Goal: Information Seeking & Learning: Compare options

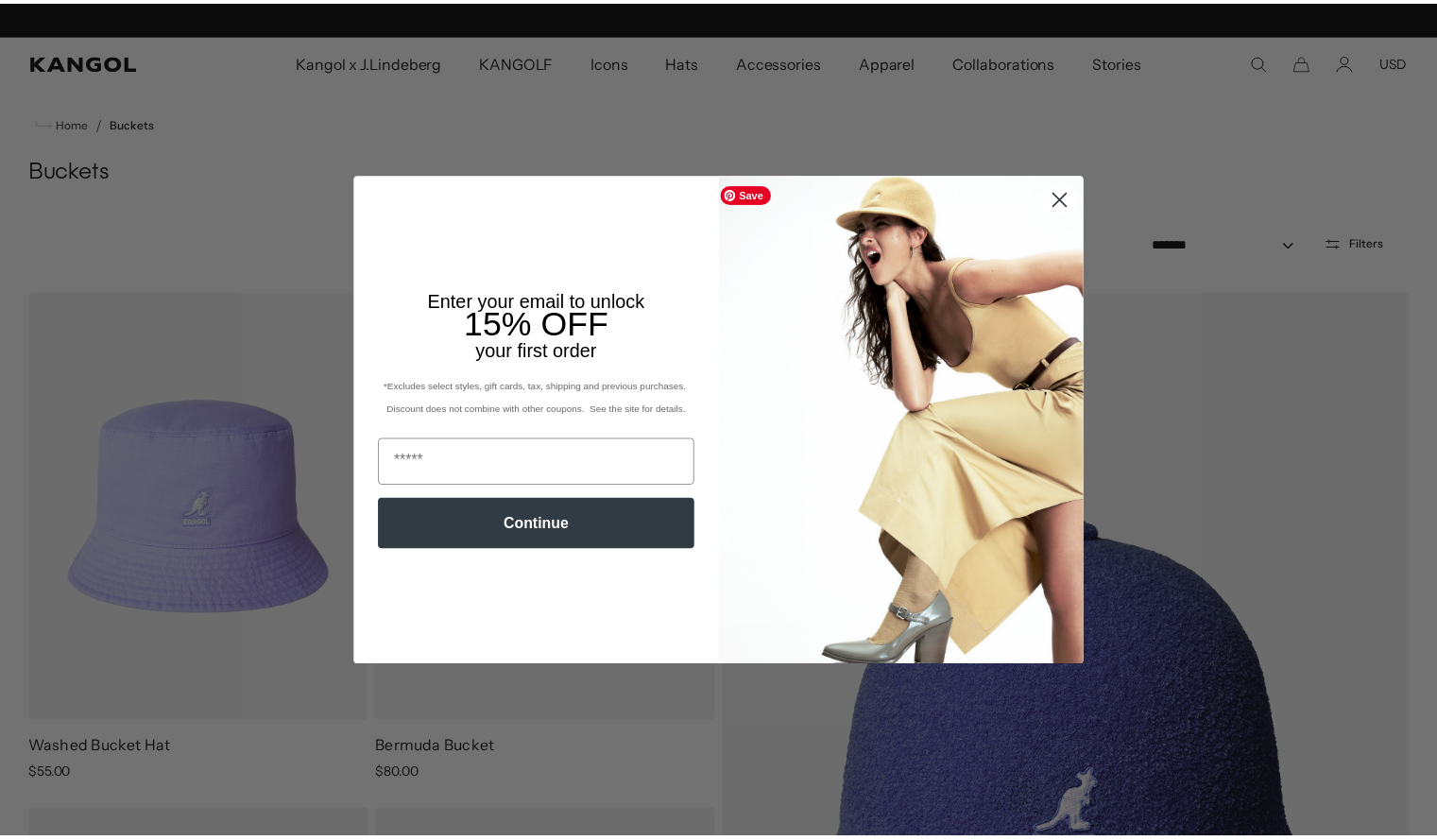
scroll to position [0, 389]
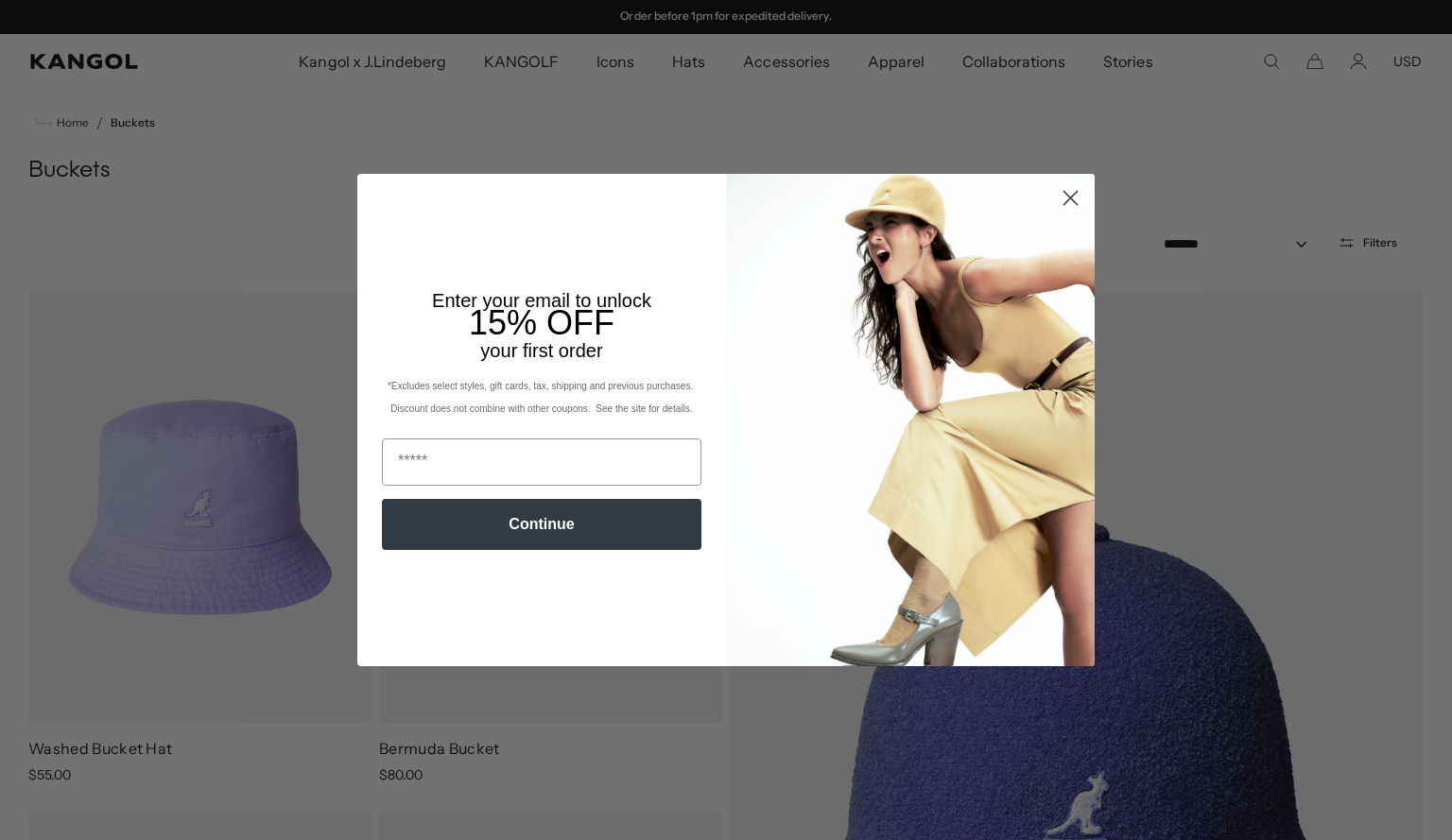
click at [1066, 192] on circle "Close dialog" at bounding box center [1070, 198] width 31 height 31
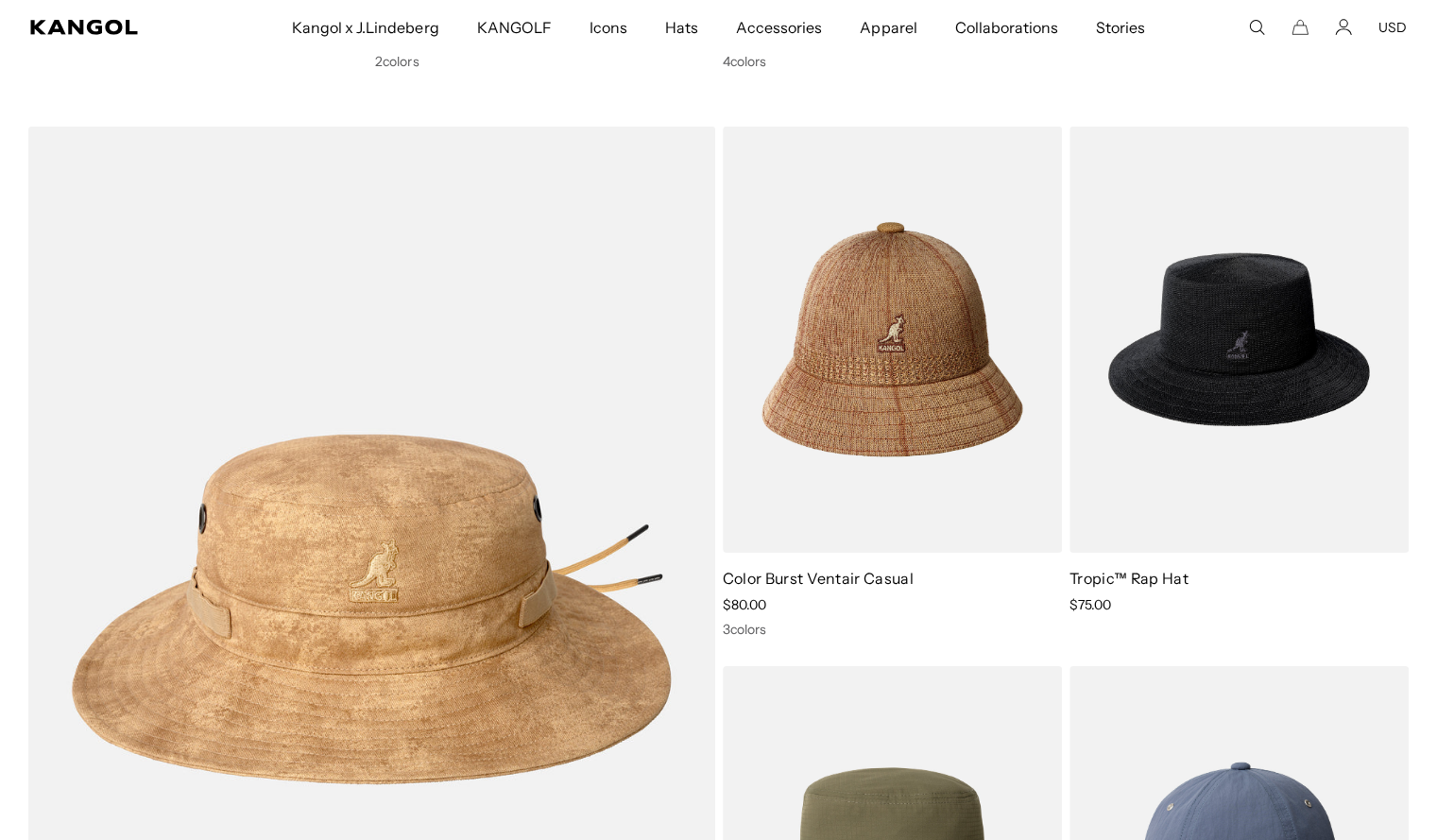
click at [901, 326] on img at bounding box center [892, 339] width 339 height 426
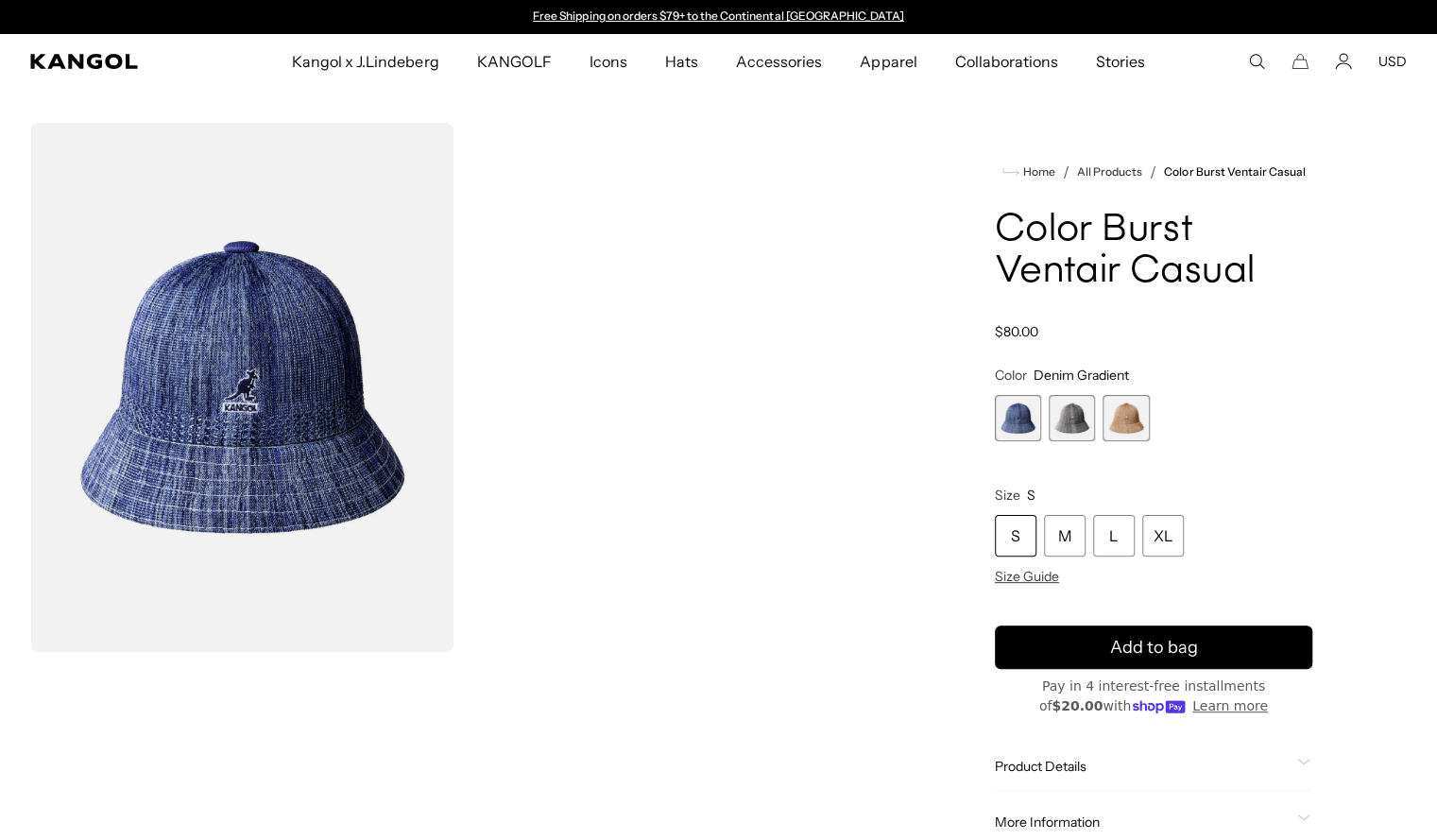
click at [1023, 419] on span "1 of 3" at bounding box center [1017, 418] width 46 height 46
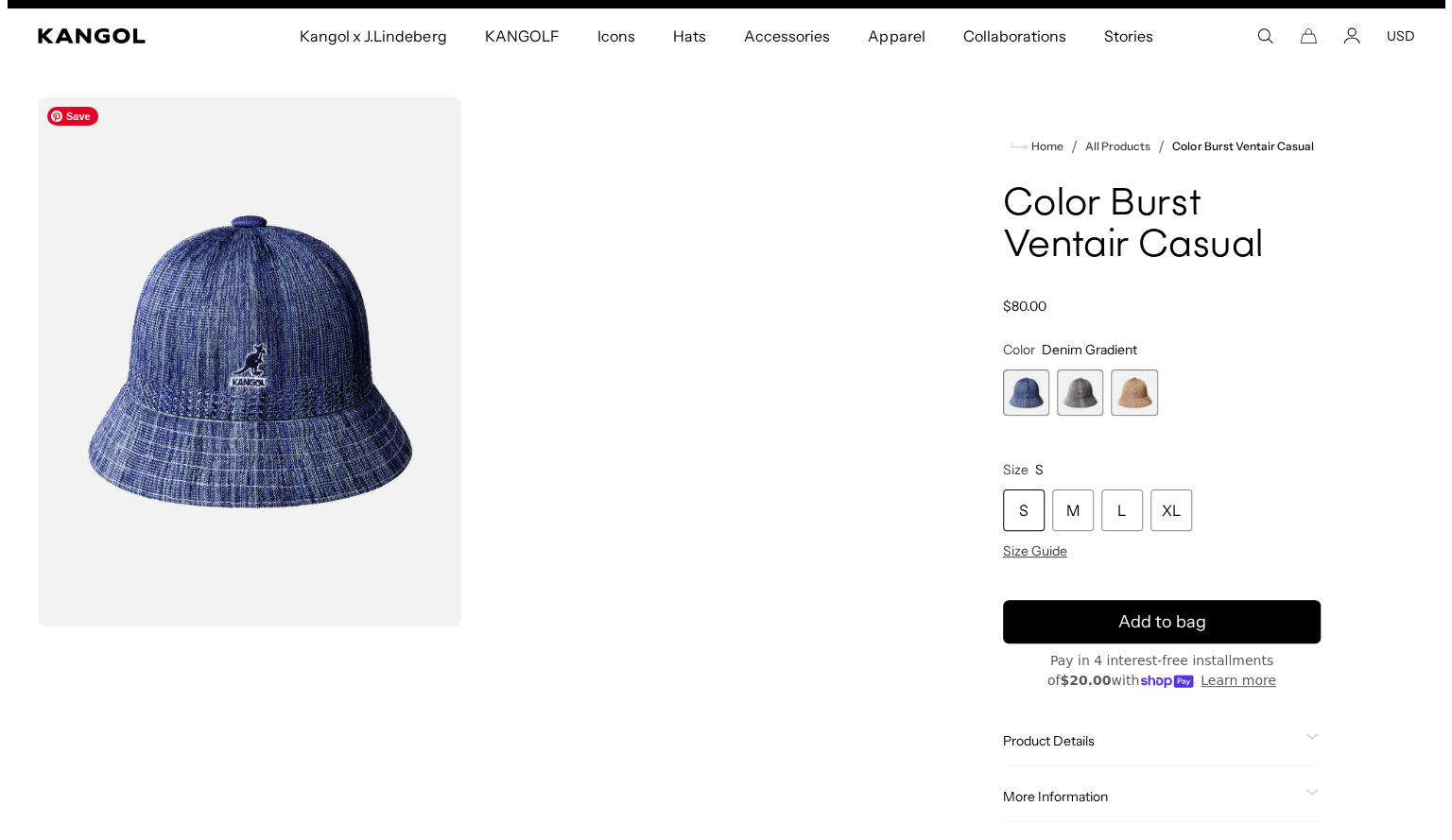
scroll to position [0, 389]
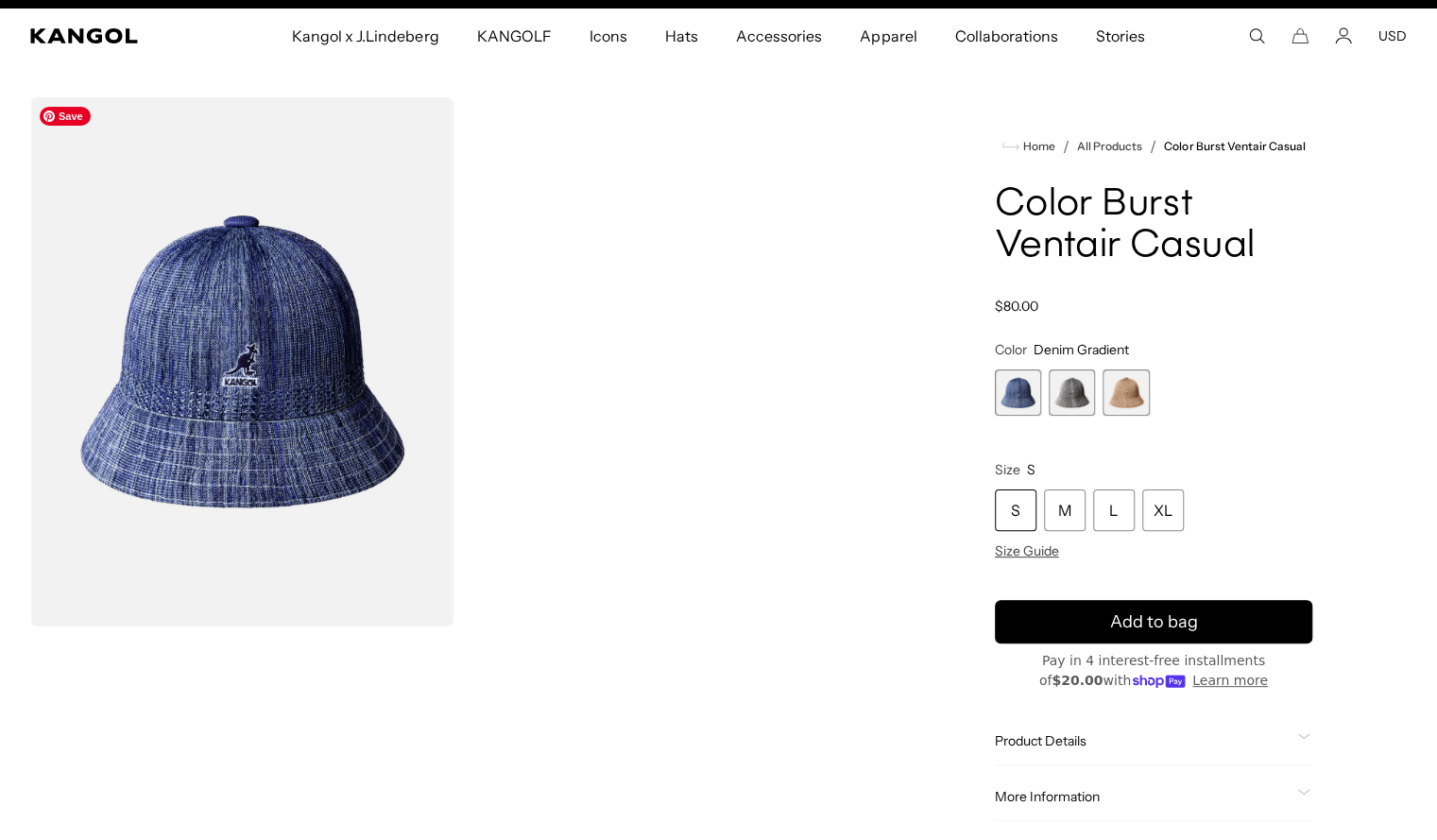
click at [247, 346] on img "Gallery Viewer" at bounding box center [242, 361] width 424 height 529
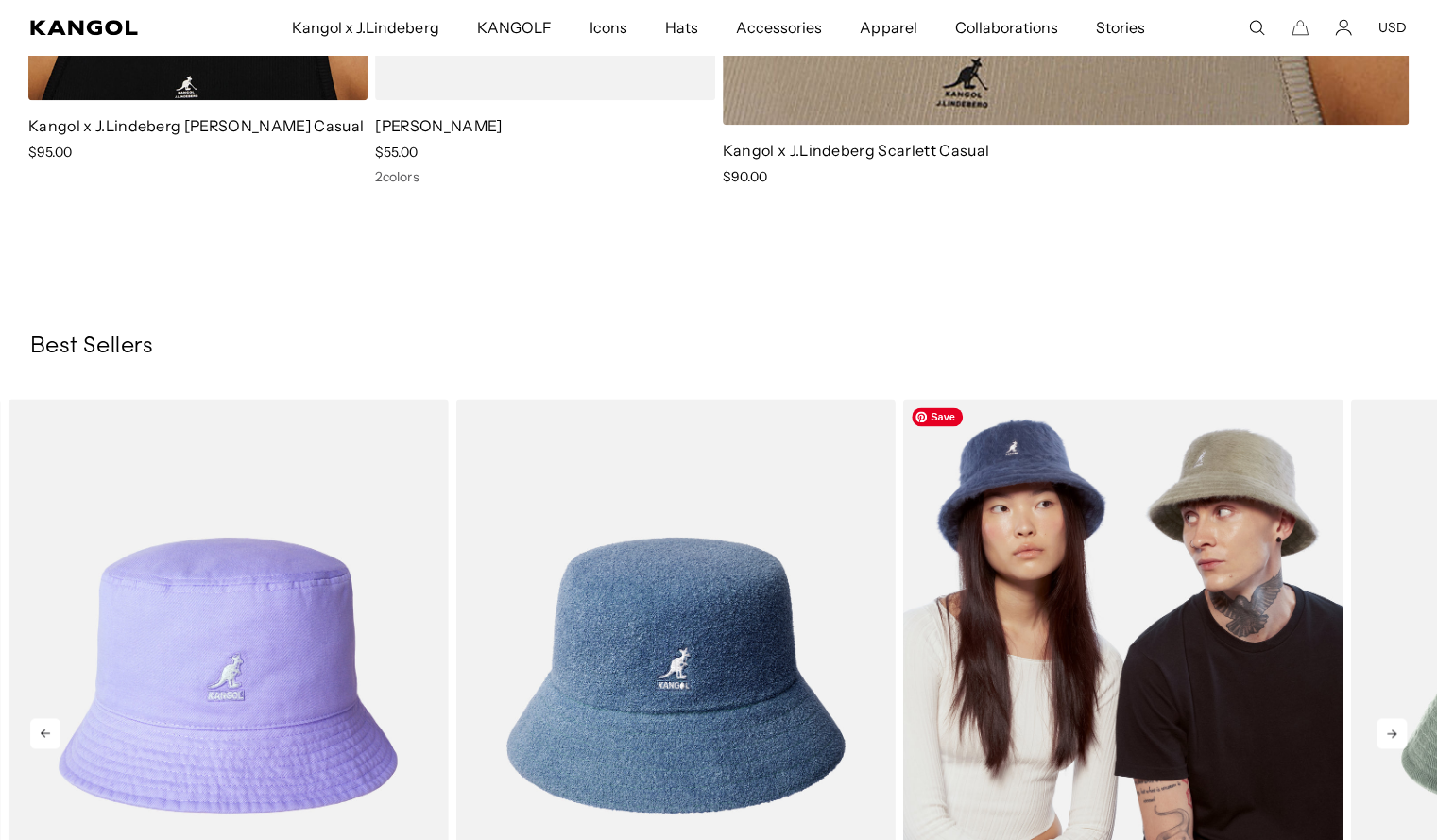
scroll to position [0, 389]
drag, startPoint x: 1154, startPoint y: 557, endPoint x: 1062, endPoint y: 467, distance: 128.7
click at [1062, 467] on img "3 of 10" at bounding box center [1123, 675] width 440 height 553
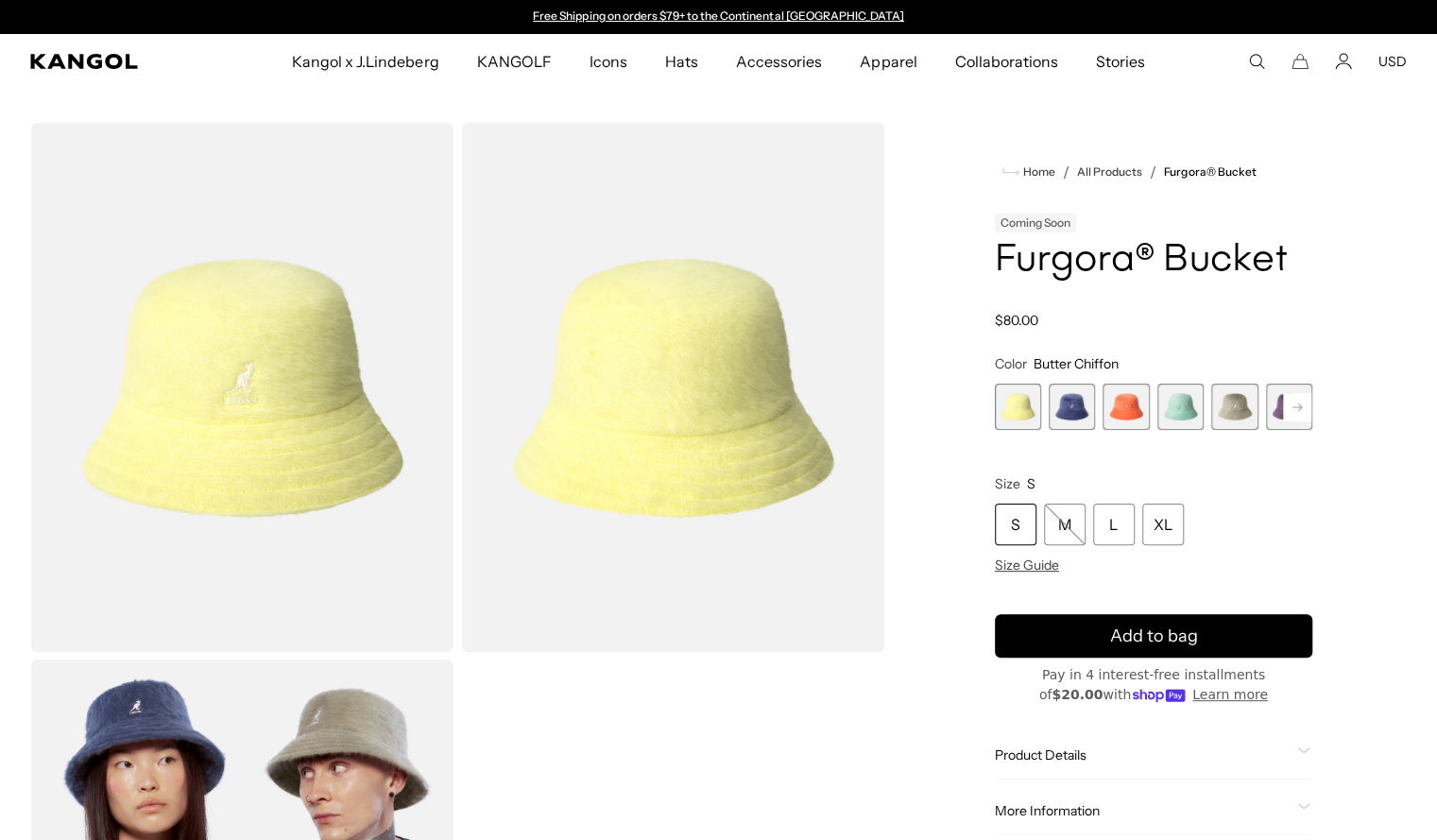
click at [1068, 402] on span "2 of 10" at bounding box center [1071, 406] width 46 height 46
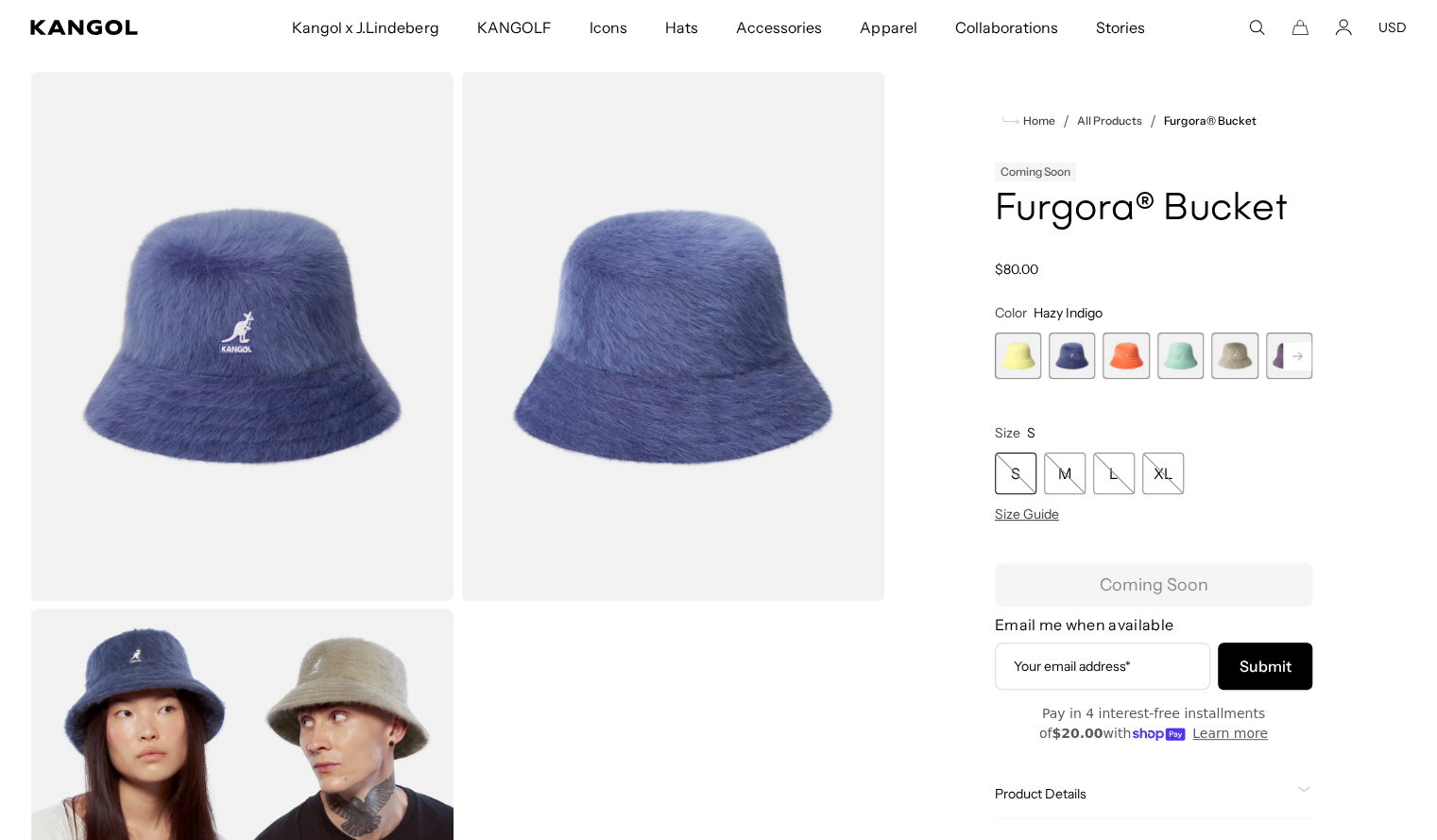
click at [1233, 358] on span "5 of 10" at bounding box center [1234, 355] width 46 height 46
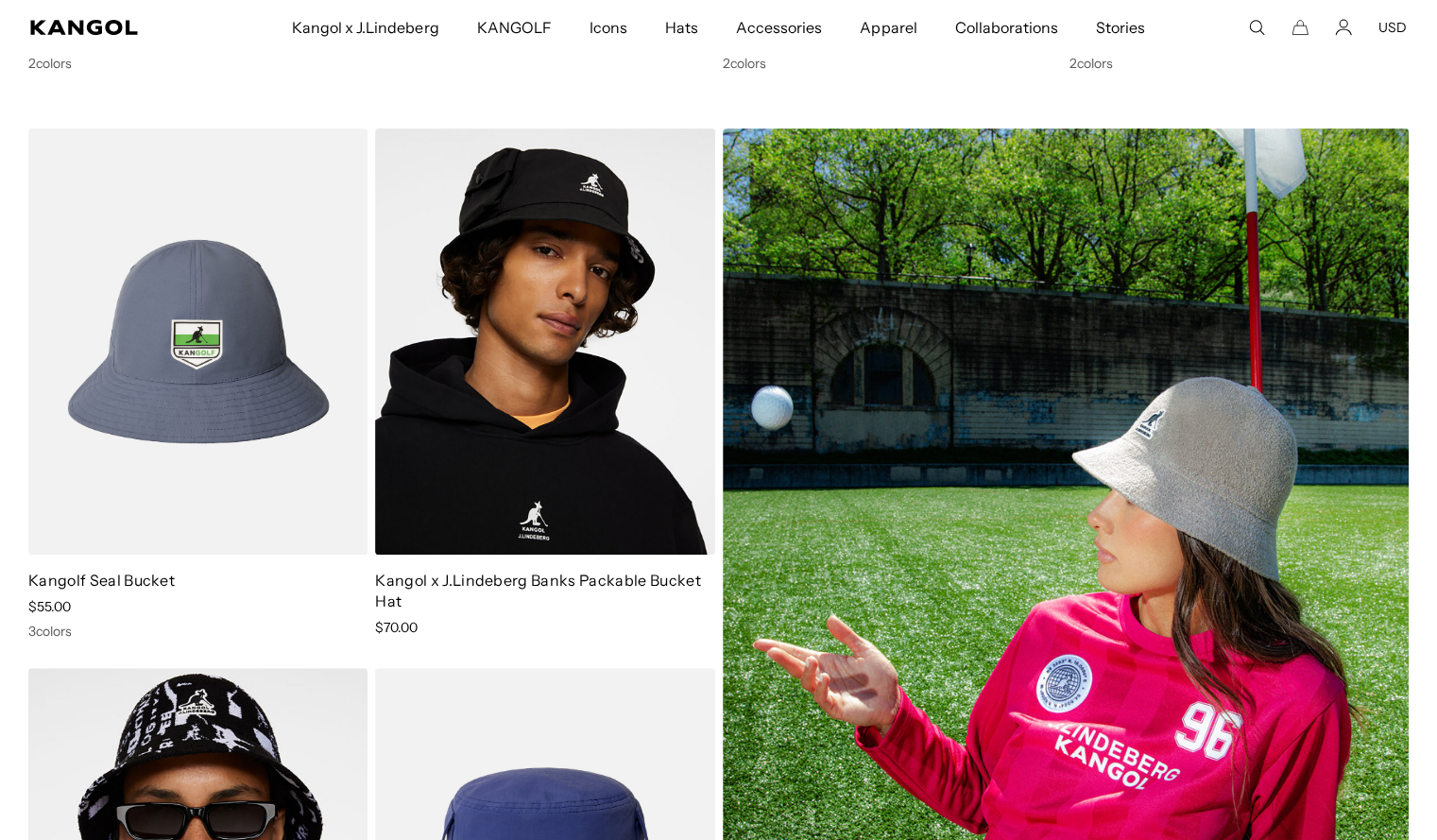
click at [1158, 441] on img at bounding box center [1066, 623] width 687 height 990
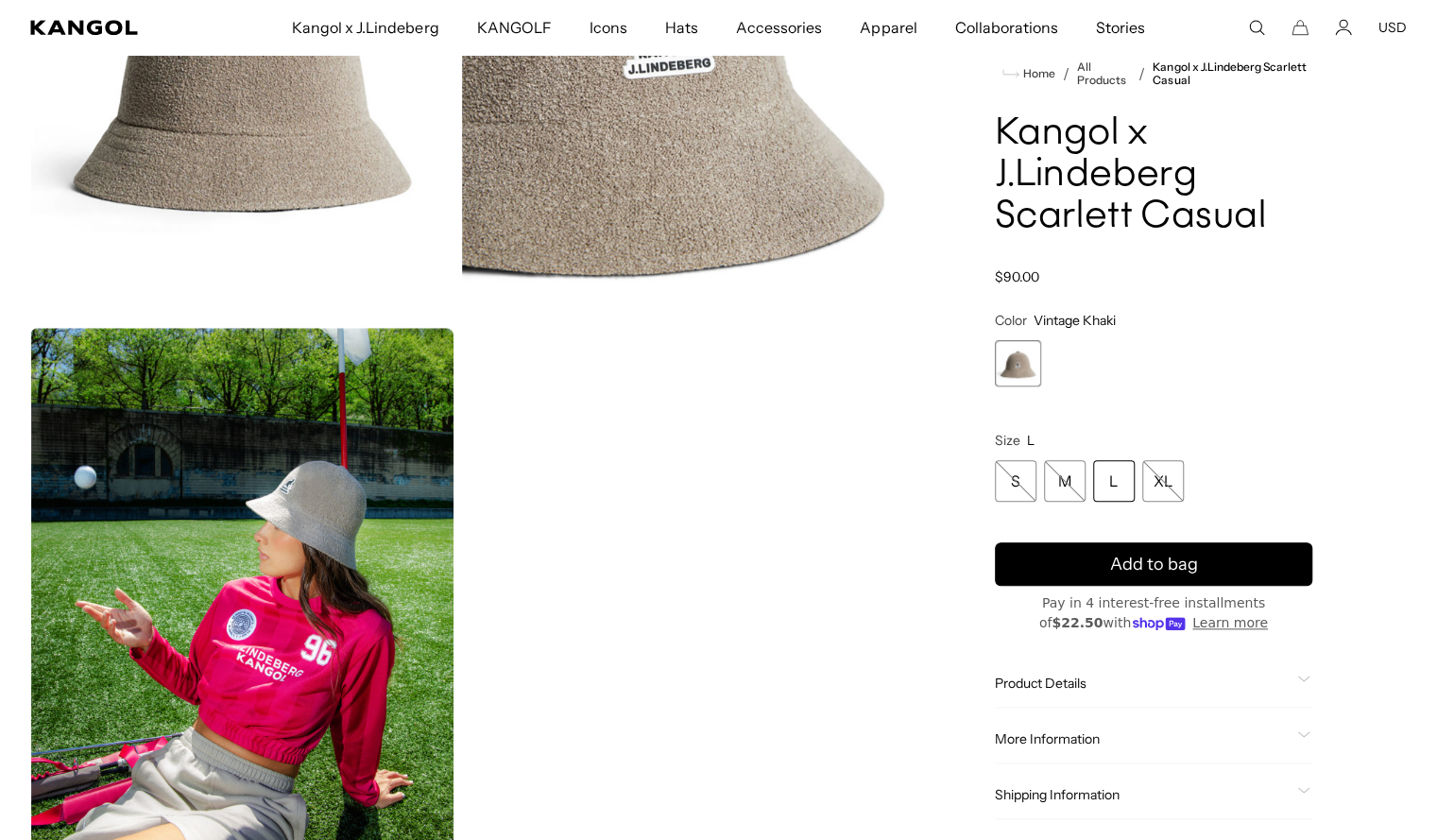
scroll to position [870, 0]
click at [1082, 679] on span "Product Details" at bounding box center [1142, 682] width 294 height 17
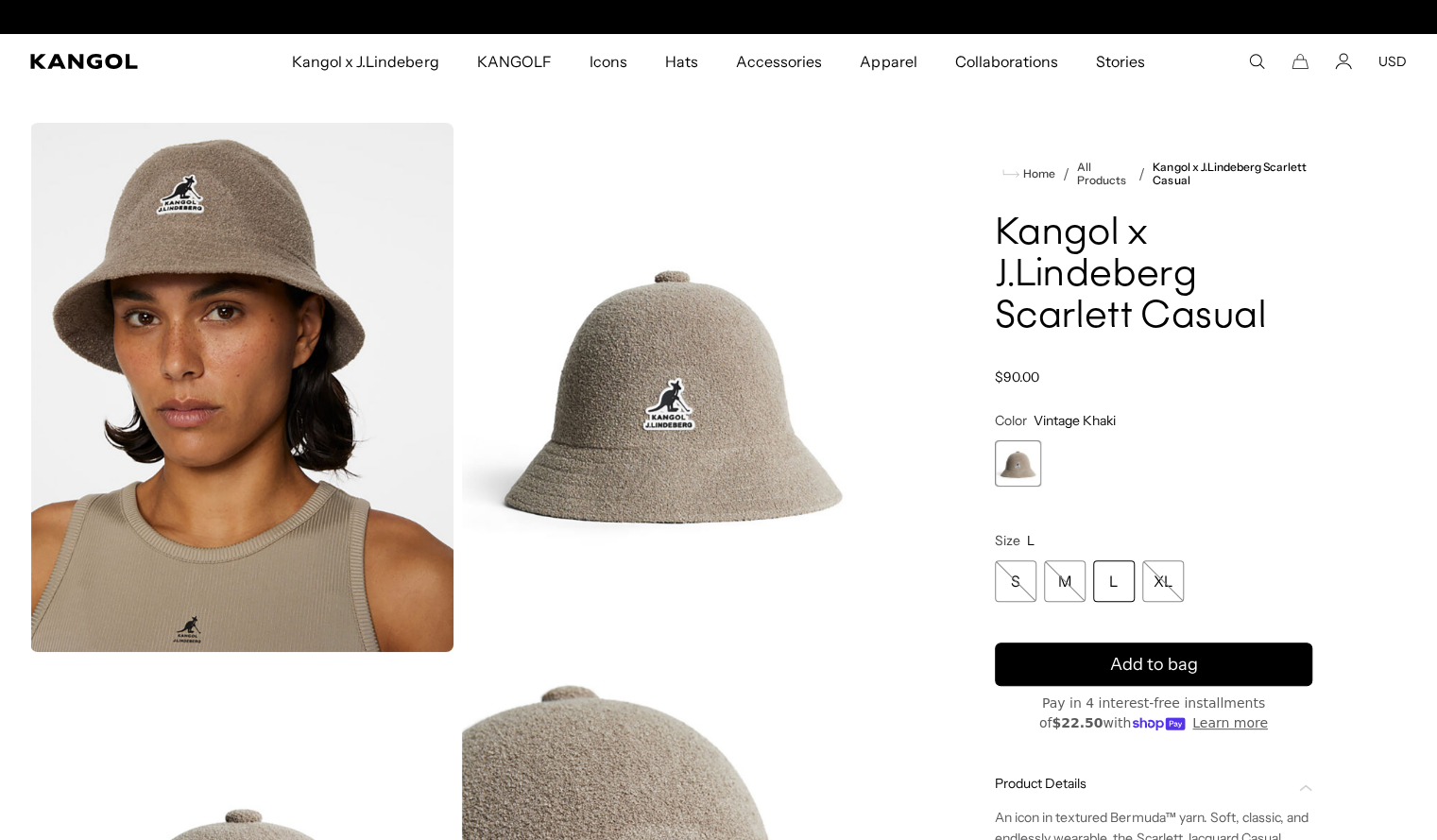
scroll to position [0, 0]
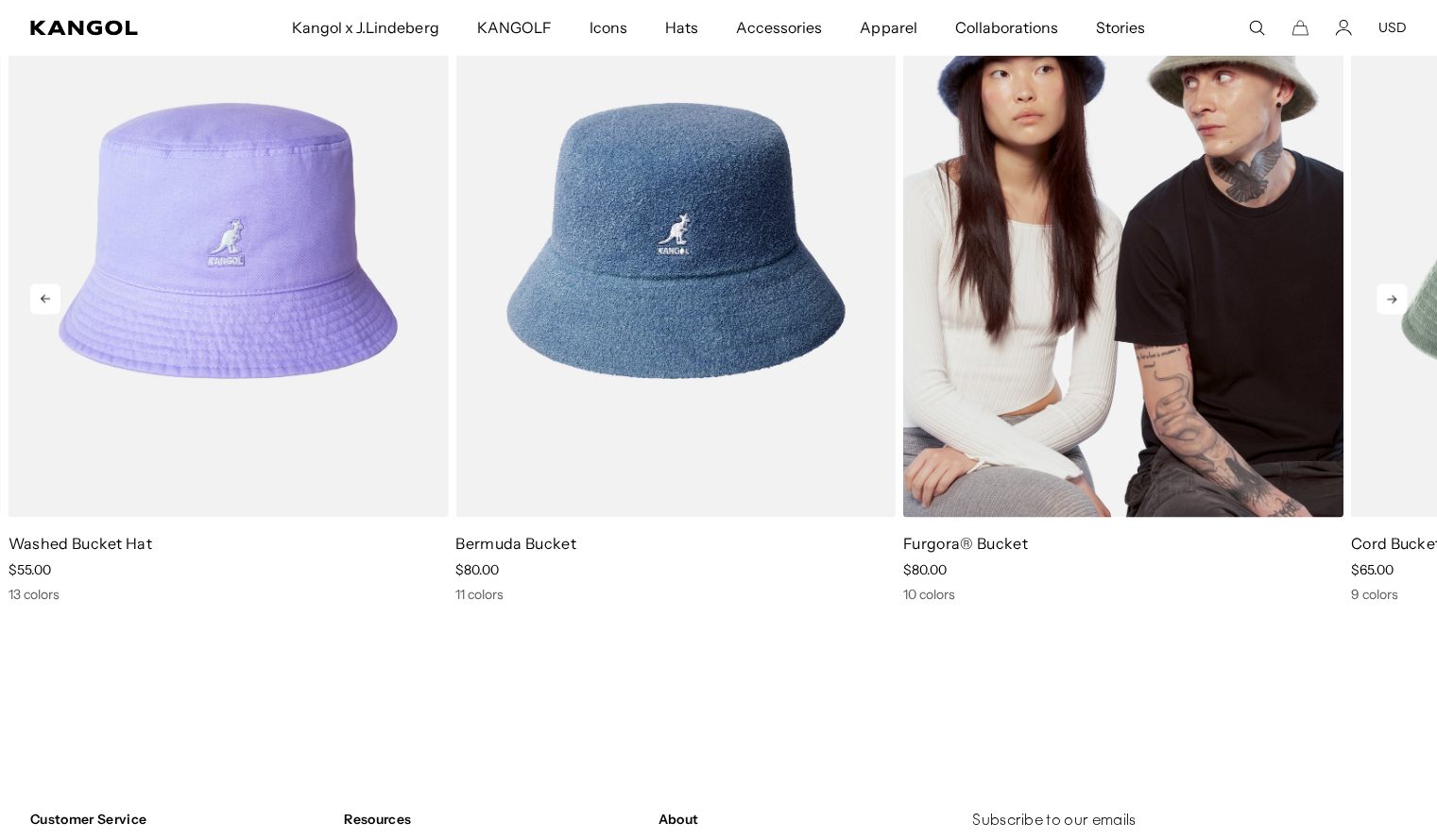
scroll to position [0, 389]
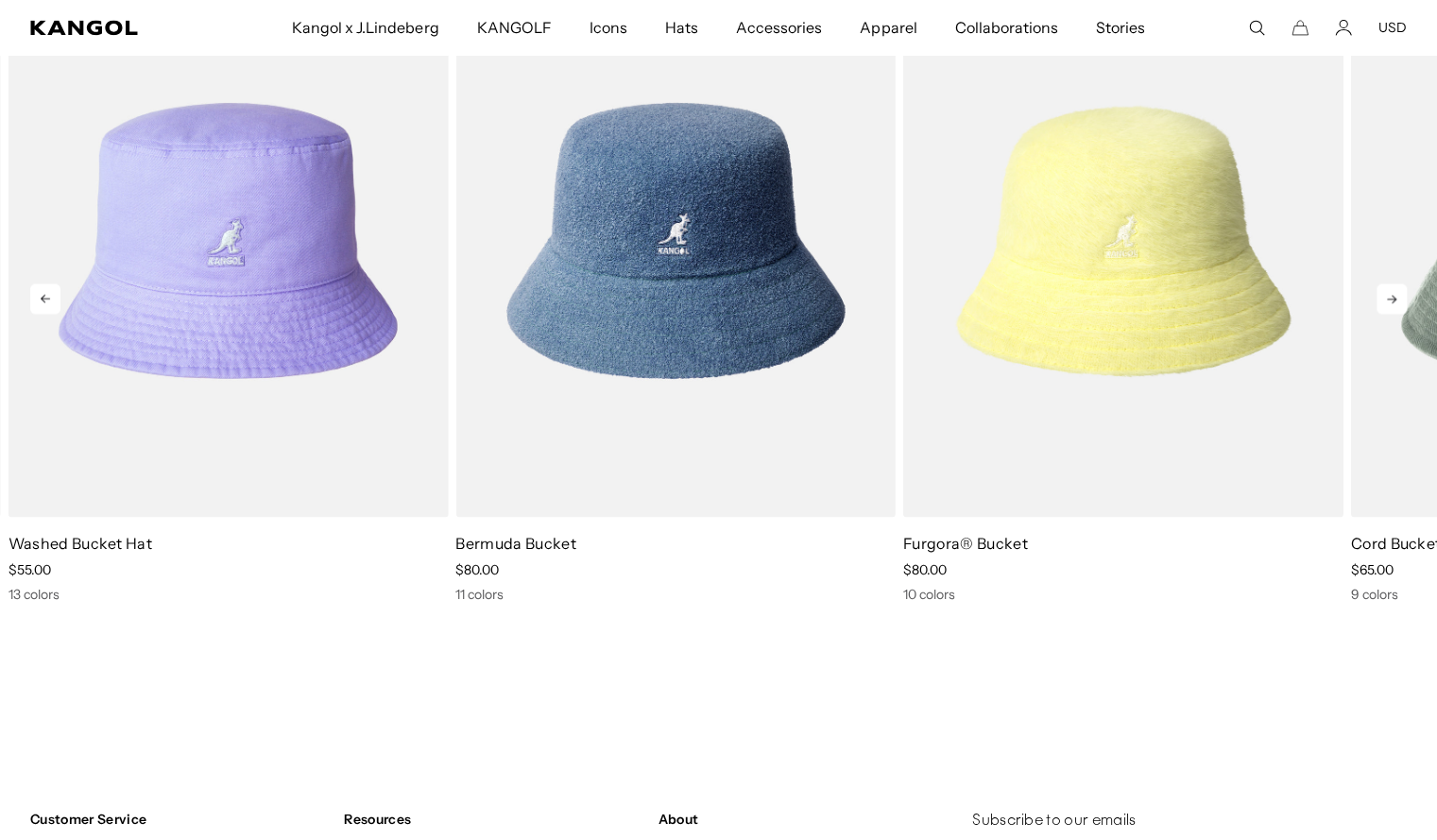
click at [1389, 297] on icon at bounding box center [1391, 298] width 30 height 30
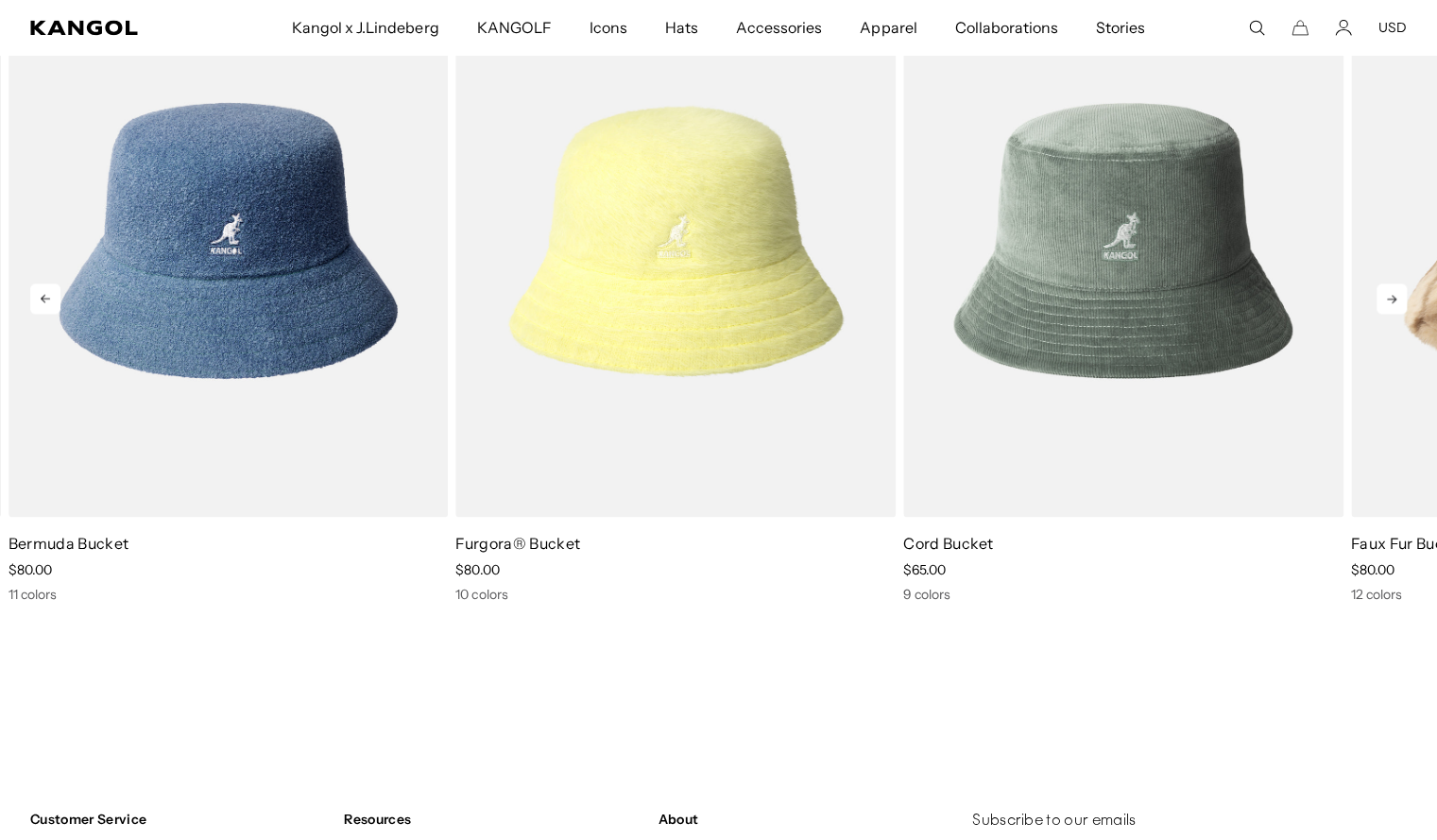
scroll to position [0, 0]
click at [1392, 294] on icon at bounding box center [1392, 298] width 10 height 9
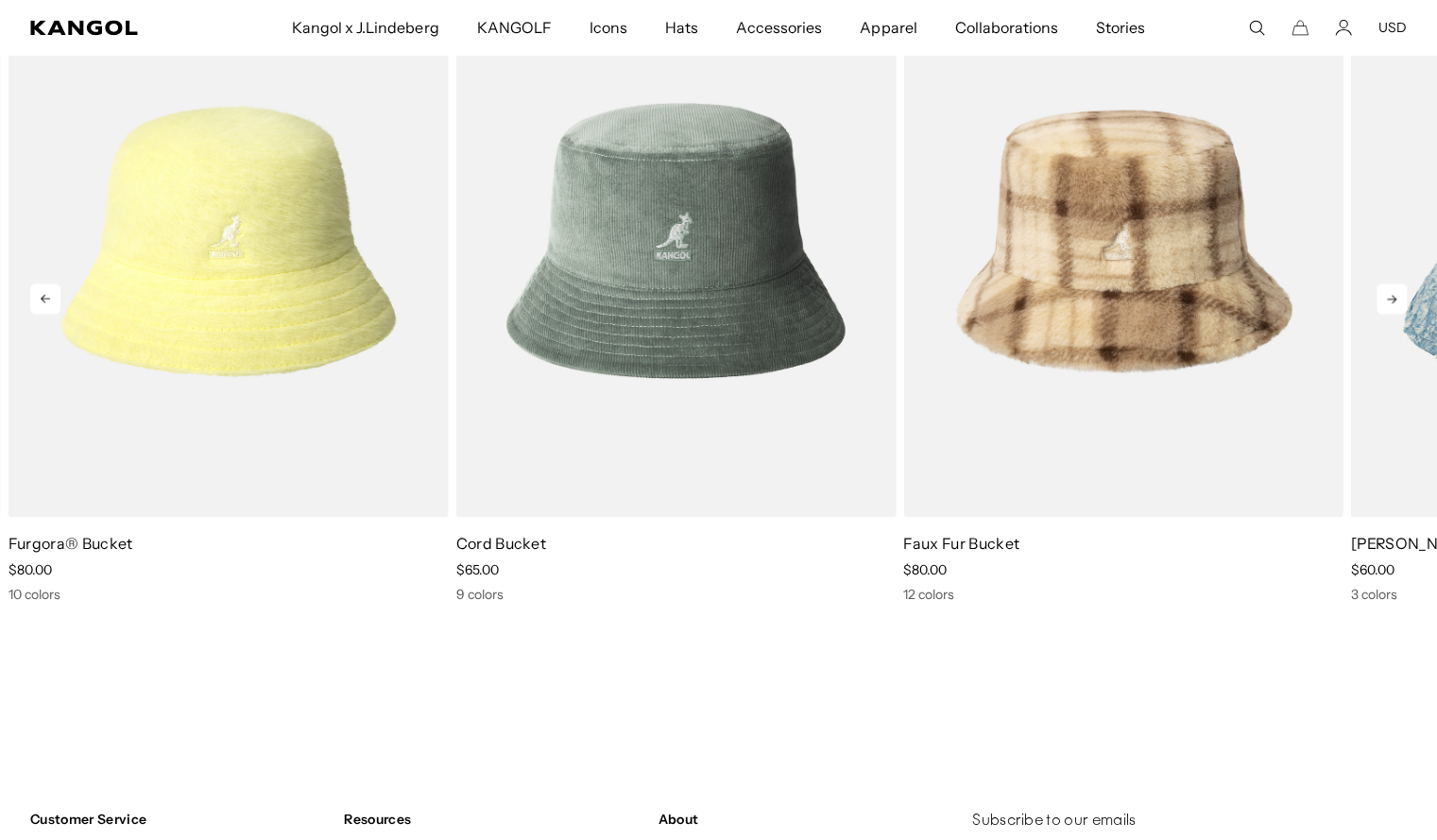
scroll to position [0, 389]
click at [1389, 293] on icon at bounding box center [1391, 298] width 30 height 30
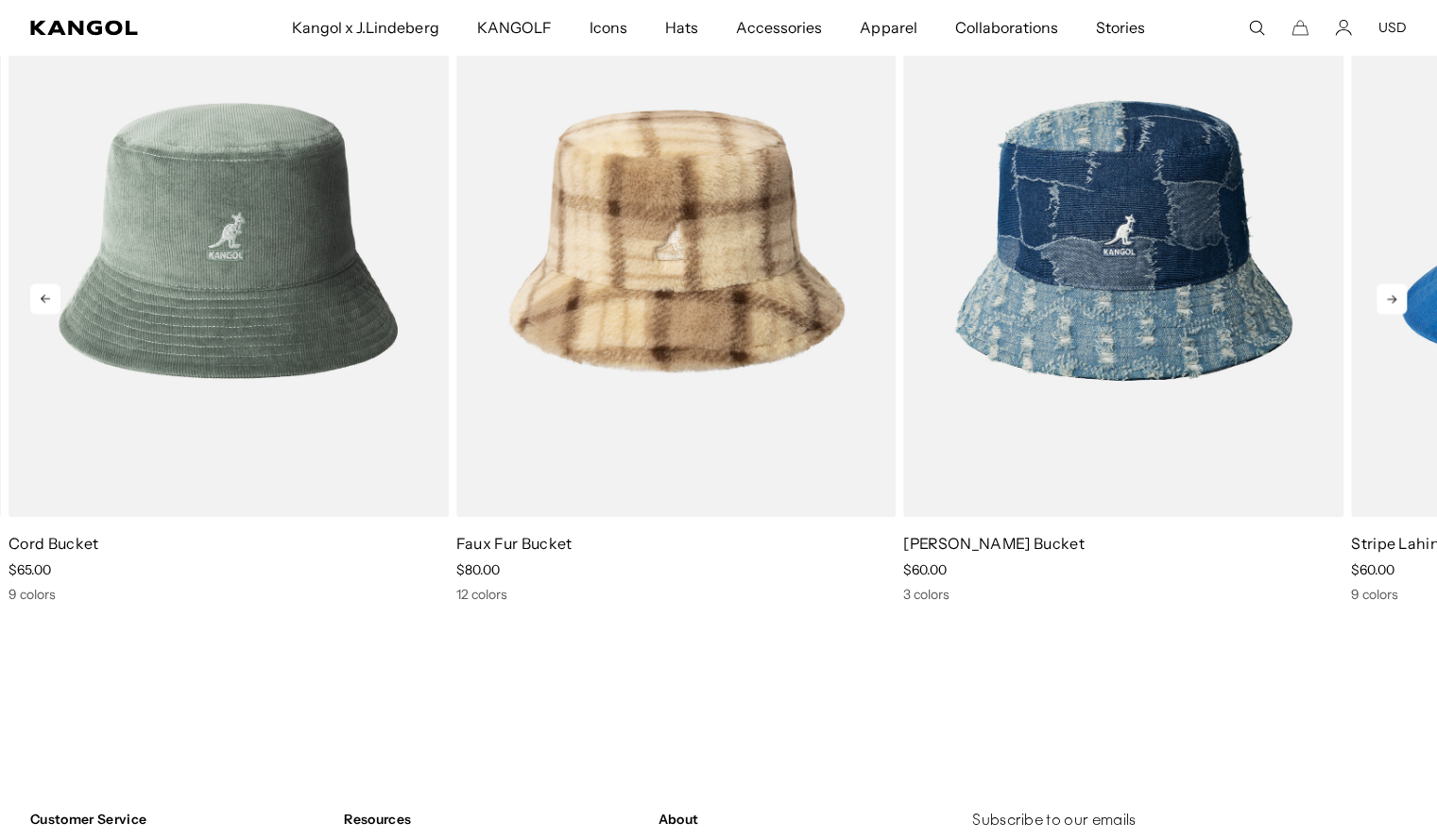
click at [1389, 293] on icon at bounding box center [1391, 298] width 30 height 30
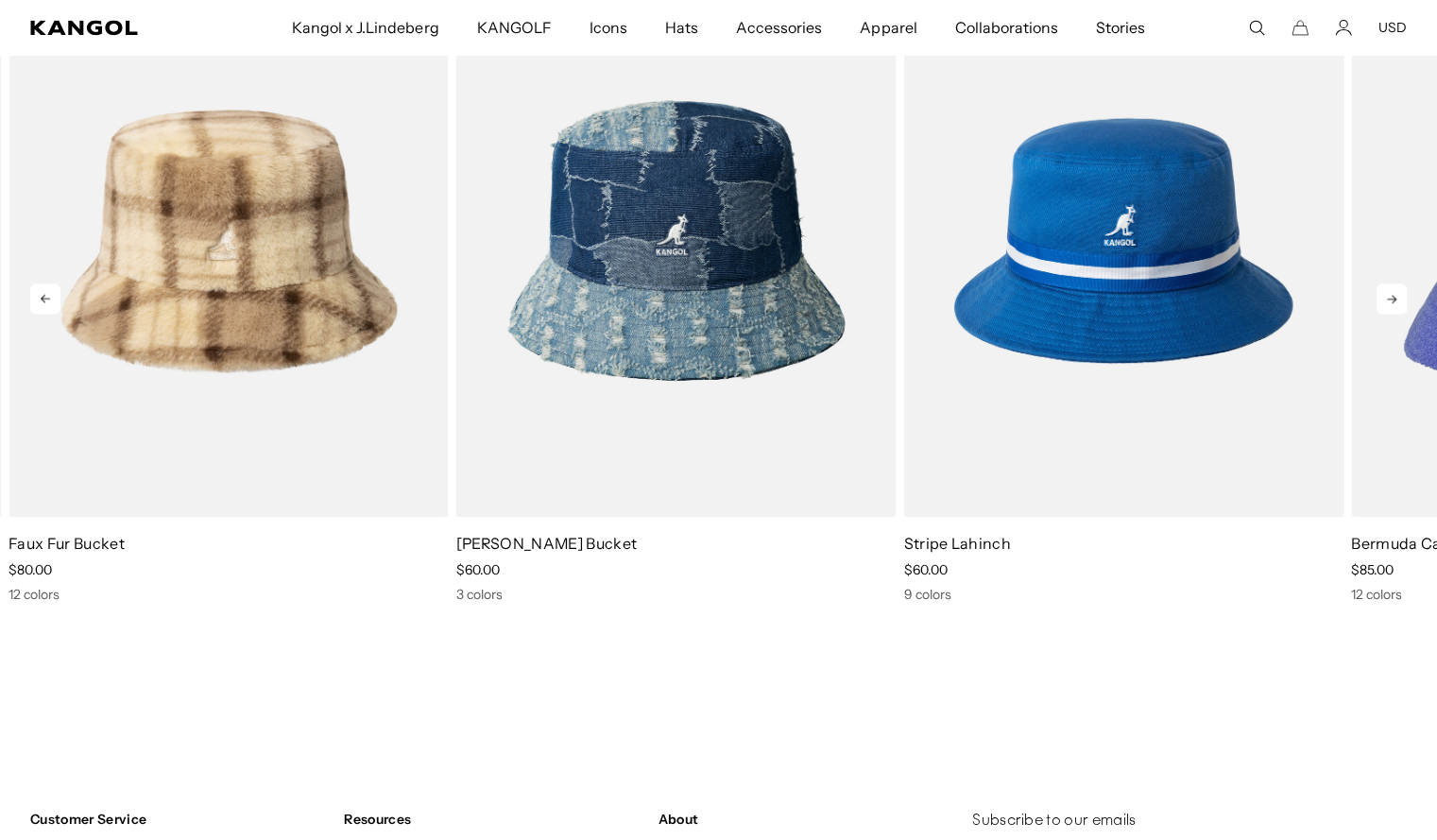
click at [1391, 295] on icon at bounding box center [1392, 298] width 10 height 9
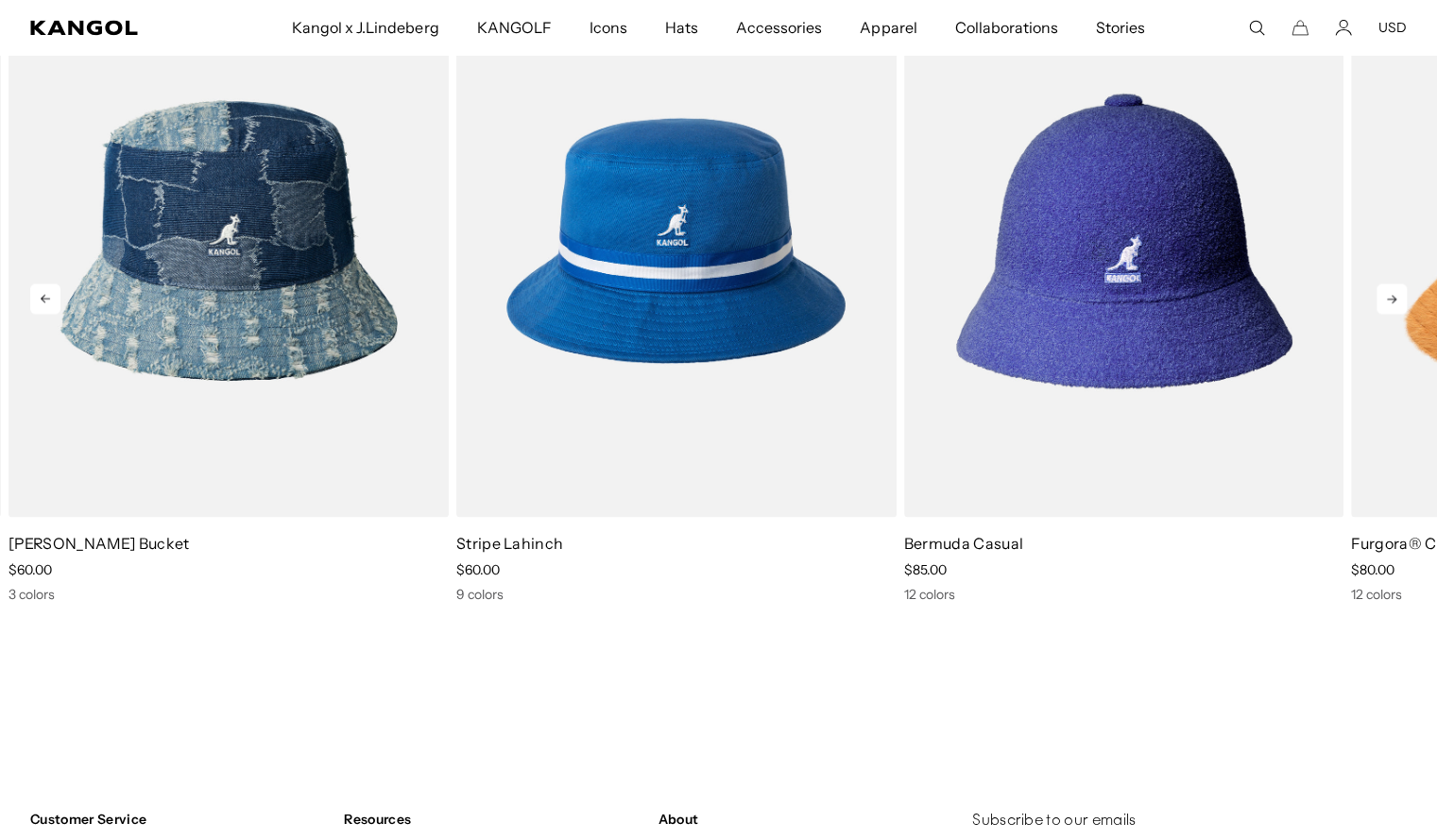
scroll to position [0, 0]
click at [1391, 295] on icon at bounding box center [1392, 298] width 10 height 9
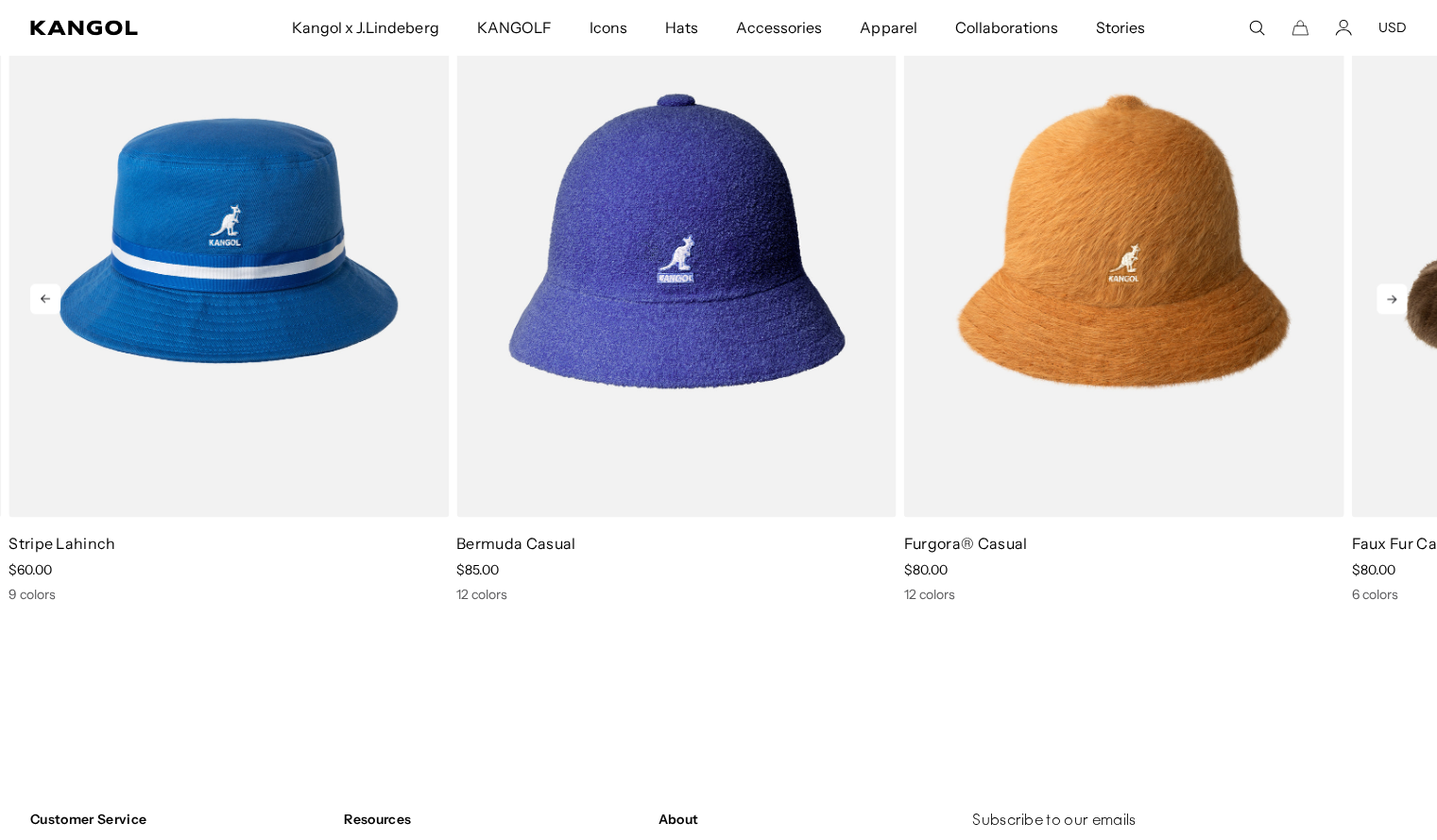
scroll to position [0, 389]
click at [1391, 295] on icon at bounding box center [1392, 298] width 10 height 9
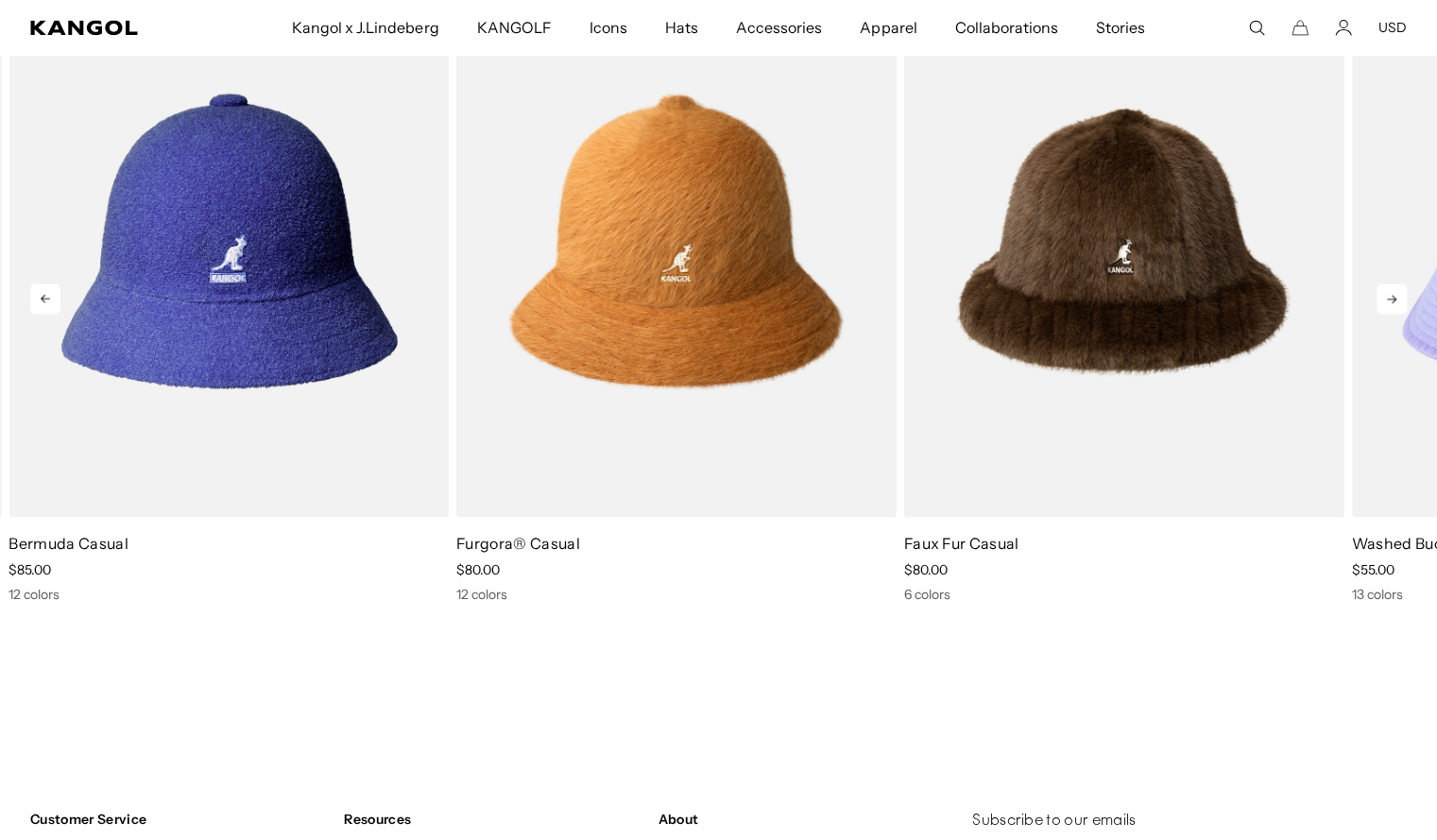
click at [1391, 295] on icon at bounding box center [1392, 298] width 10 height 9
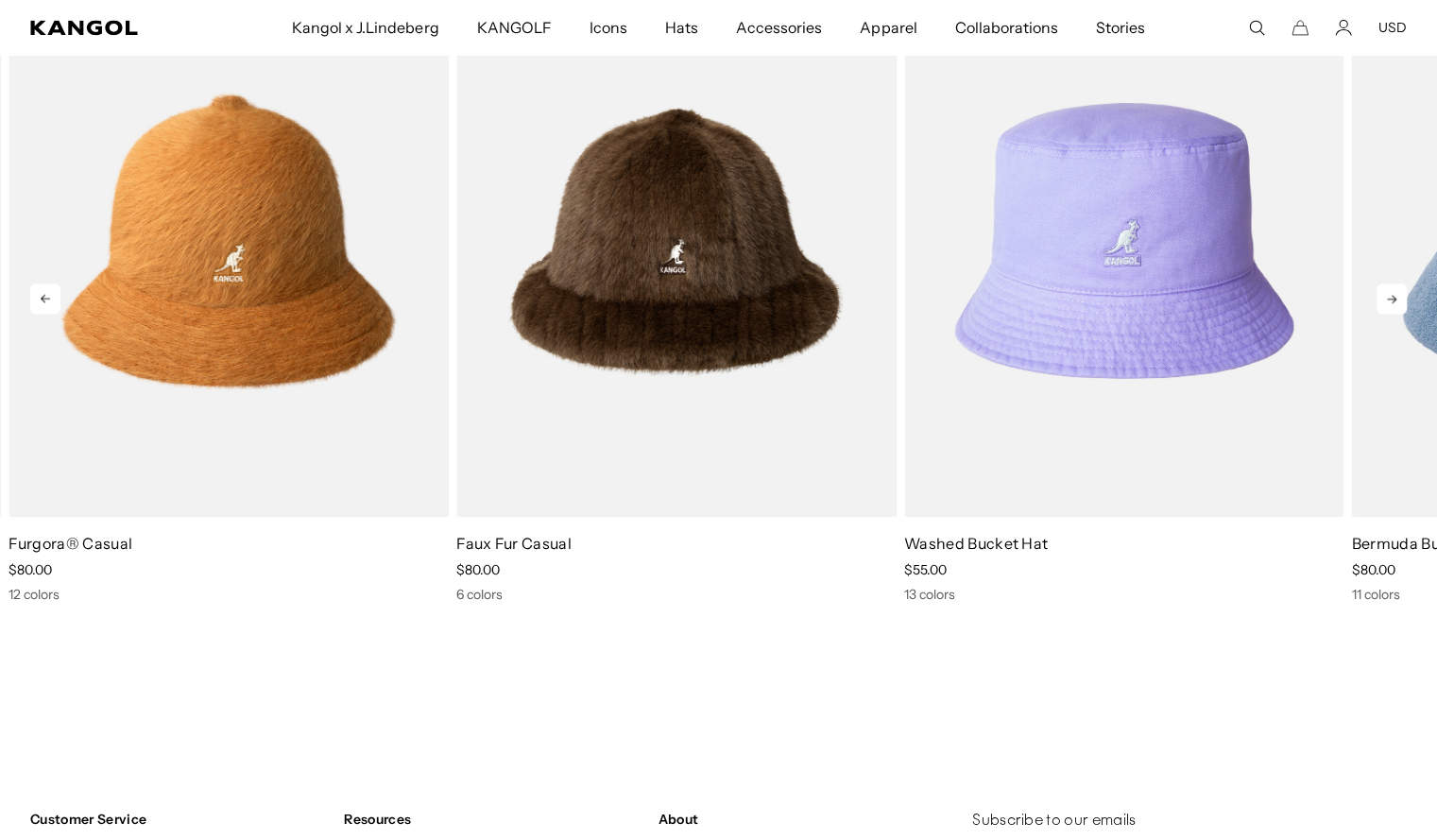
scroll to position [0, 0]
click at [1389, 290] on icon at bounding box center [1391, 298] width 30 height 30
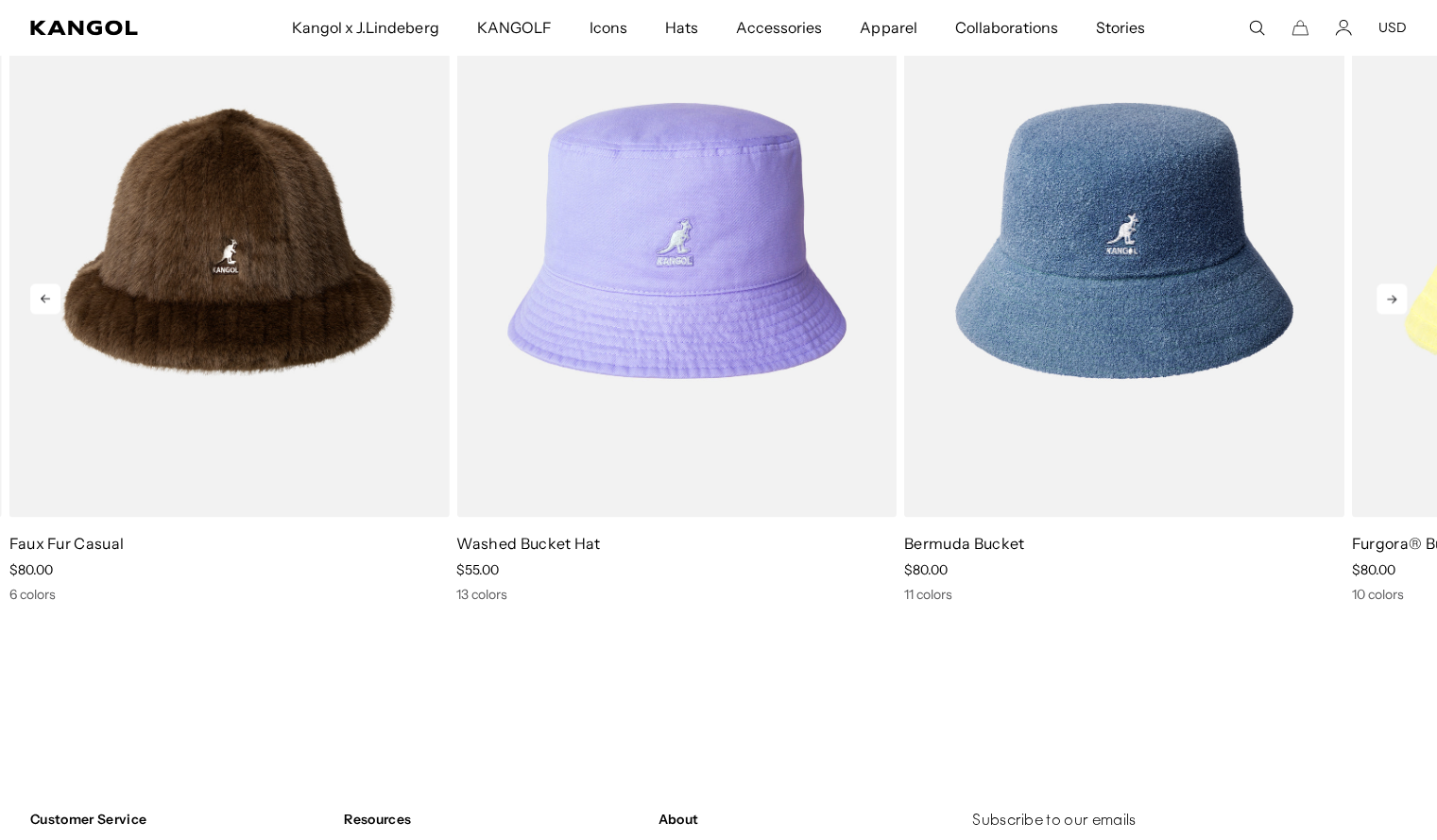
click at [1389, 291] on icon at bounding box center [1391, 298] width 30 height 30
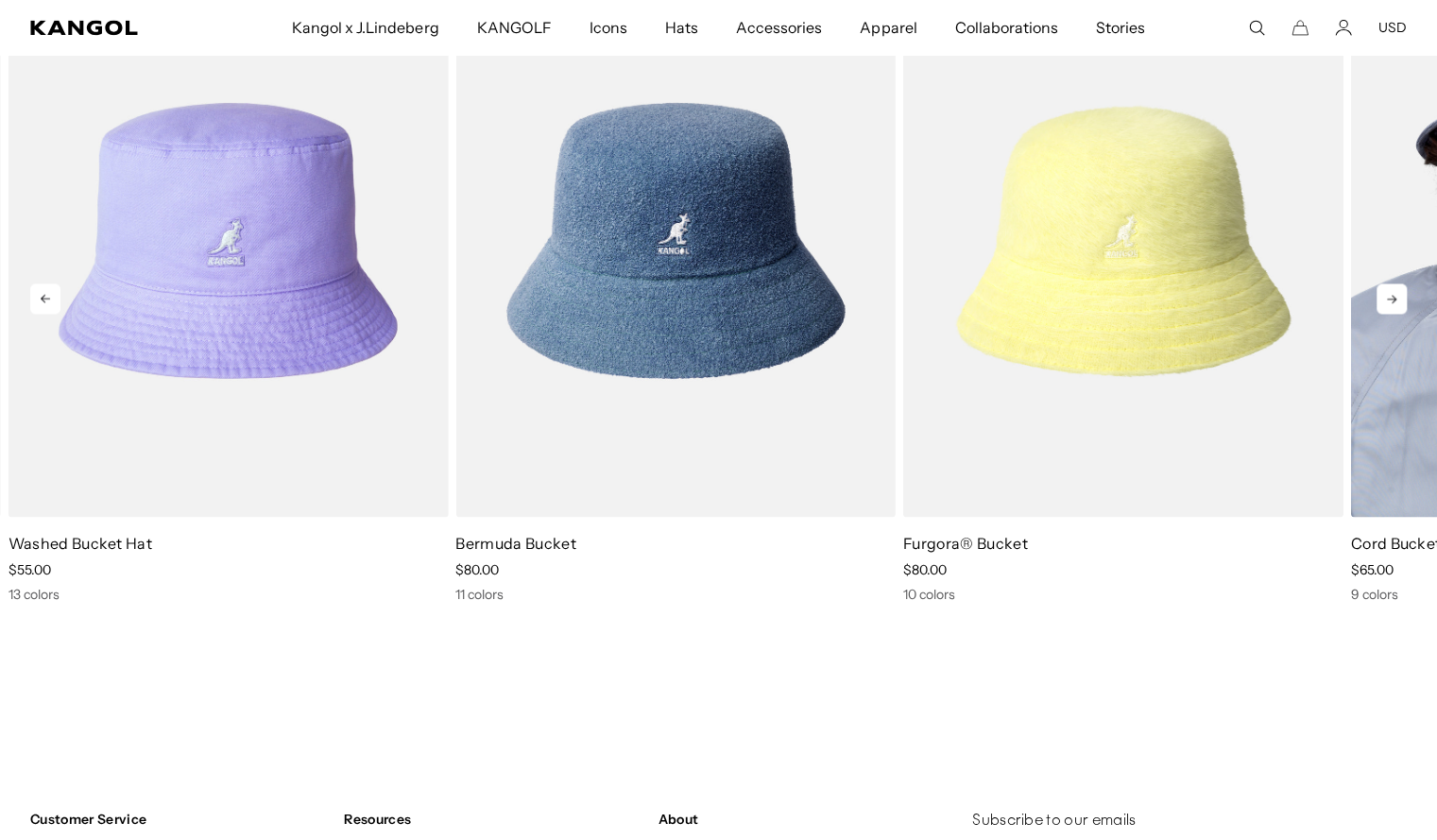
scroll to position [0, 389]
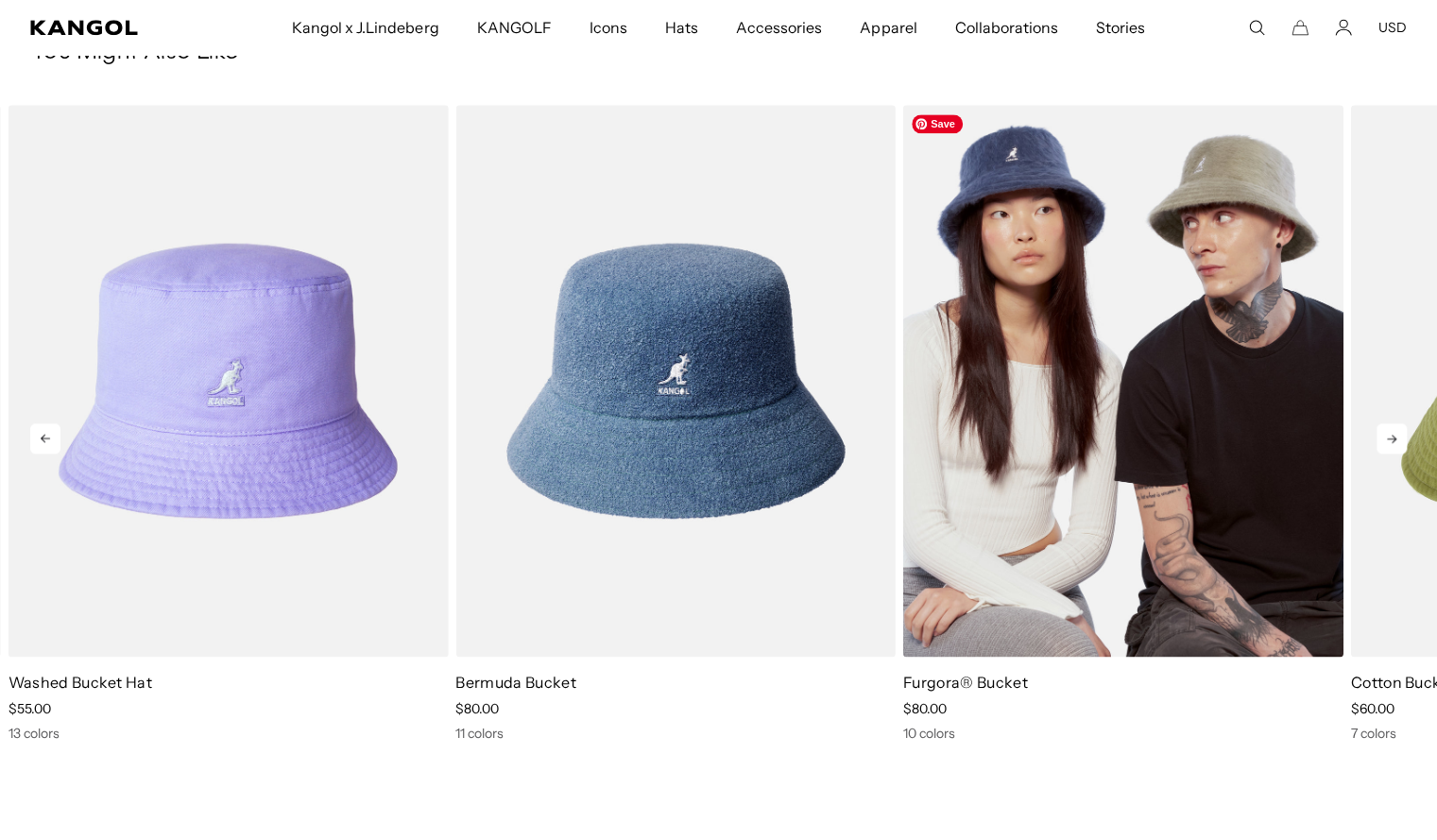
scroll to position [1293, 0]
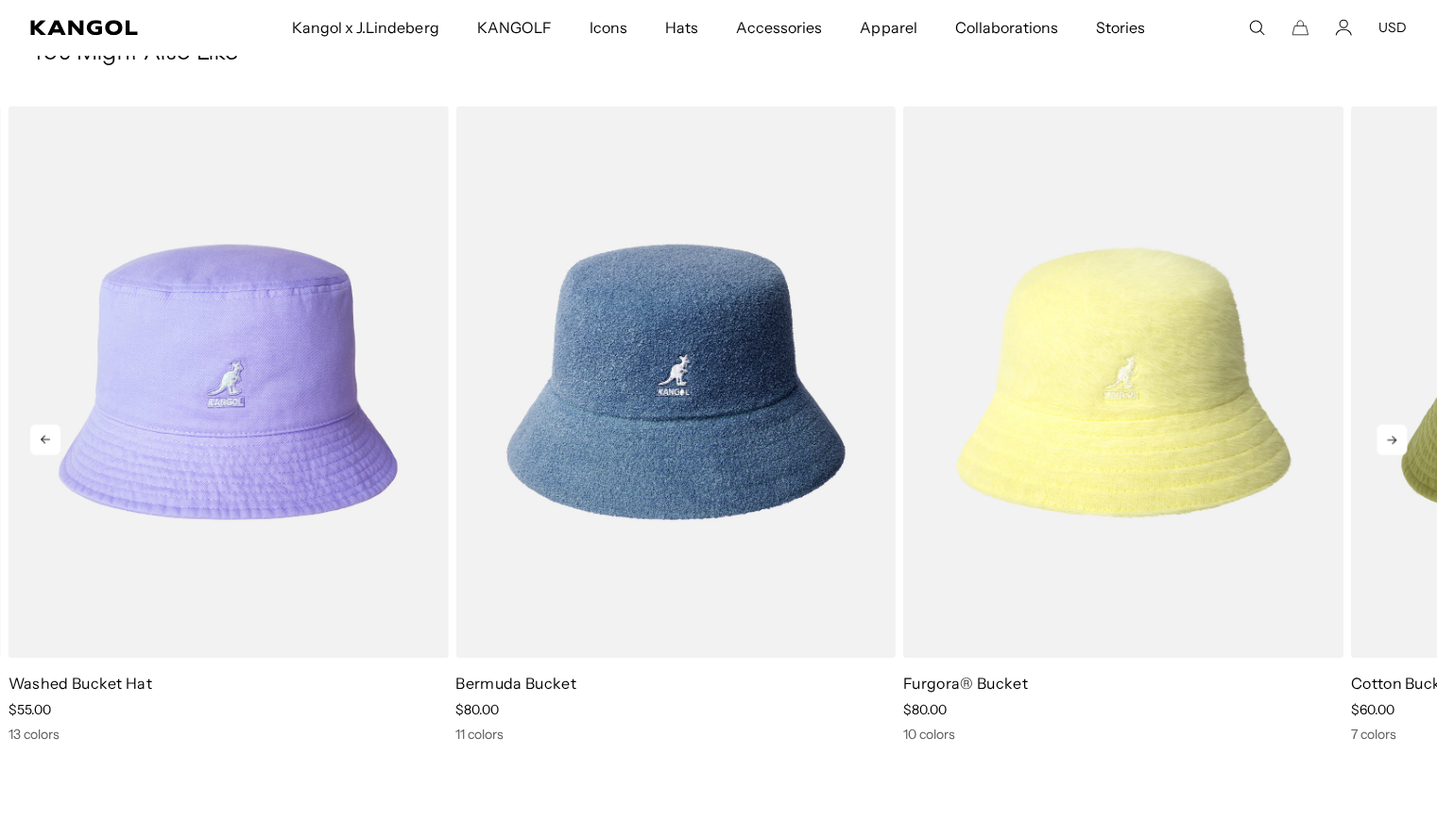
click at [1395, 447] on icon at bounding box center [1391, 439] width 30 height 30
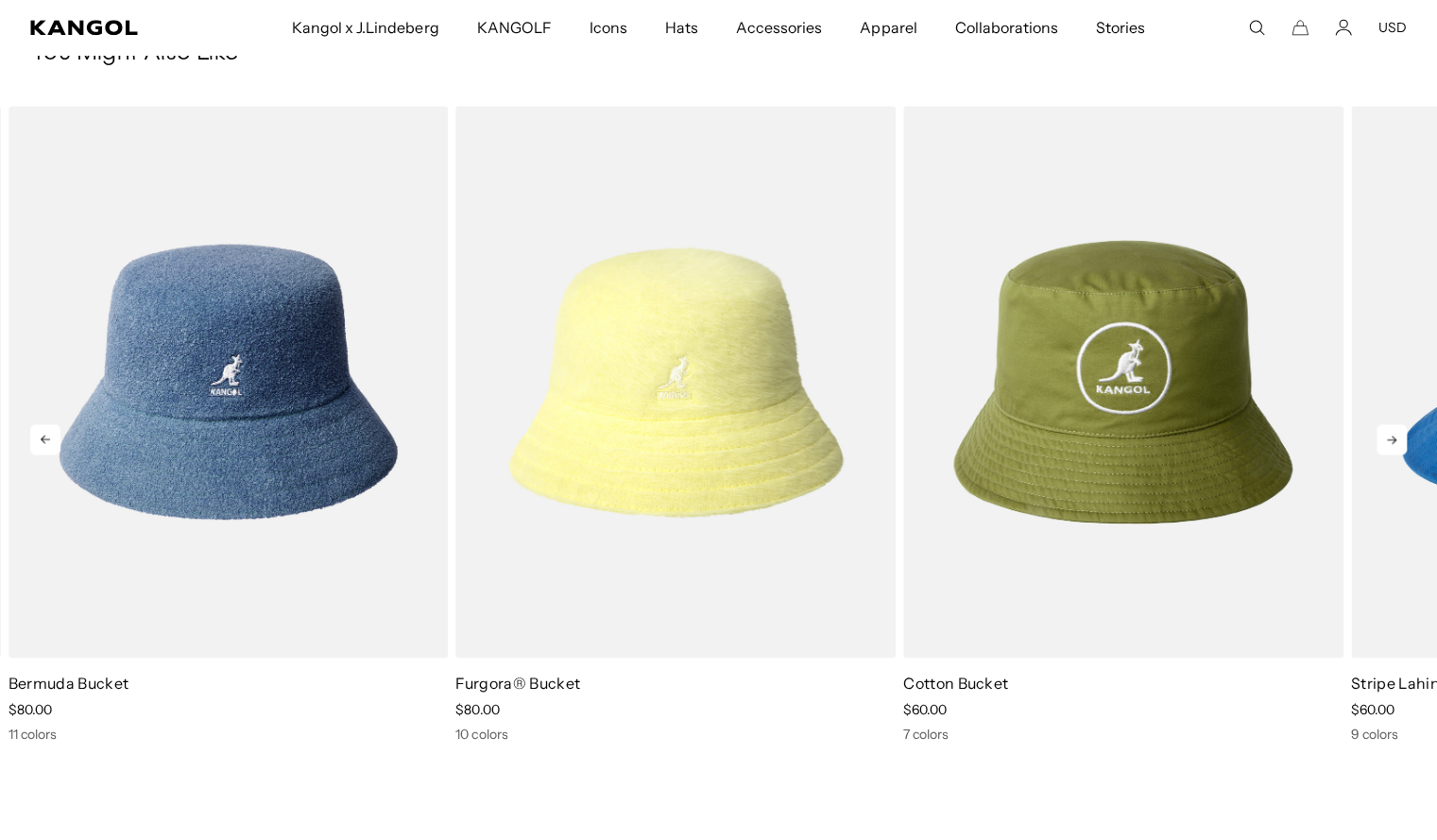
click at [1395, 447] on icon at bounding box center [1391, 439] width 30 height 30
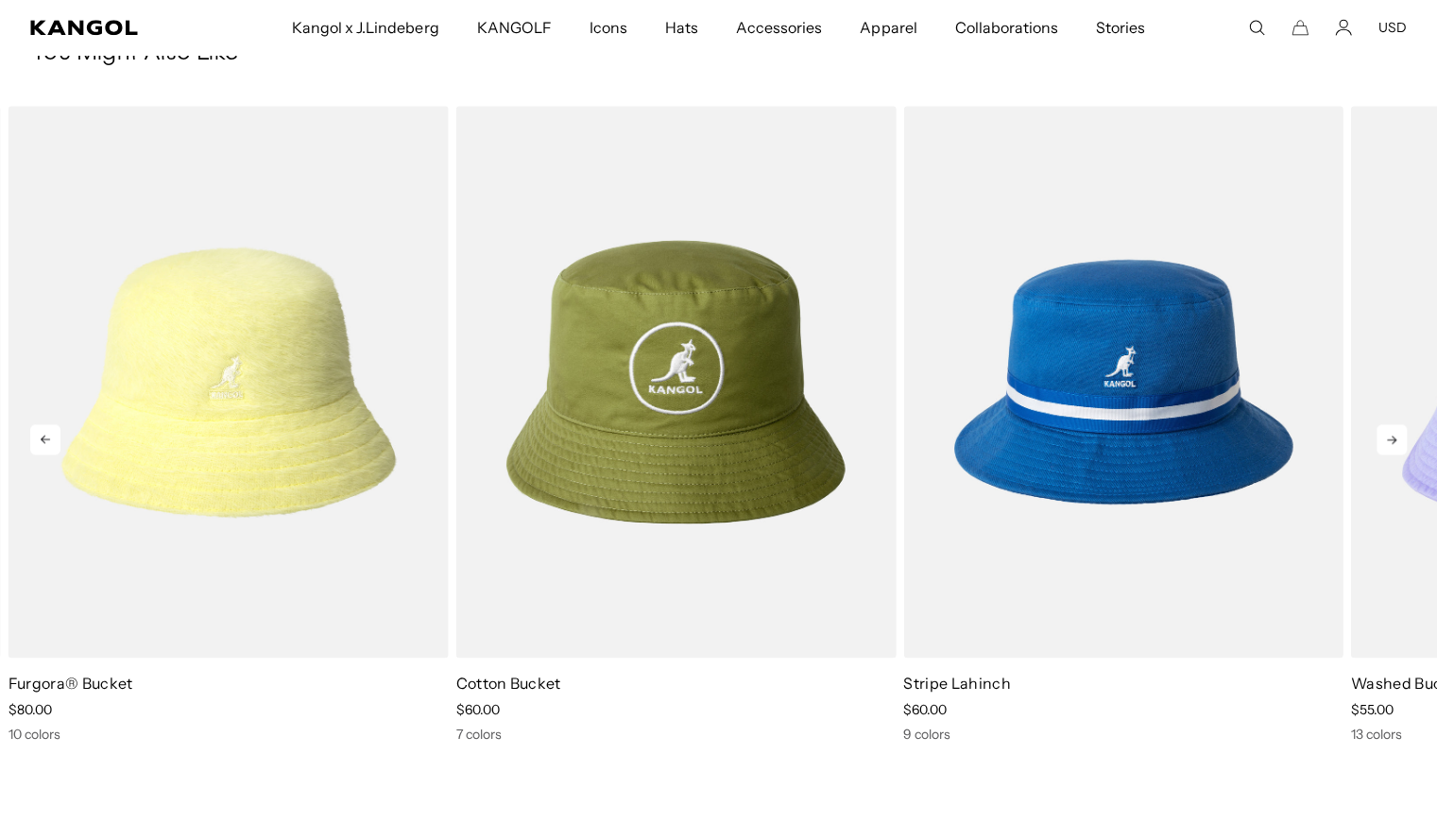
click at [1395, 447] on icon at bounding box center [1391, 439] width 30 height 30
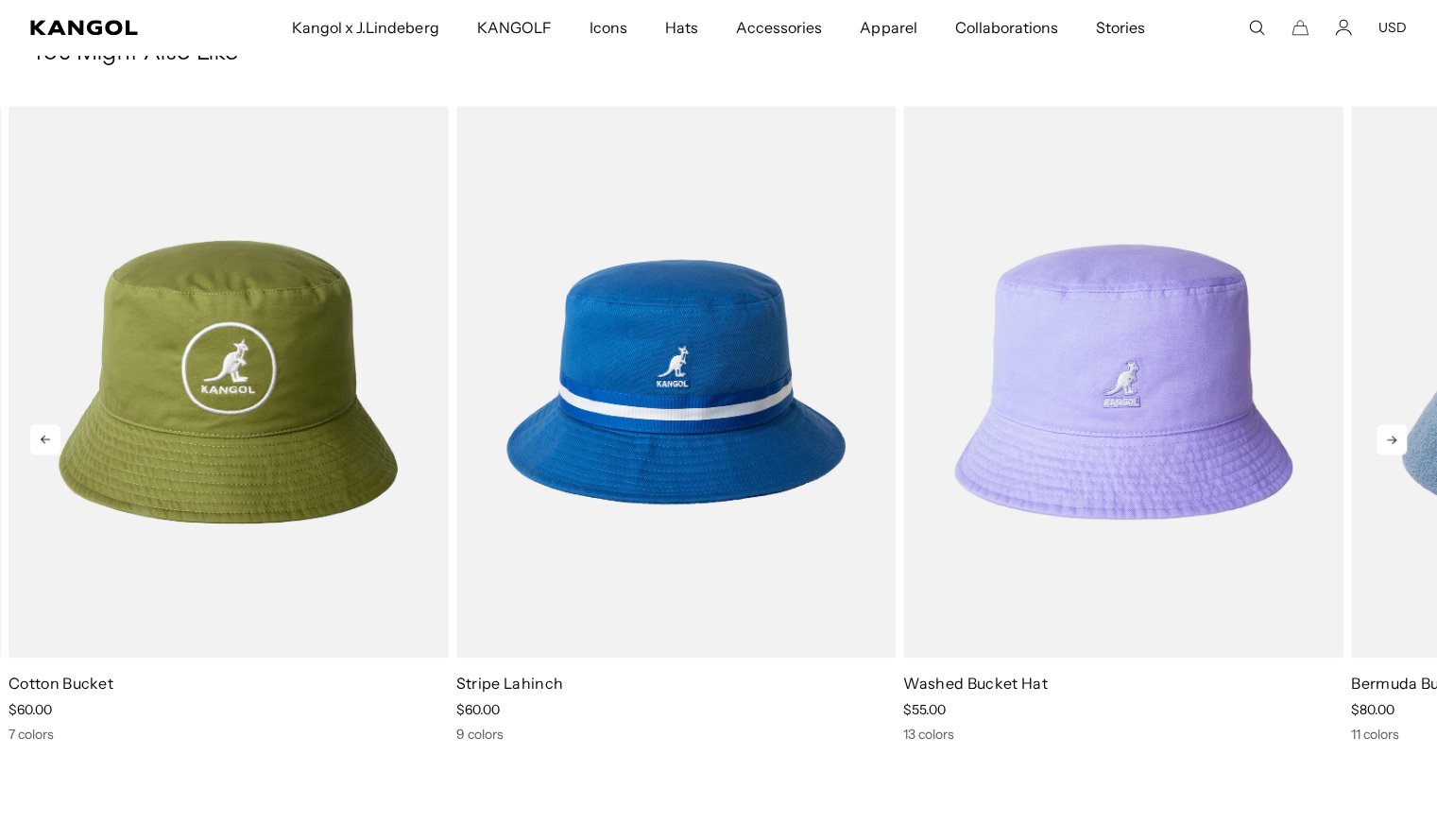
click at [1395, 447] on icon at bounding box center [1391, 439] width 30 height 30
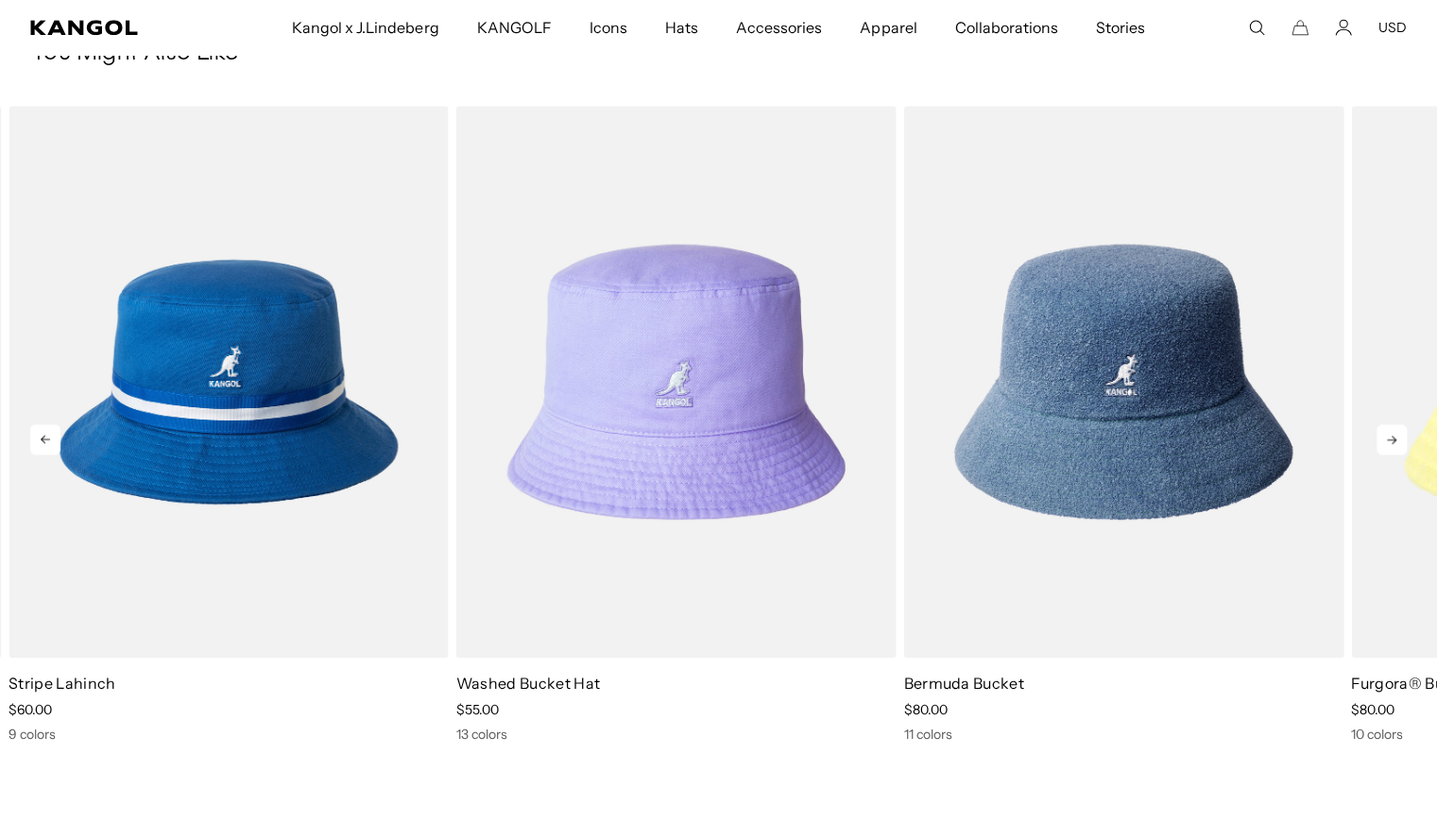
scroll to position [0, 389]
click at [1389, 435] on icon at bounding box center [1391, 439] width 30 height 30
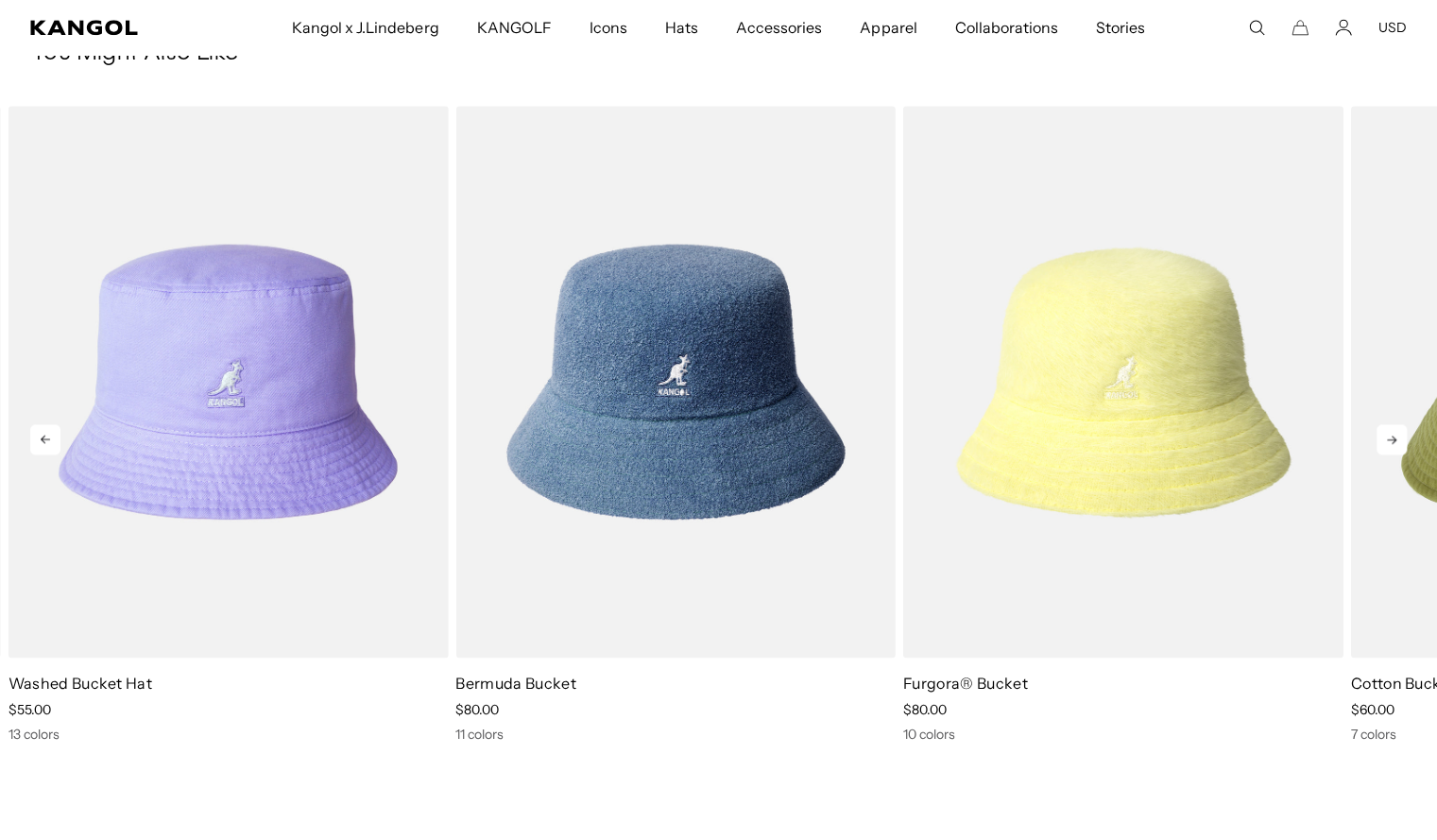
scroll to position [0, 0]
click at [1389, 435] on icon at bounding box center [1391, 439] width 30 height 30
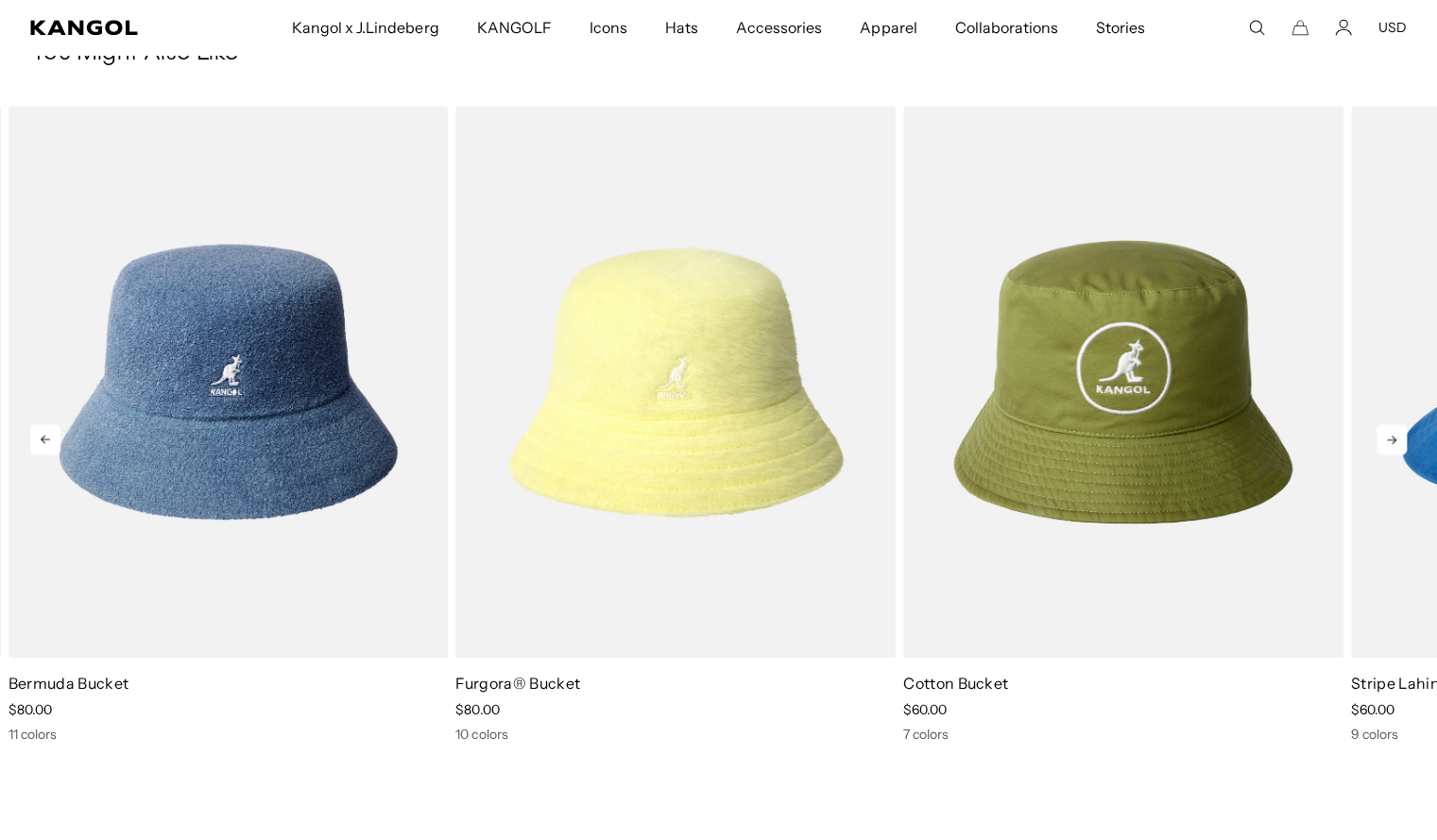
click at [1389, 435] on icon at bounding box center [1391, 439] width 30 height 30
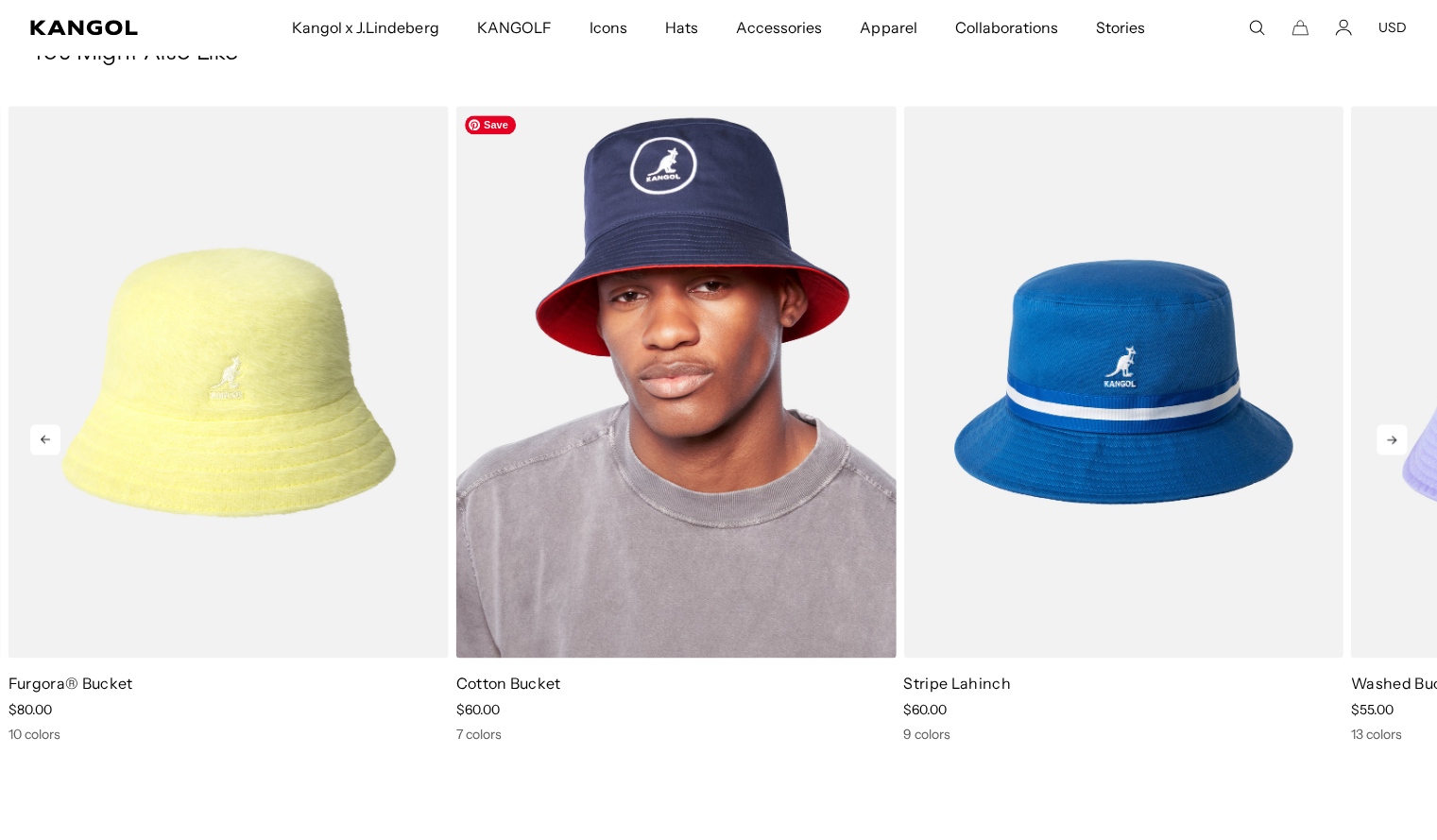
click at [815, 466] on img "4 of 5" at bounding box center [676, 381] width 440 height 553
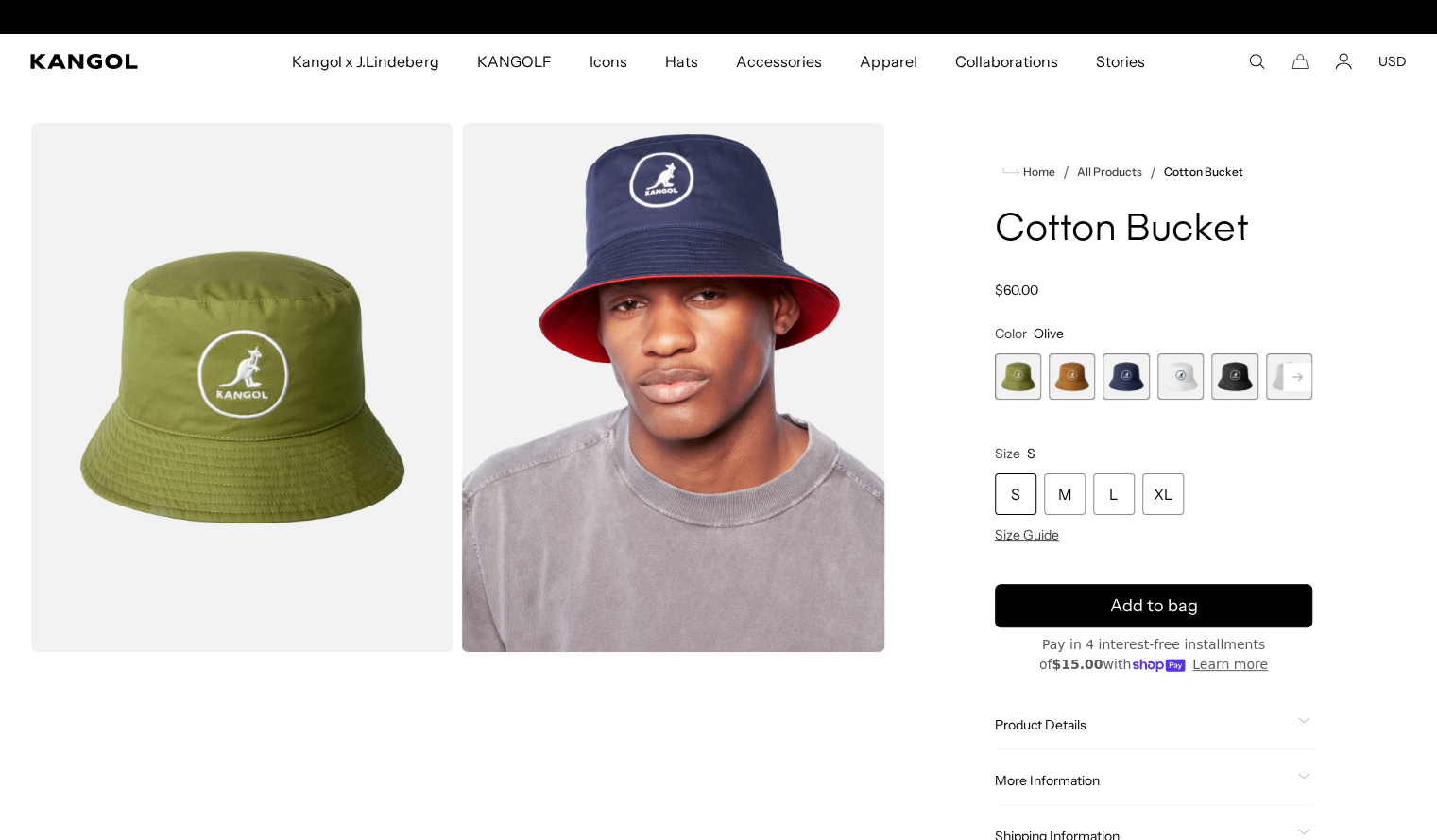
scroll to position [0, 389]
click at [1122, 378] on span "3 of 7" at bounding box center [1125, 376] width 46 height 46
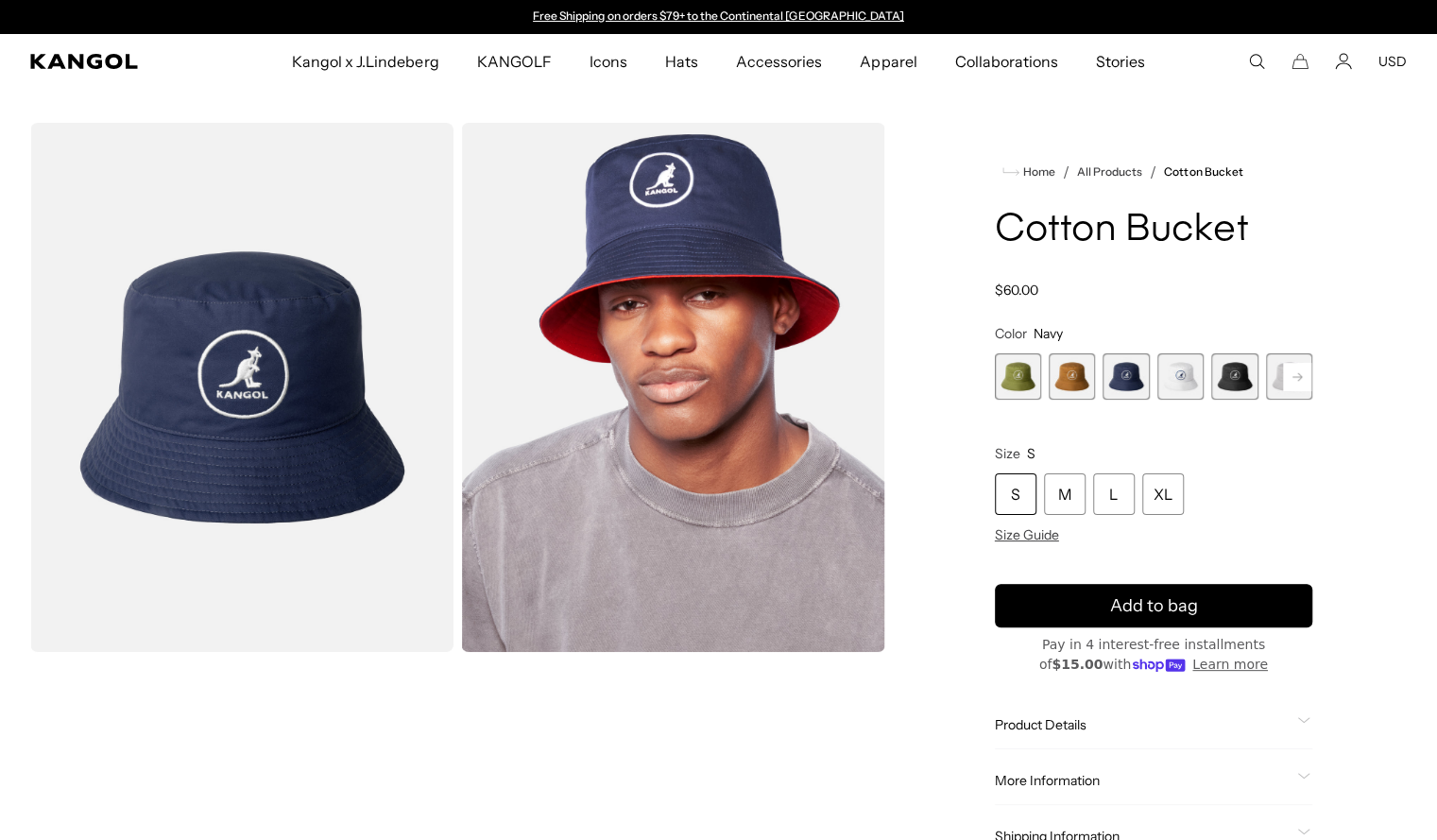
click at [1187, 377] on span "4 of 7" at bounding box center [1180, 376] width 46 height 46
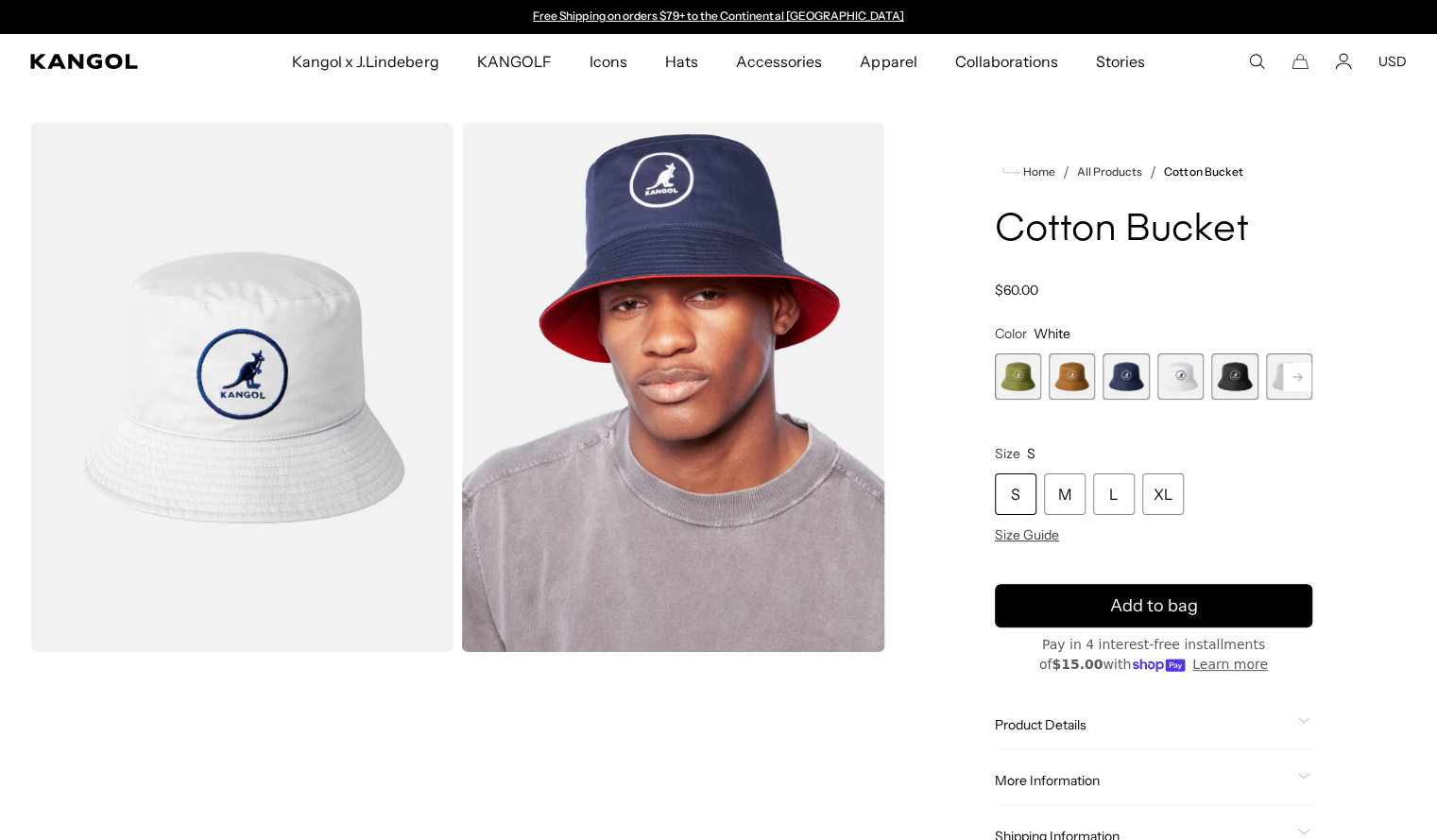
click at [1234, 375] on span "5 of 7" at bounding box center [1234, 376] width 46 height 46
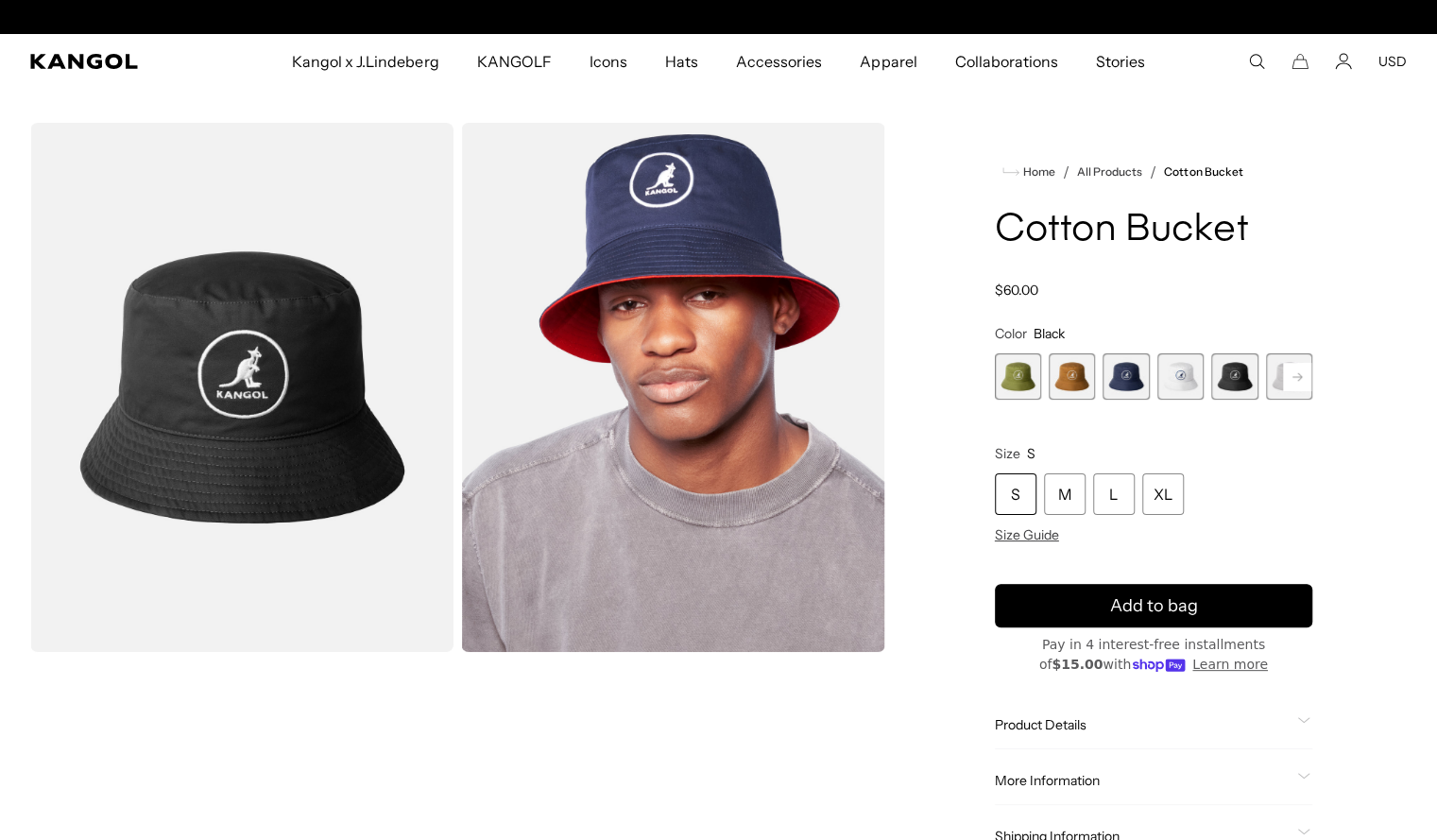
scroll to position [0, 389]
click at [1302, 380] on rect at bounding box center [1297, 376] width 28 height 28
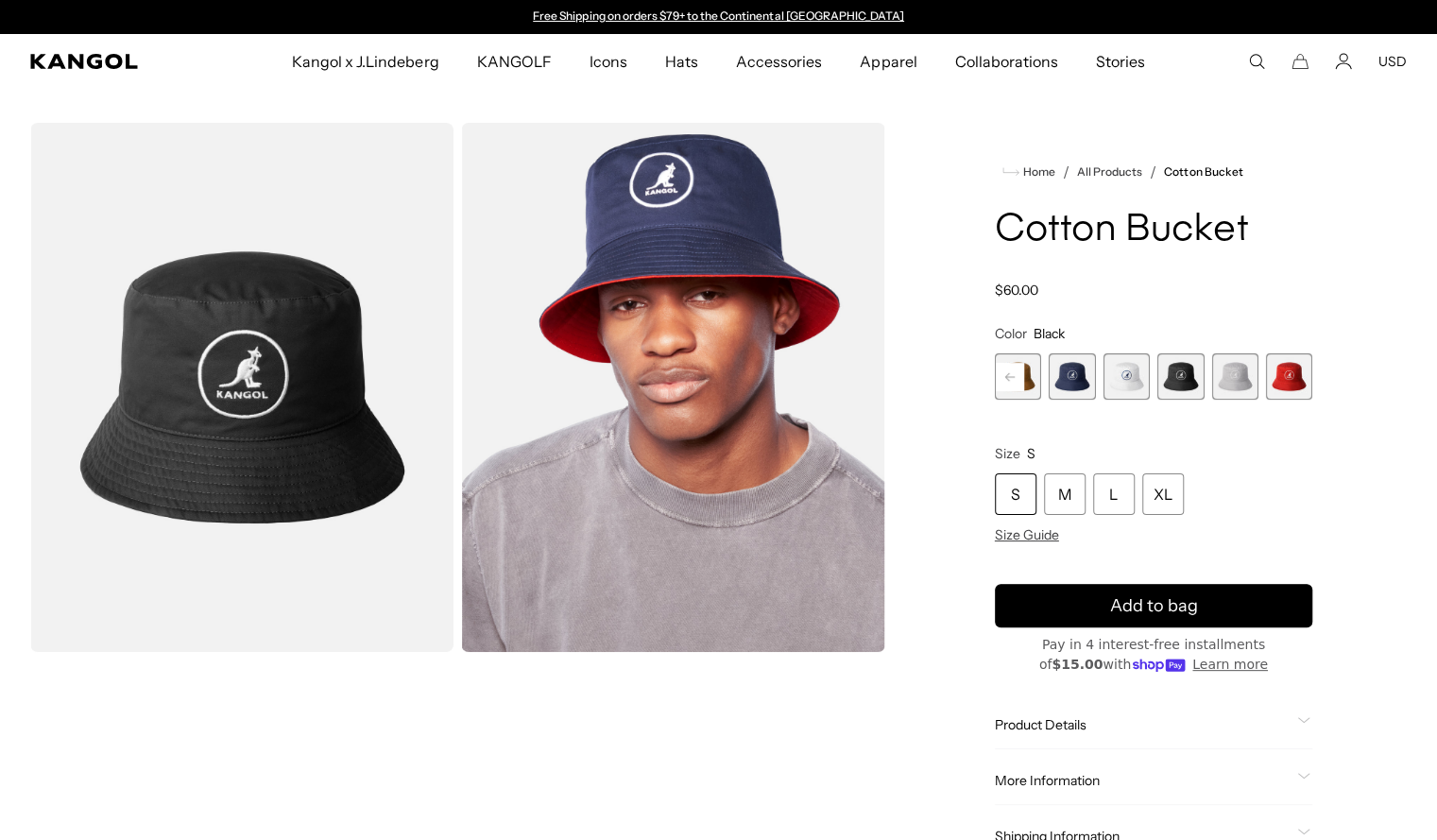
click at [1234, 375] on span "6 of 7" at bounding box center [1234, 376] width 46 height 46
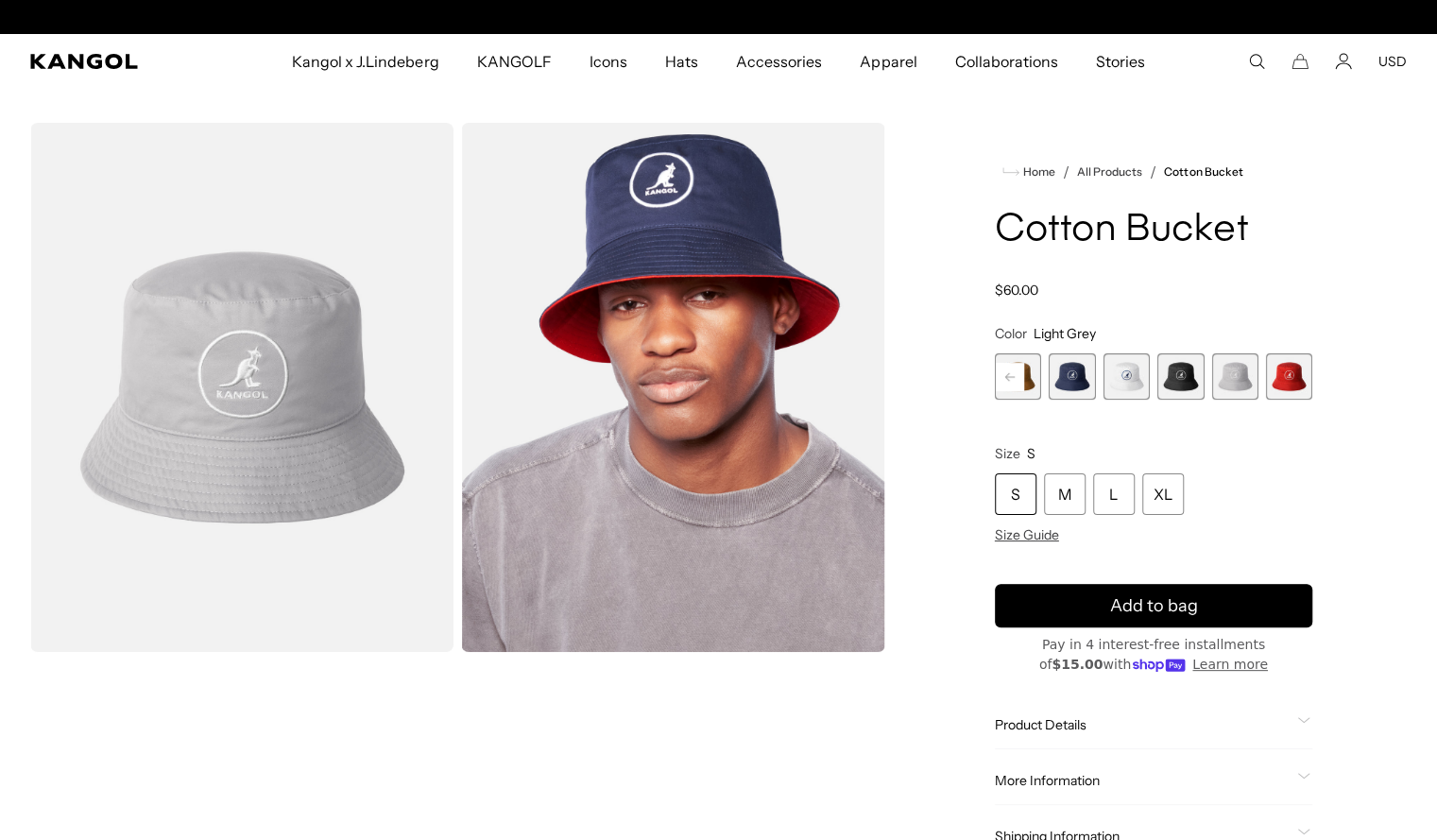
scroll to position [0, 389]
click at [1123, 379] on span "4 of 7" at bounding box center [1125, 376] width 46 height 46
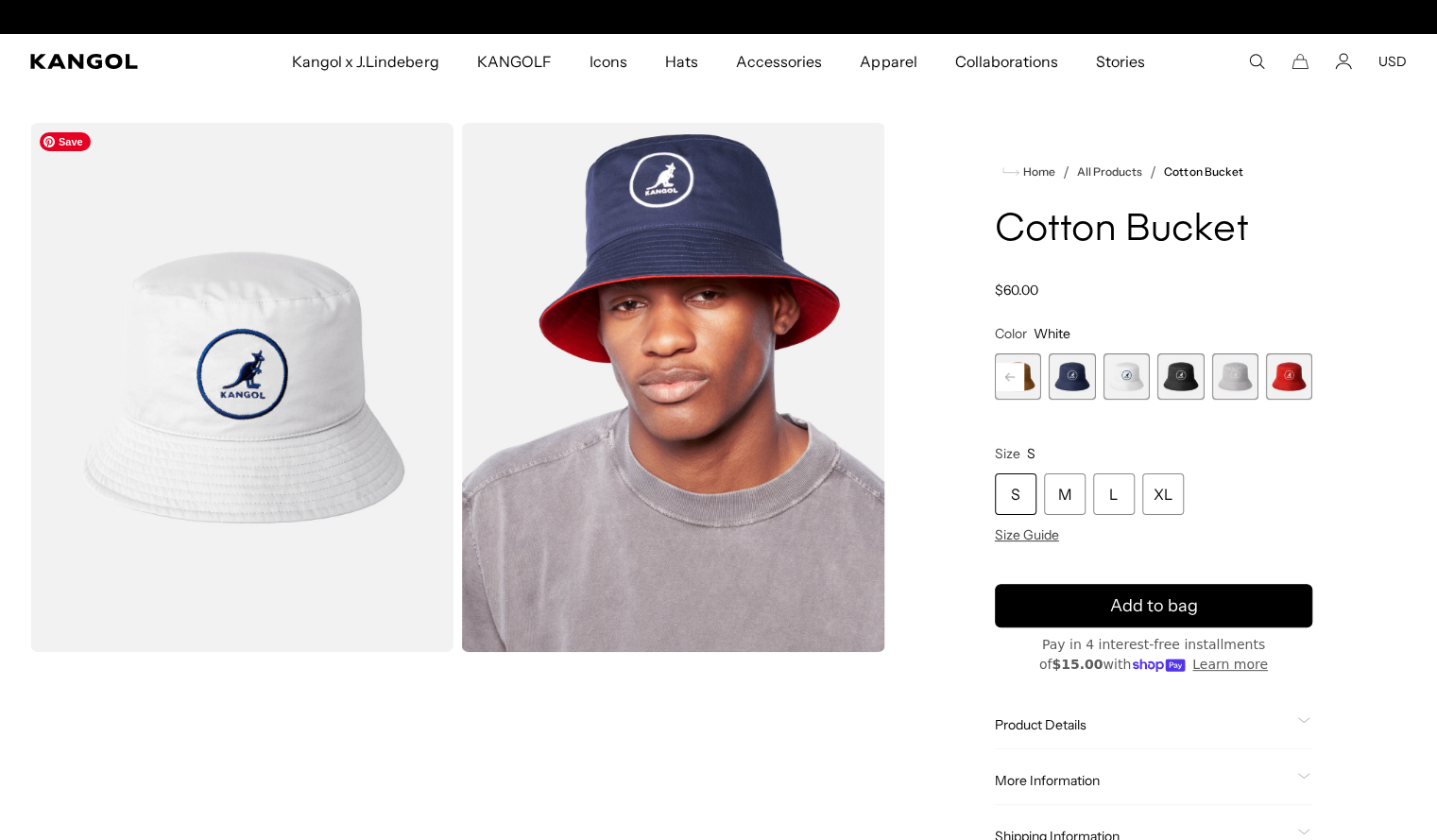
click at [312, 402] on img "Gallery Viewer" at bounding box center [242, 387] width 424 height 529
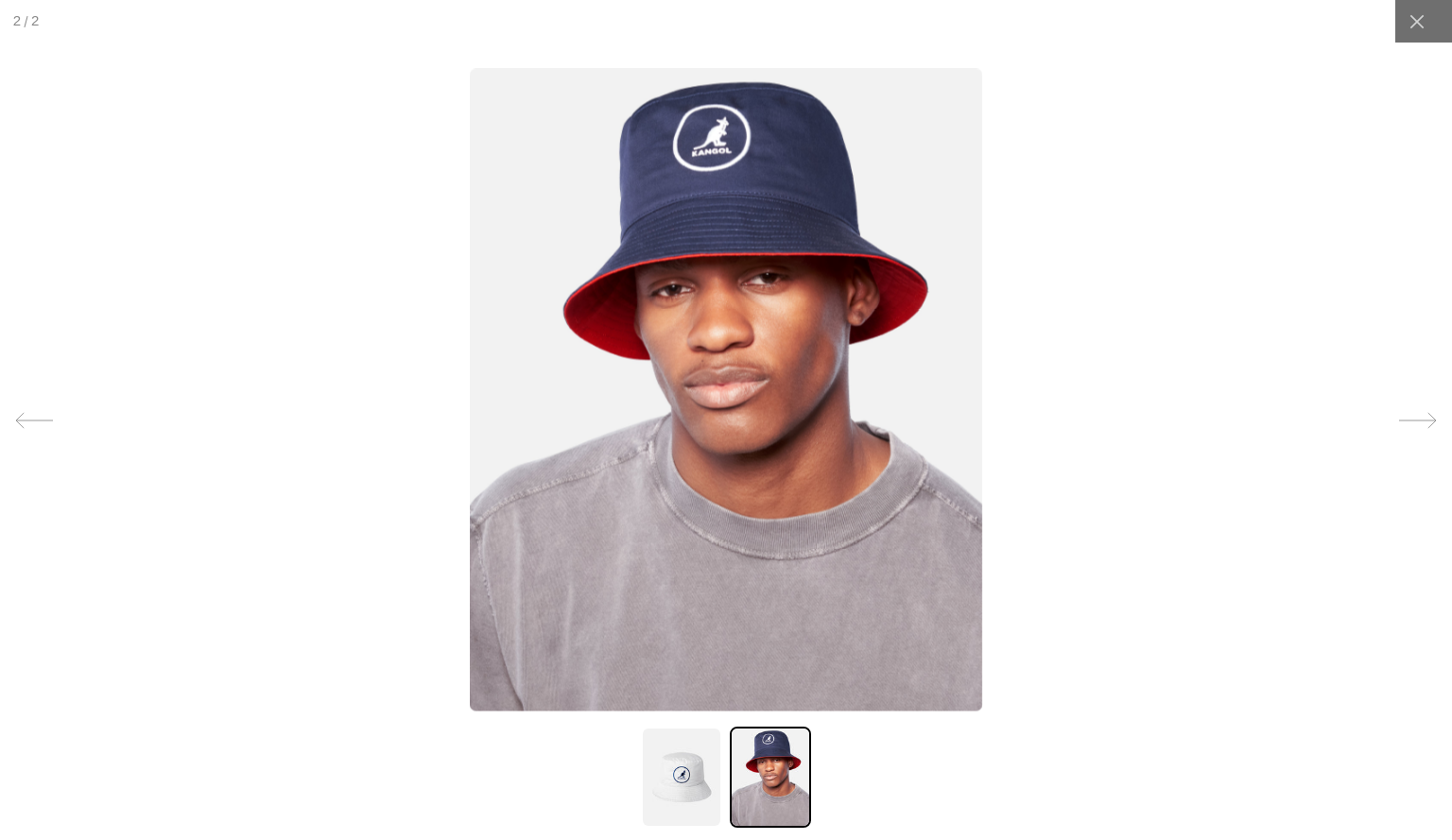
click at [673, 790] on img at bounding box center [681, 776] width 81 height 101
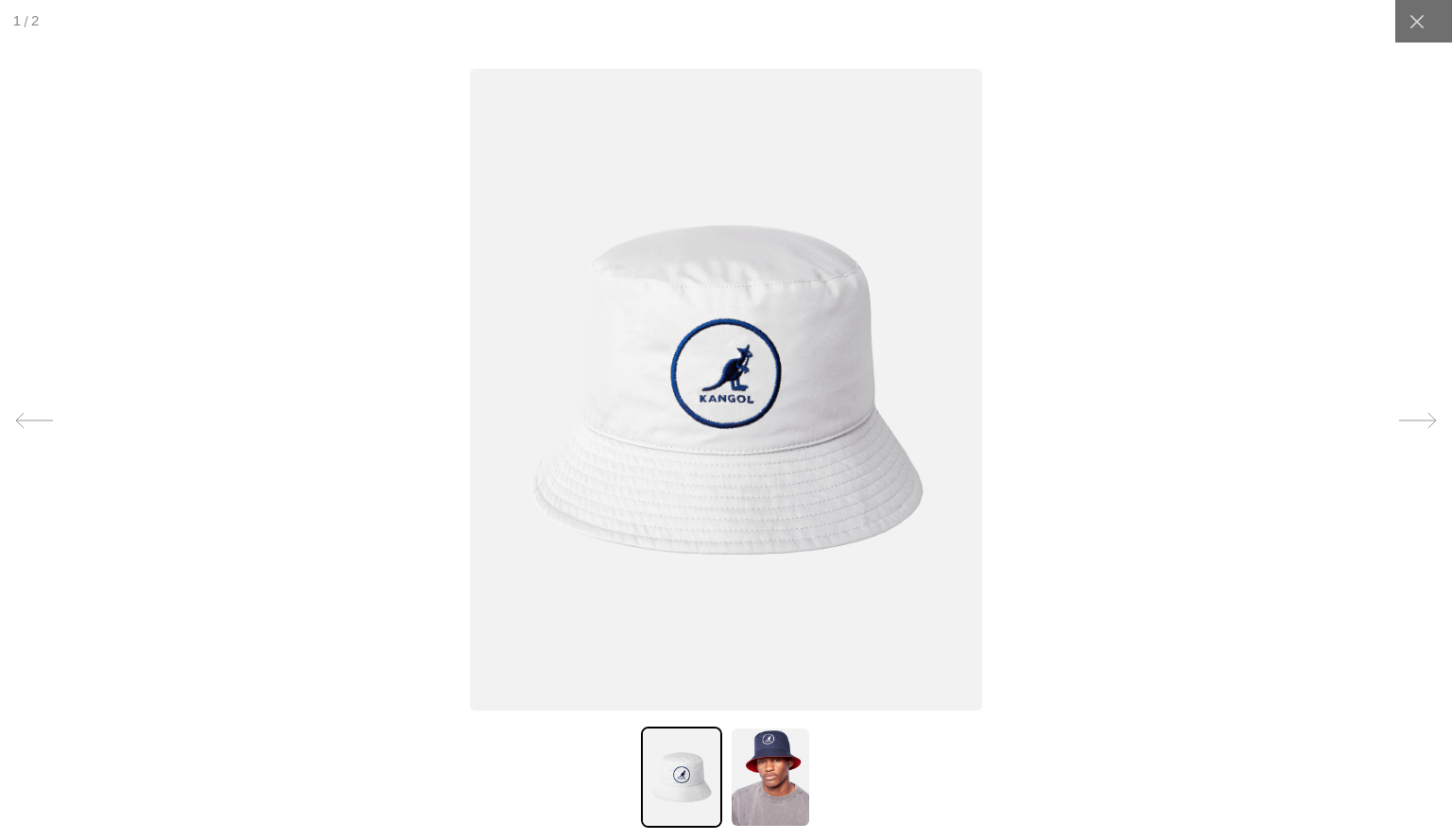
click at [286, 413] on div at bounding box center [726, 420] width 1452 height 840
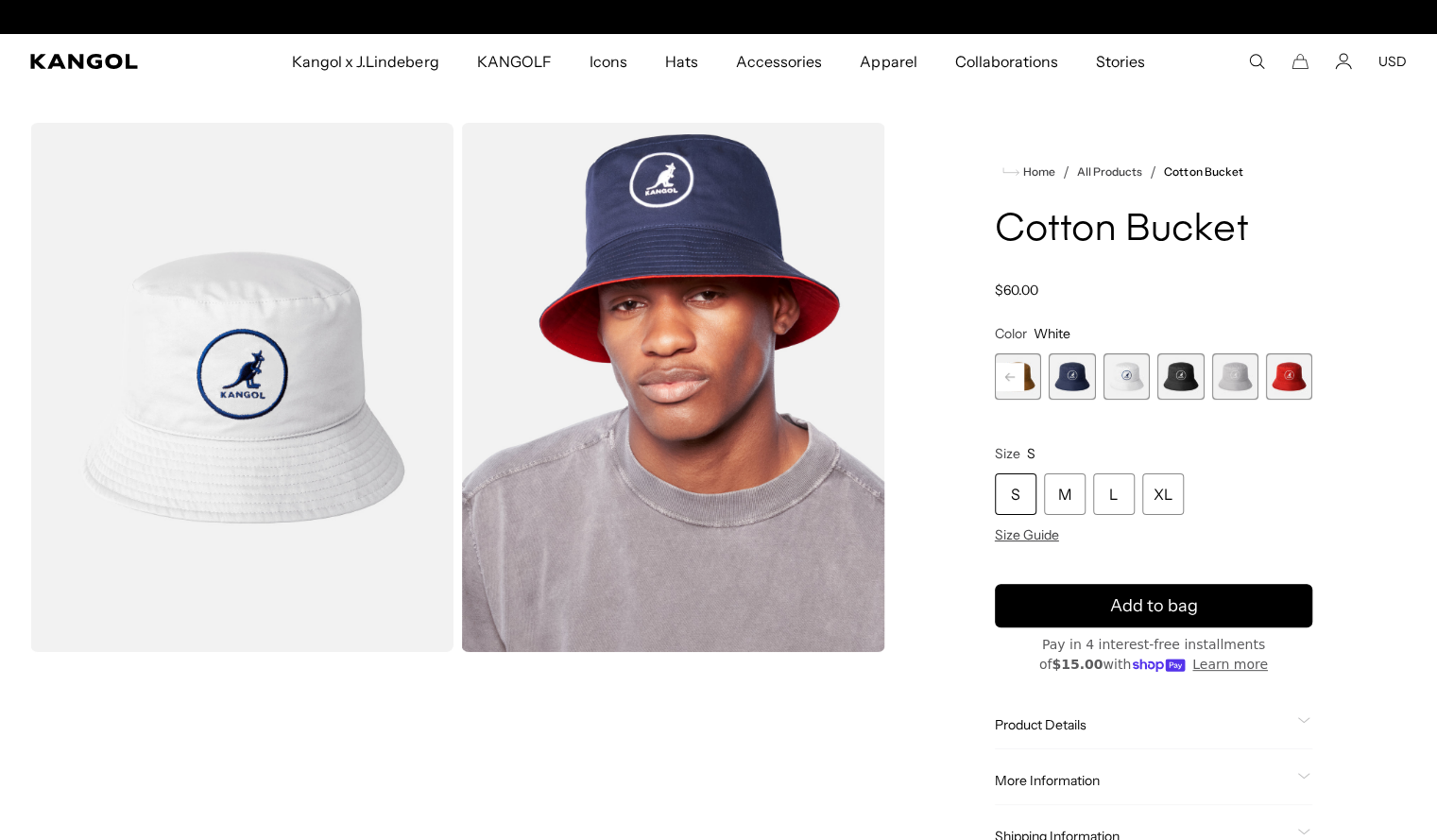
click at [1008, 372] on rect at bounding box center [1010, 376] width 28 height 28
click at [1025, 375] on span "1 of 7" at bounding box center [1017, 376] width 46 height 46
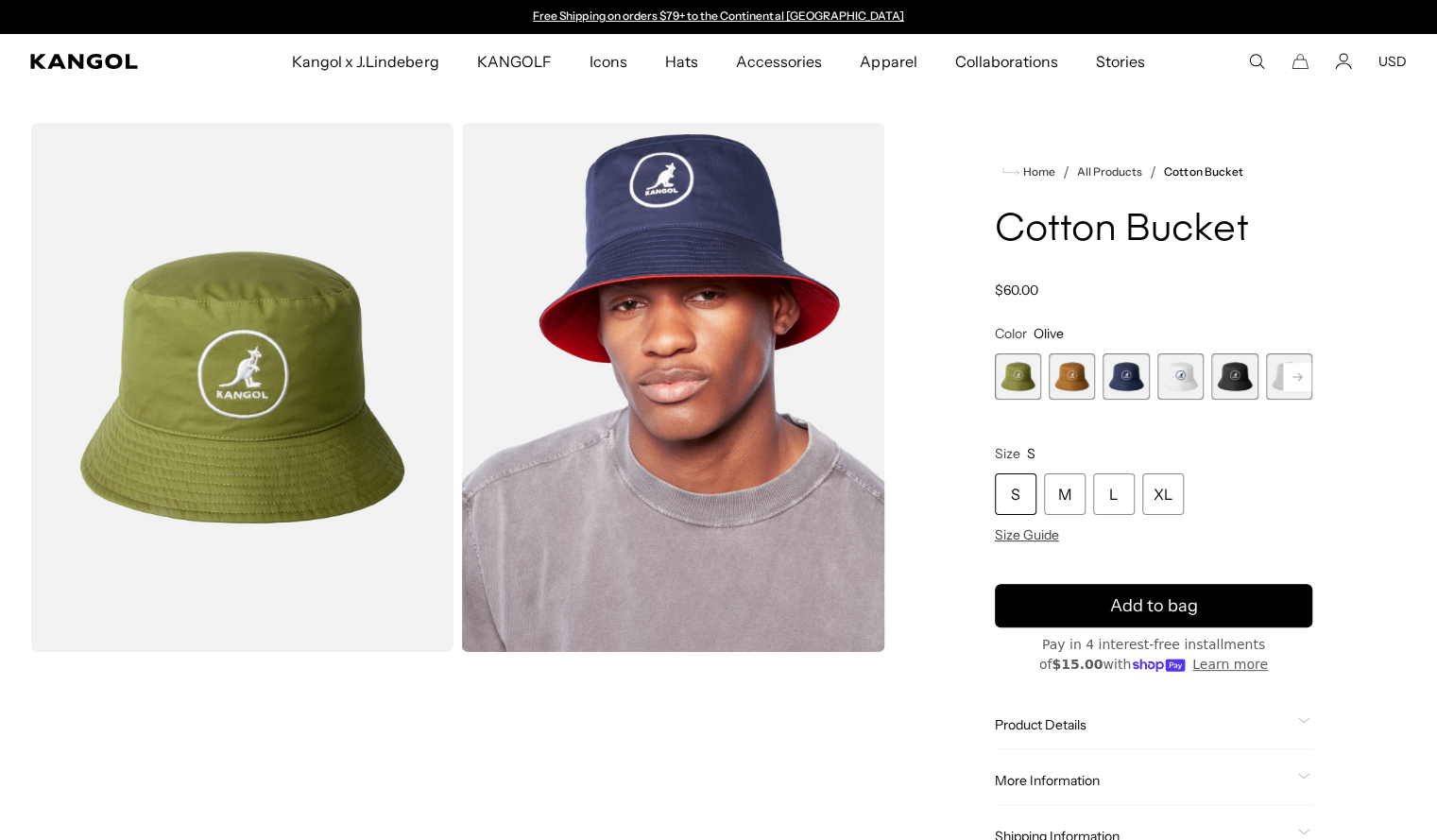
click at [1293, 376] on icon at bounding box center [1297, 376] width 10 height 8
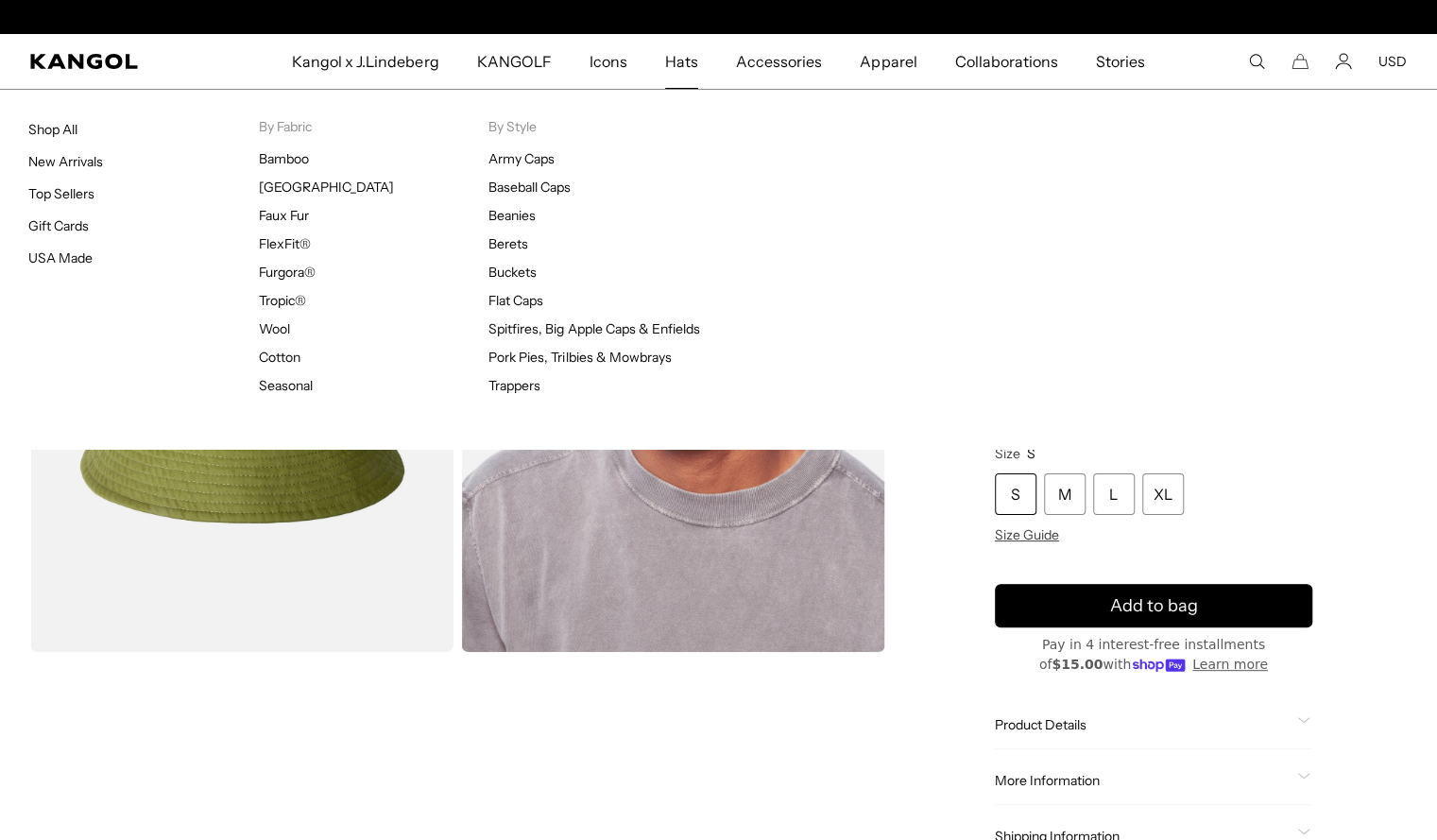
click at [685, 56] on span "Hats" at bounding box center [682, 62] width 33 height 55
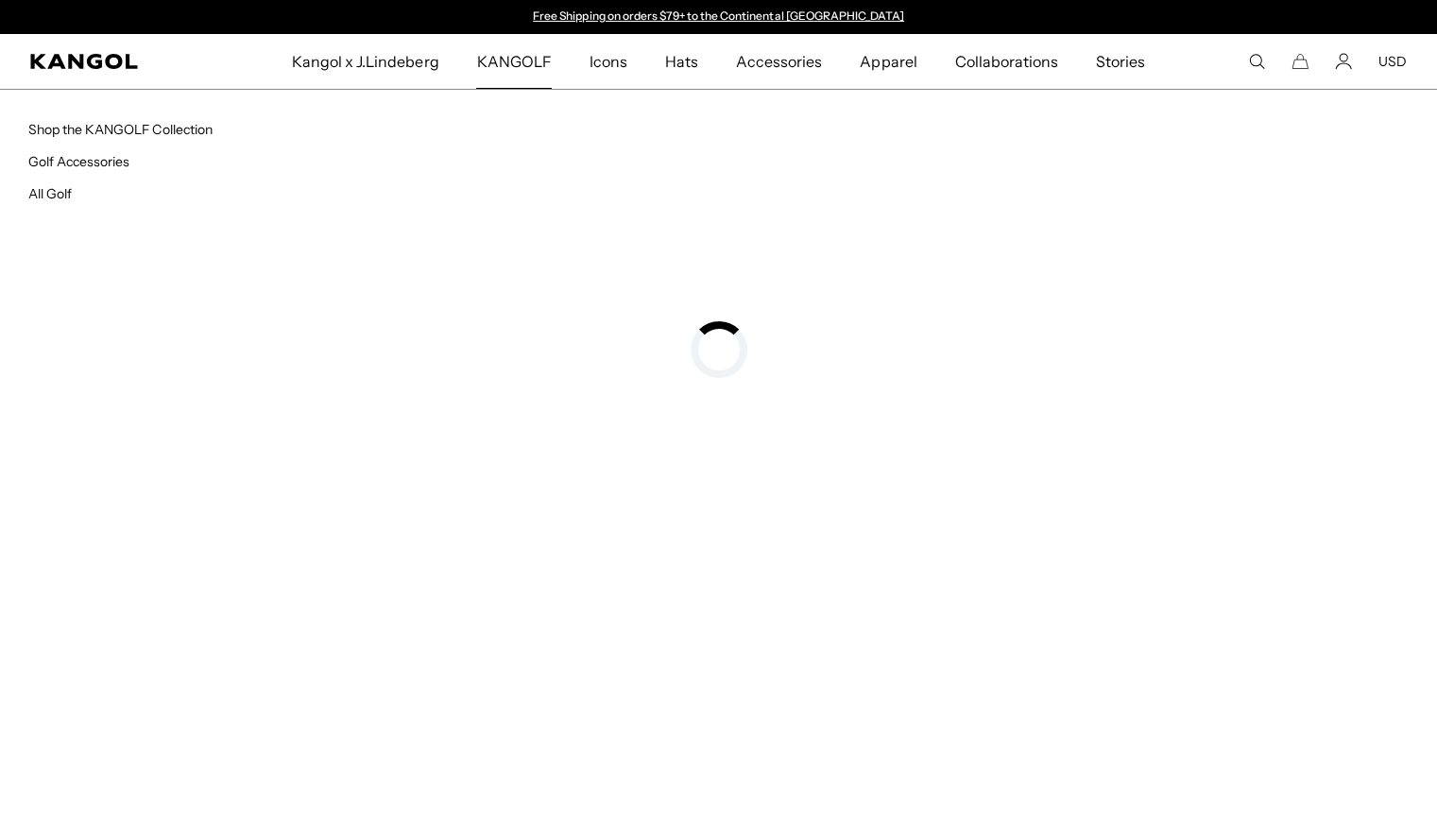
click at [494, 56] on span "KANGOLF" at bounding box center [514, 62] width 74 height 55
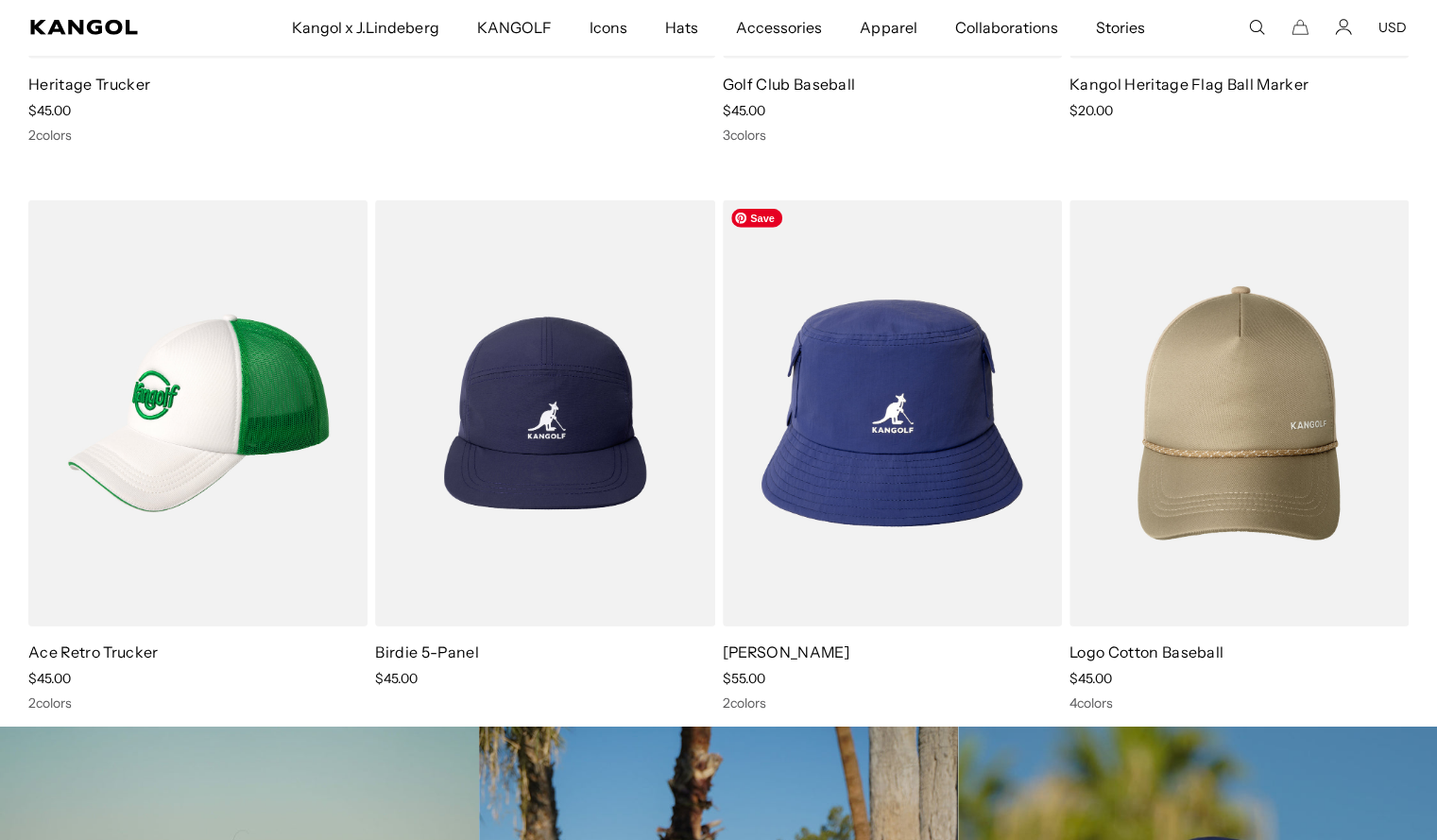
scroll to position [3164, 0]
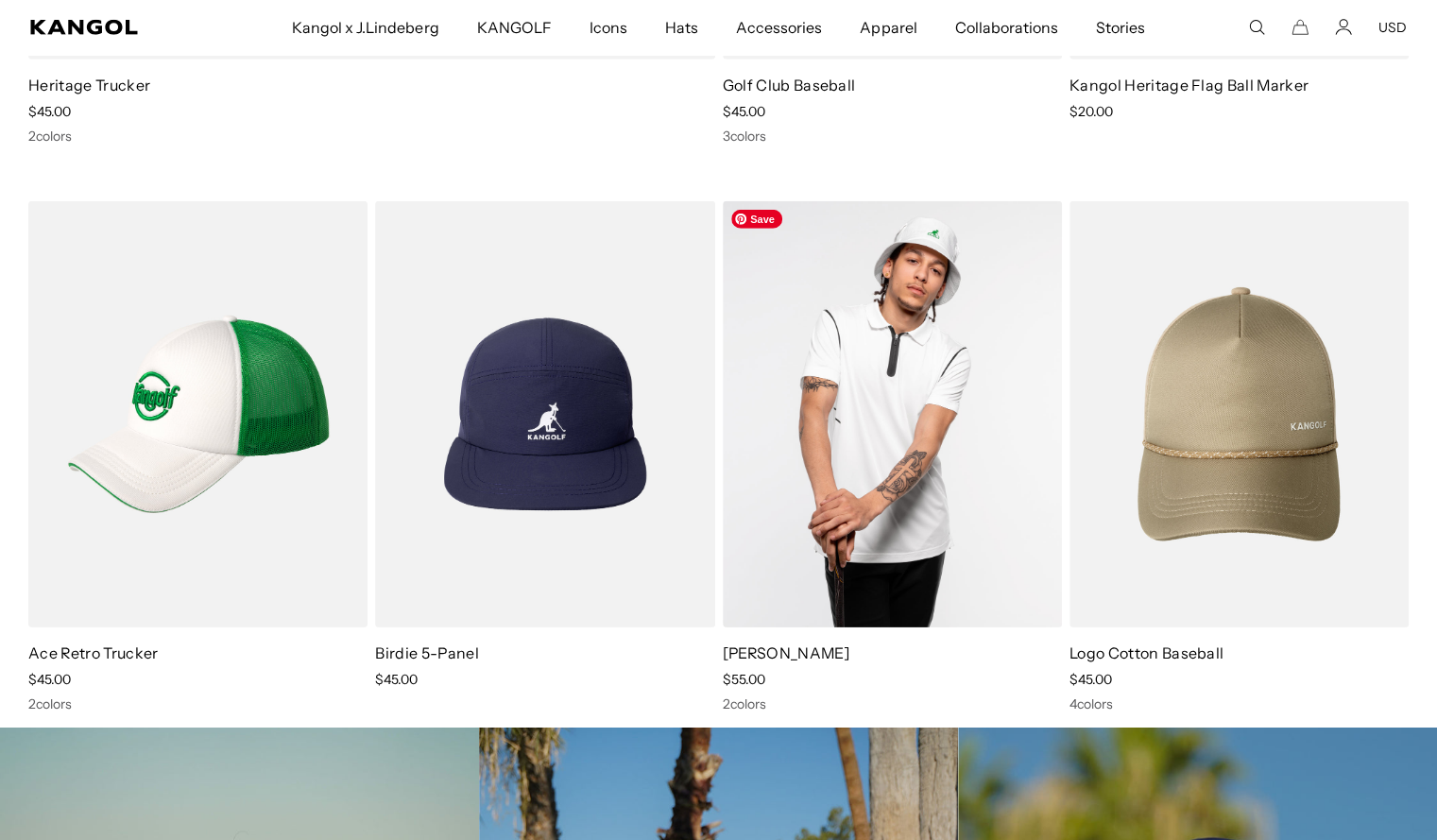
click at [876, 301] on img at bounding box center [892, 415] width 339 height 426
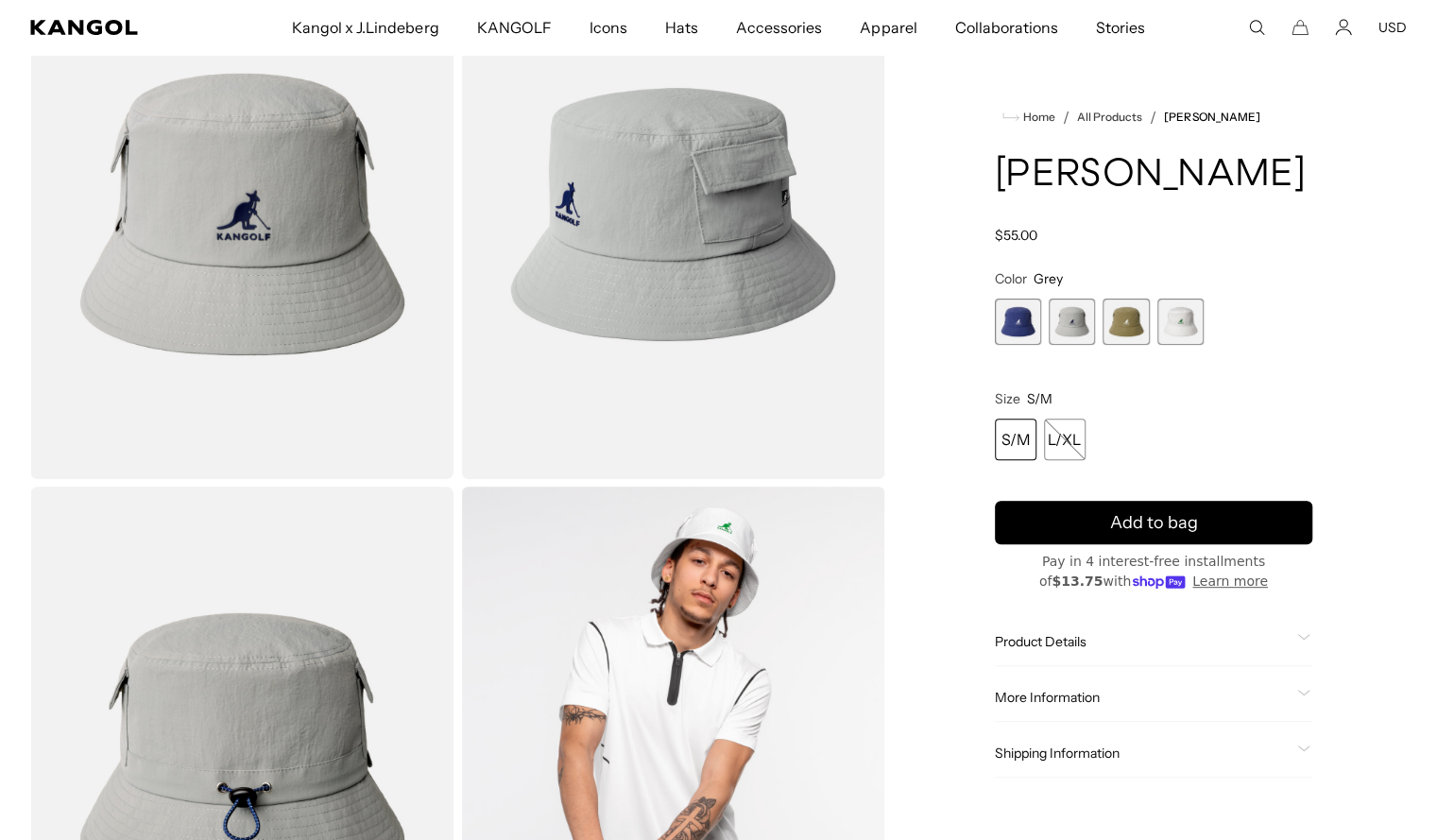
click at [1192, 326] on span "4 of 4" at bounding box center [1180, 321] width 46 height 46
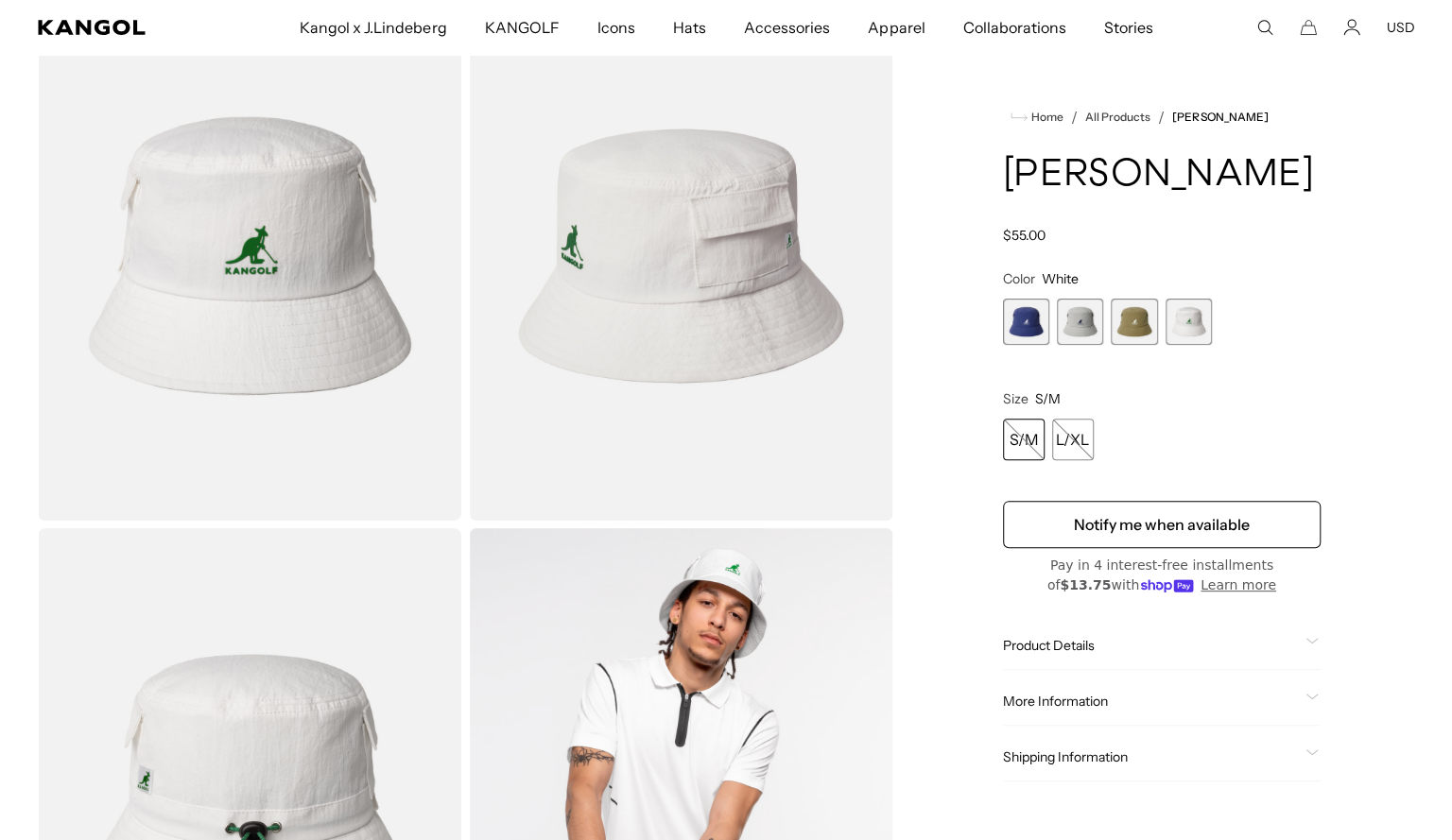
scroll to position [0, 389]
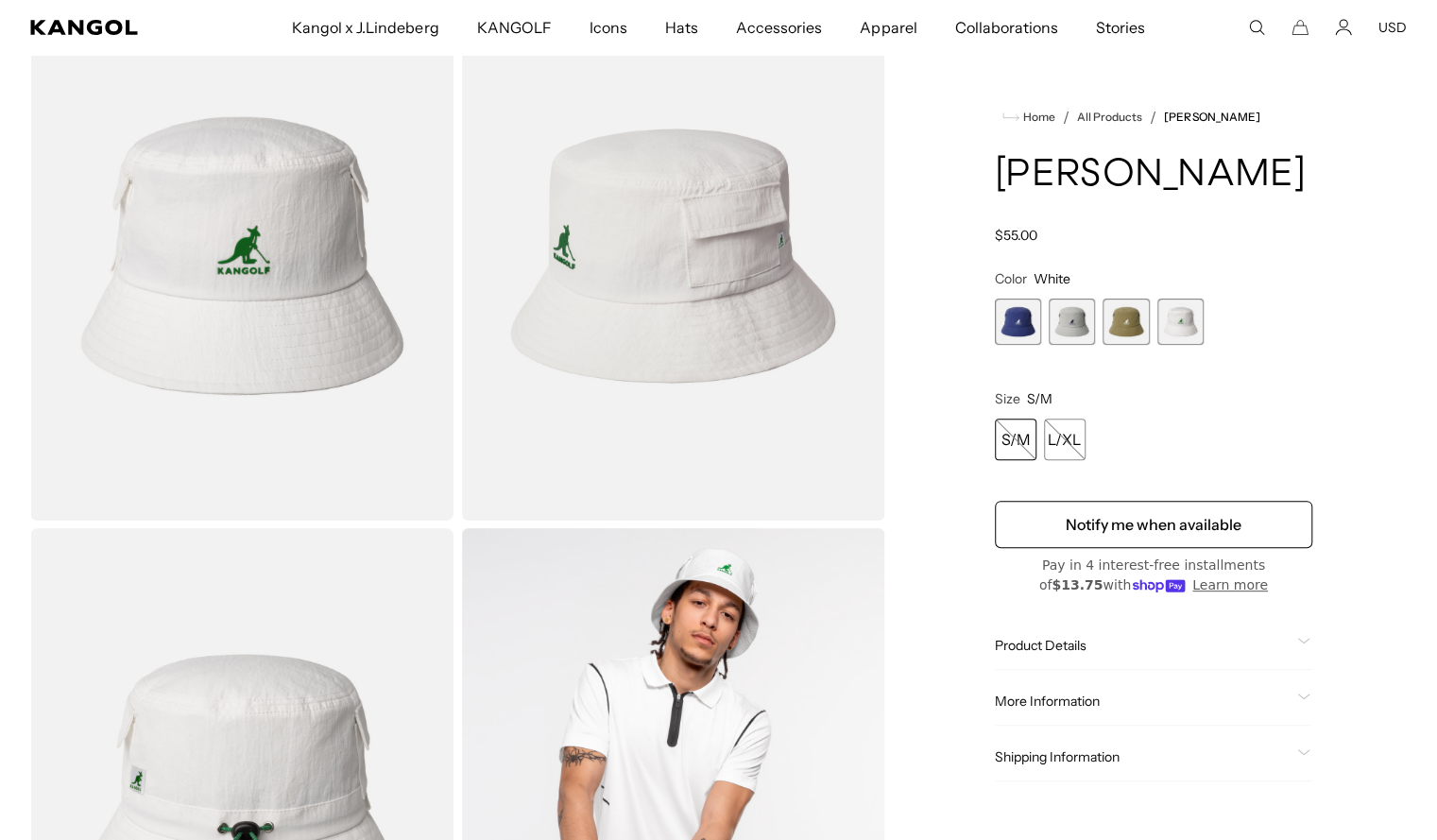
click at [305, 302] on img "Gallery Viewer" at bounding box center [242, 255] width 424 height 529
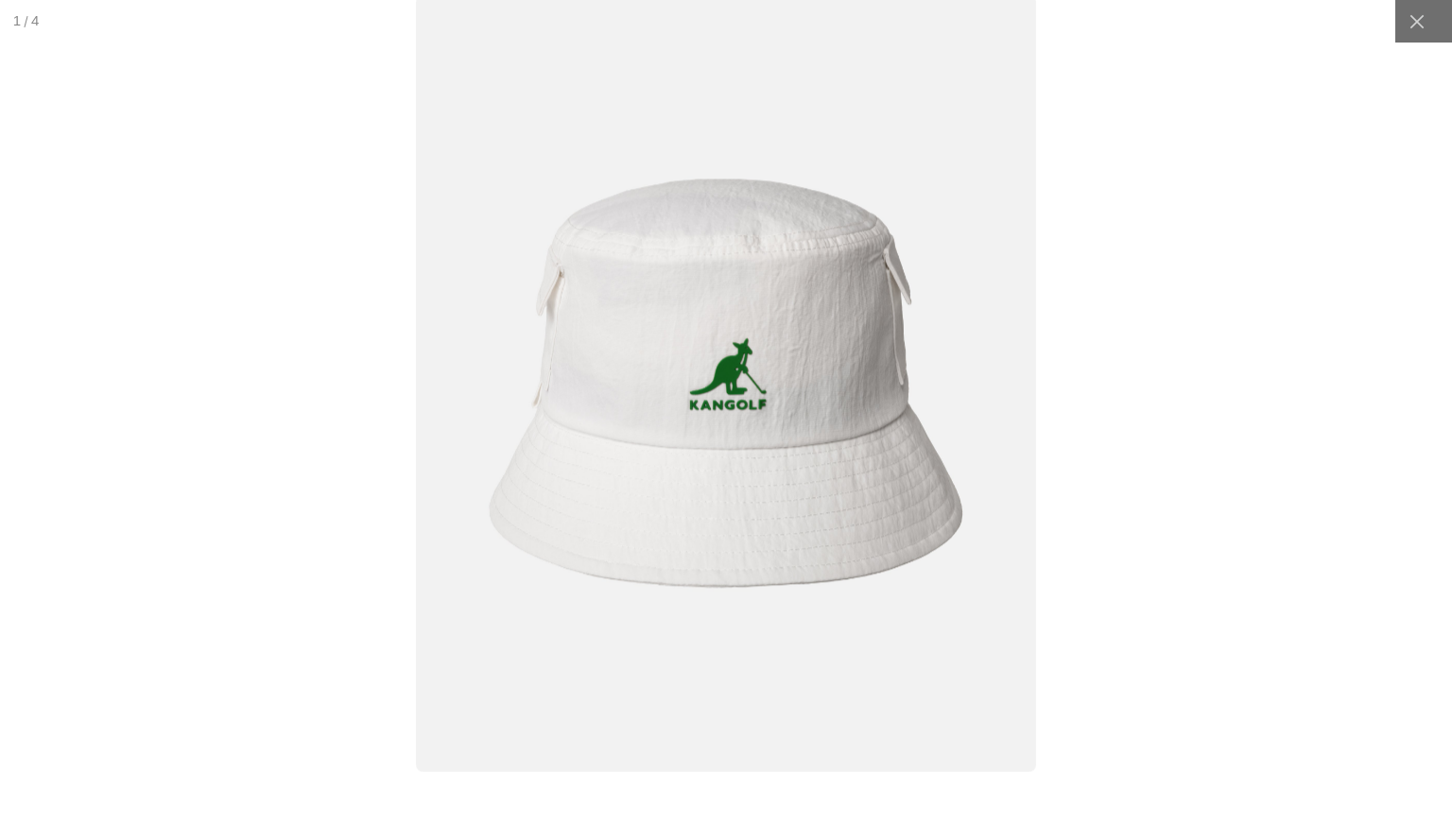
scroll to position [0, 0]
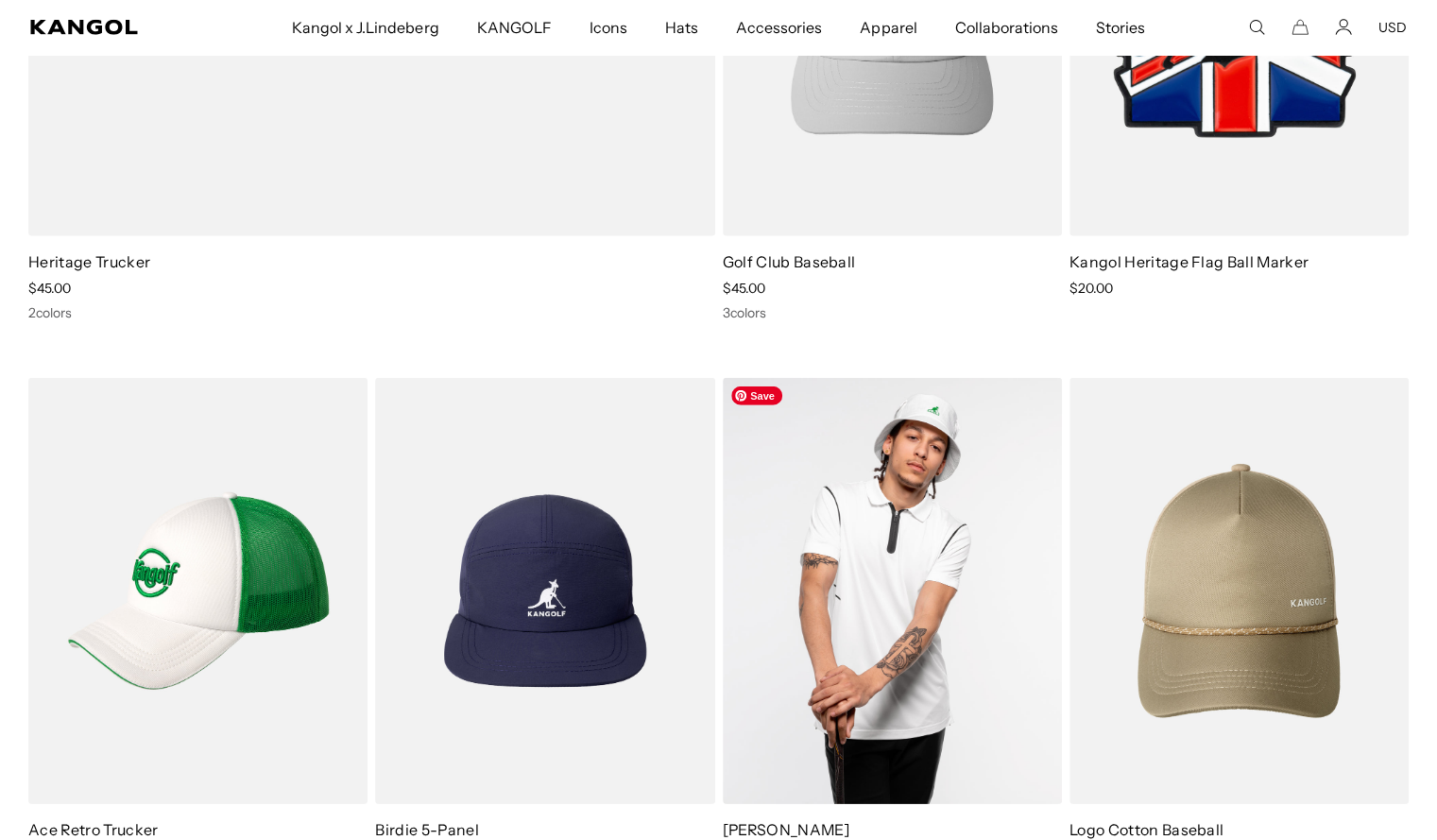
click at [880, 672] on img at bounding box center [892, 591] width 339 height 426
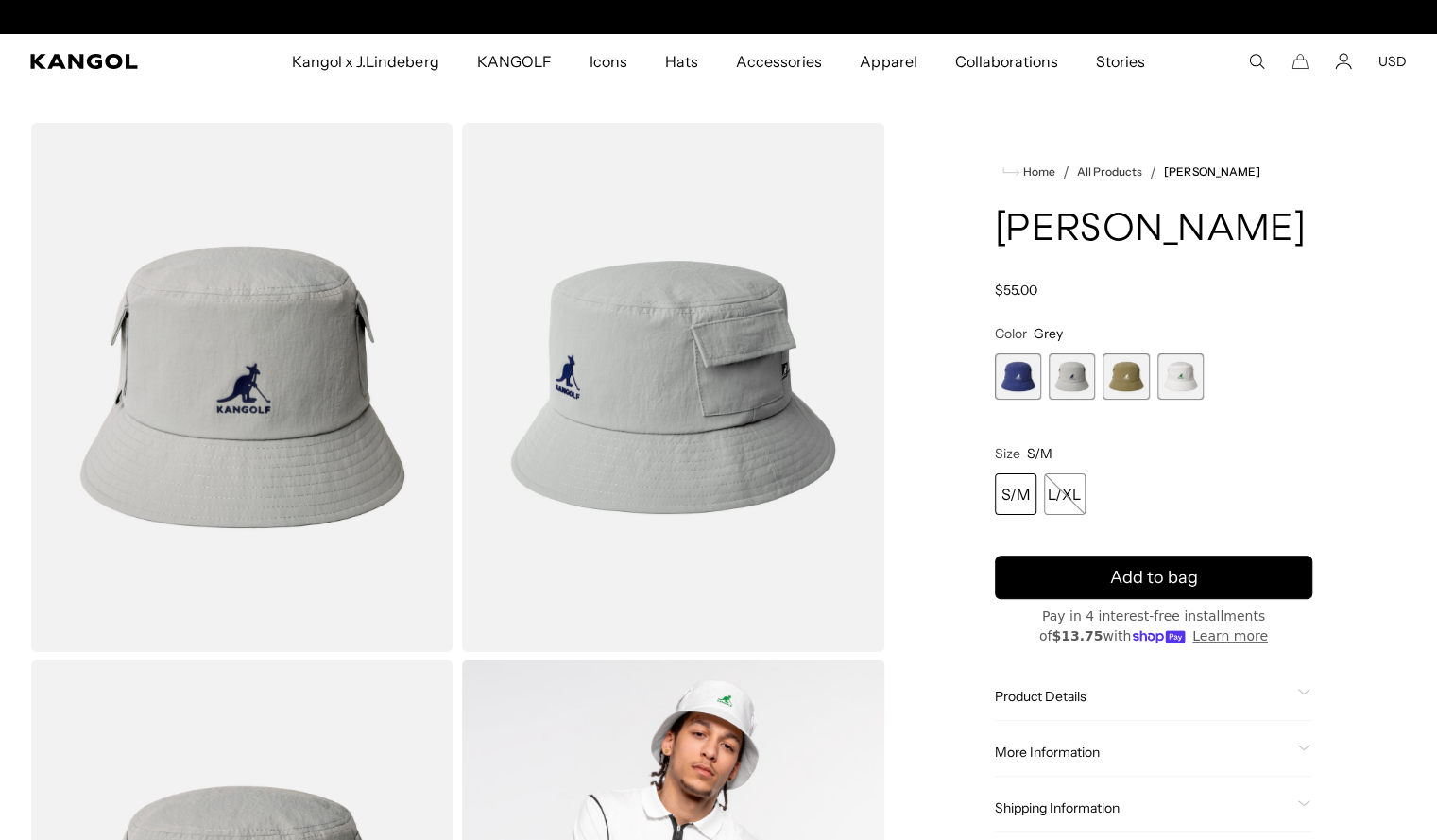
scroll to position [0, 389]
click at [1181, 374] on span "4 of 4" at bounding box center [1180, 376] width 46 height 46
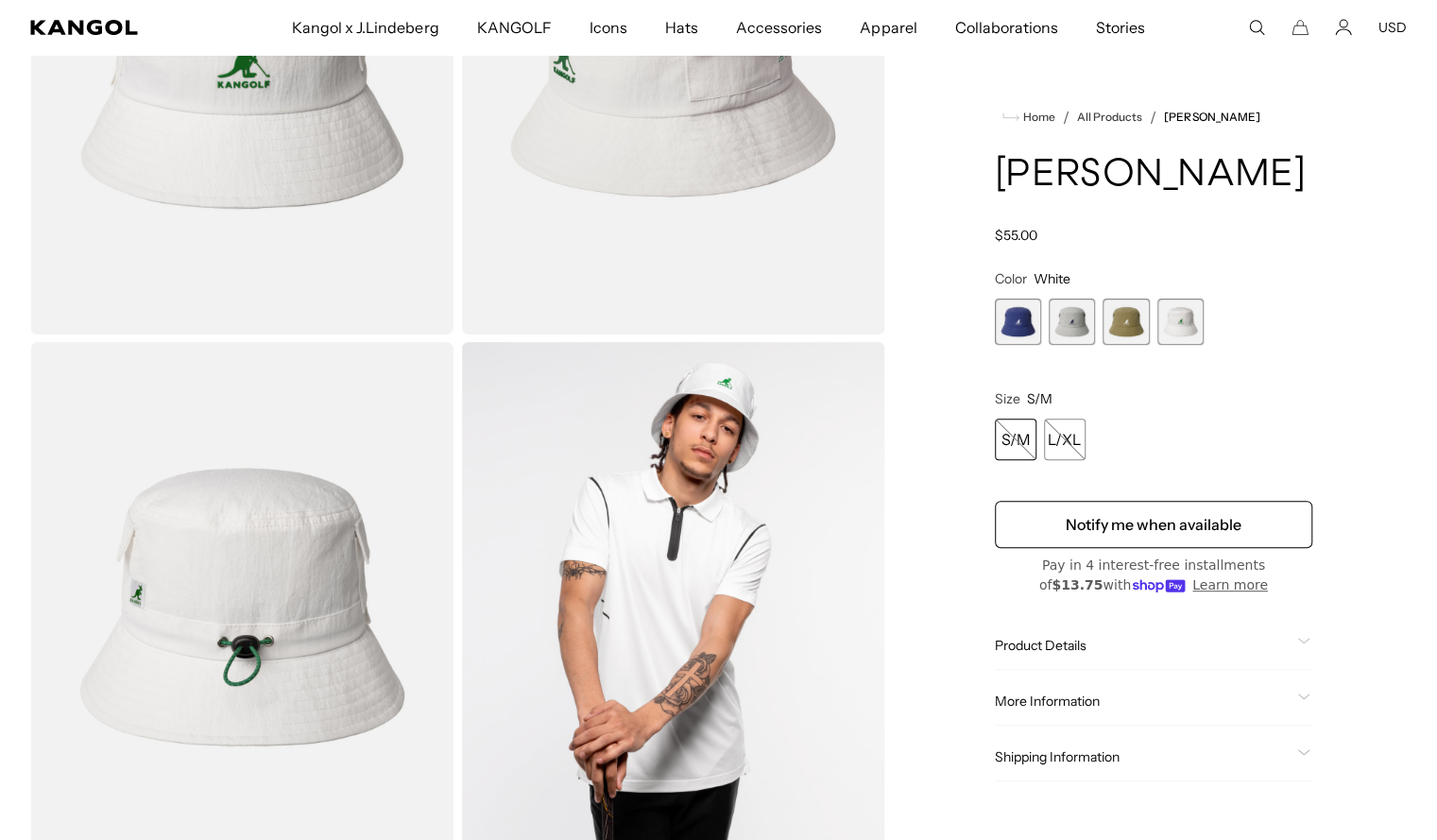
scroll to position [0, 389]
click at [1178, 315] on span "4 of 4" at bounding box center [1180, 321] width 46 height 46
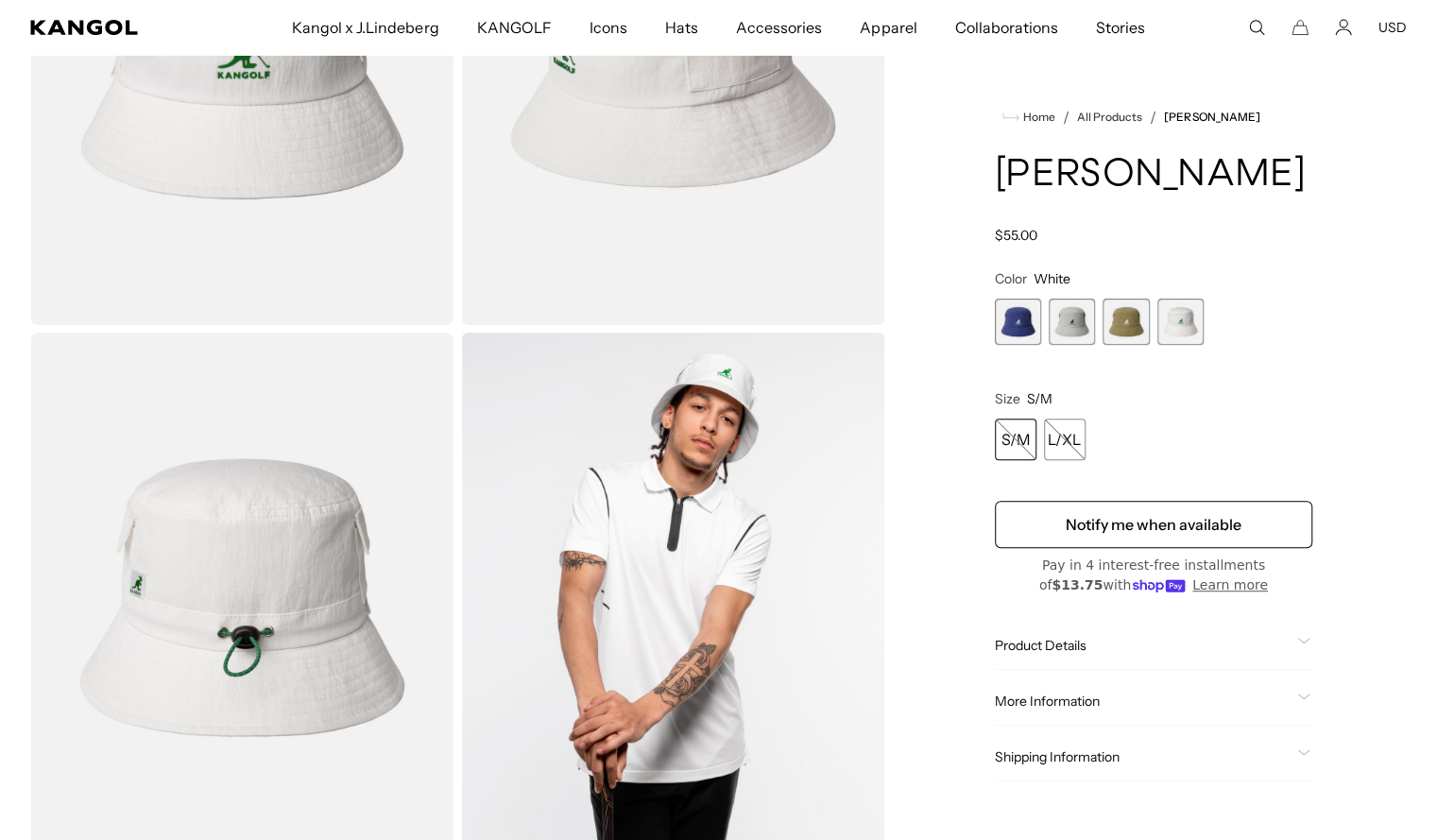
scroll to position [327, 0]
click at [1241, 227] on div "Regular price $55.00 Regular price Sale price $55.00" at bounding box center [1153, 235] width 318 height 17
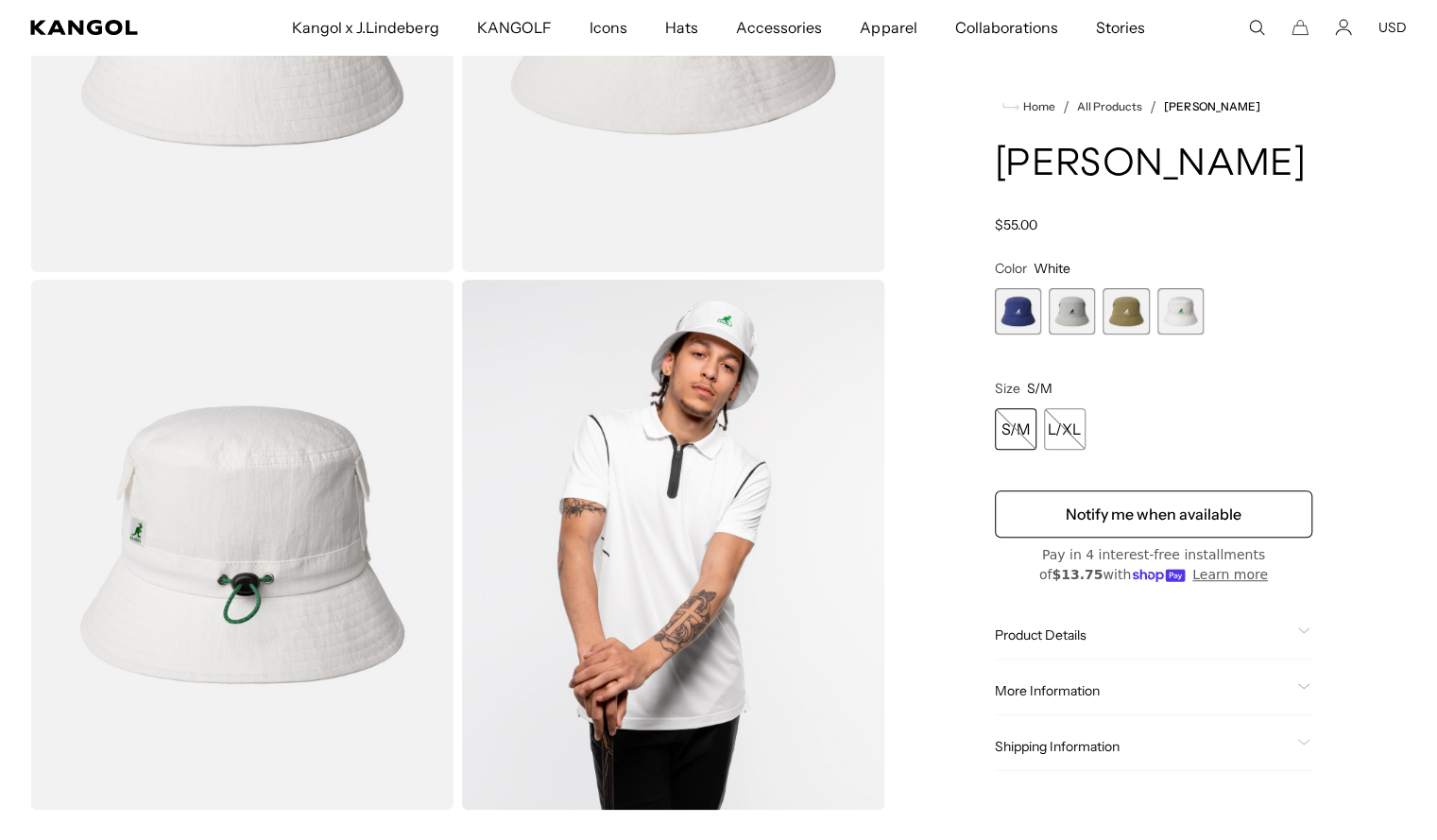
scroll to position [0, 389]
click at [1015, 309] on span "1 of 4" at bounding box center [1017, 311] width 46 height 46
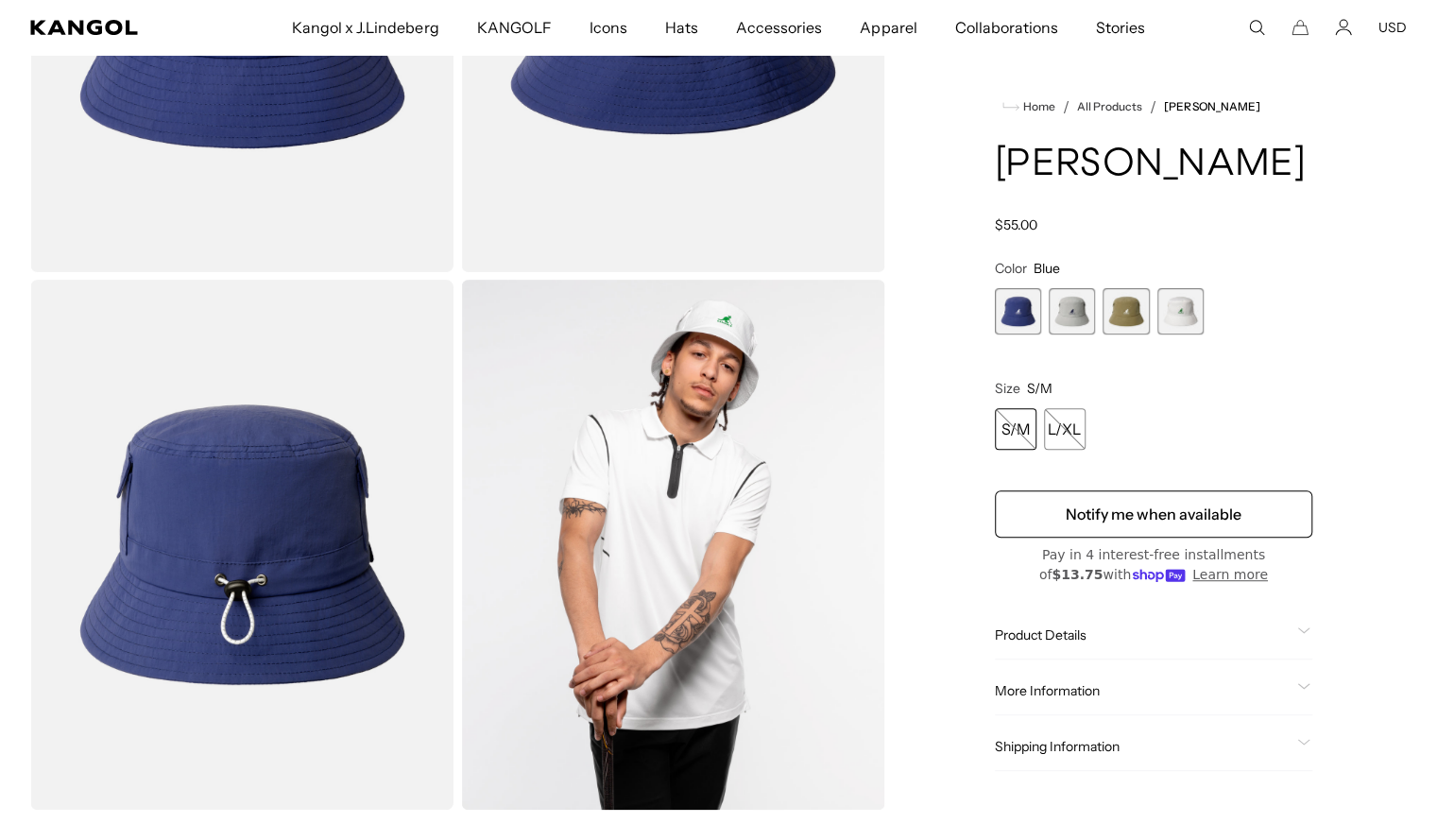
click at [1071, 321] on span "2 of 4" at bounding box center [1071, 311] width 46 height 46
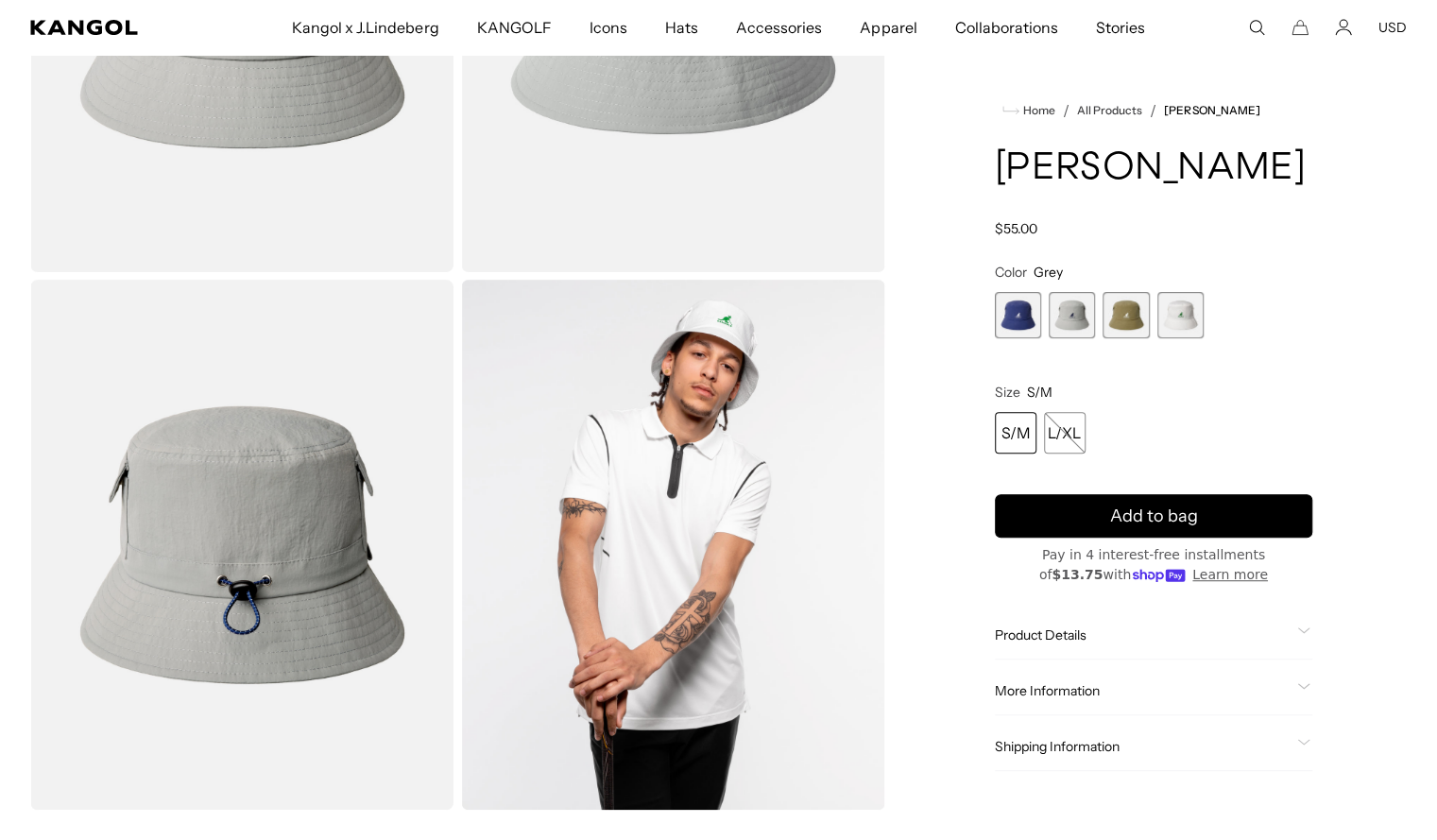
scroll to position [0, 389]
click at [1129, 321] on span "3 of 4" at bounding box center [1125, 314] width 46 height 46
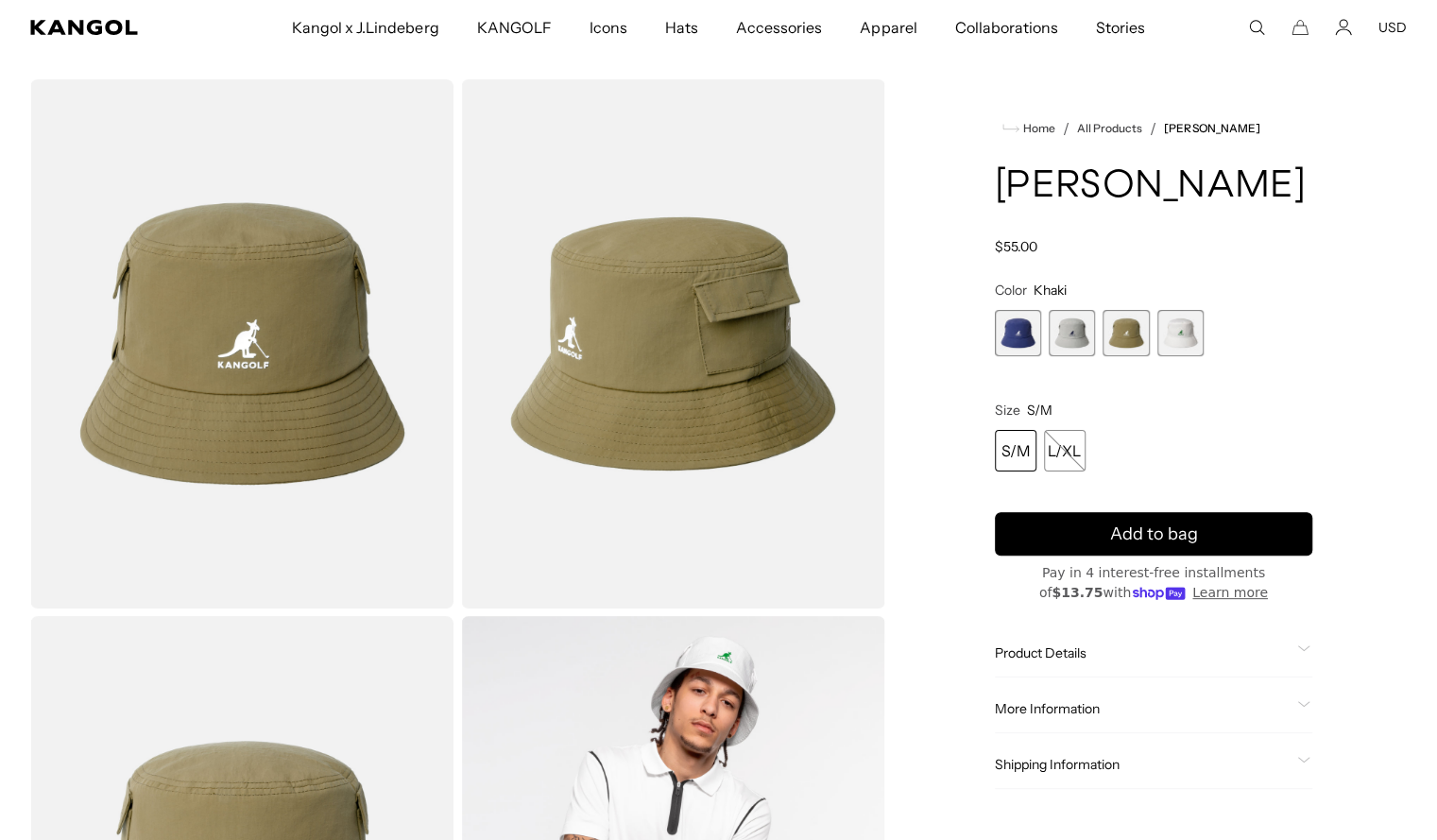
click at [1134, 332] on span "3 of 4" at bounding box center [1125, 332] width 46 height 46
click at [1003, 453] on div "S/M" at bounding box center [1015, 450] width 42 height 42
click at [1012, 451] on div "S/M" at bounding box center [1015, 450] width 42 height 42
click at [1016, 445] on div "S/M" at bounding box center [1015, 450] width 42 height 42
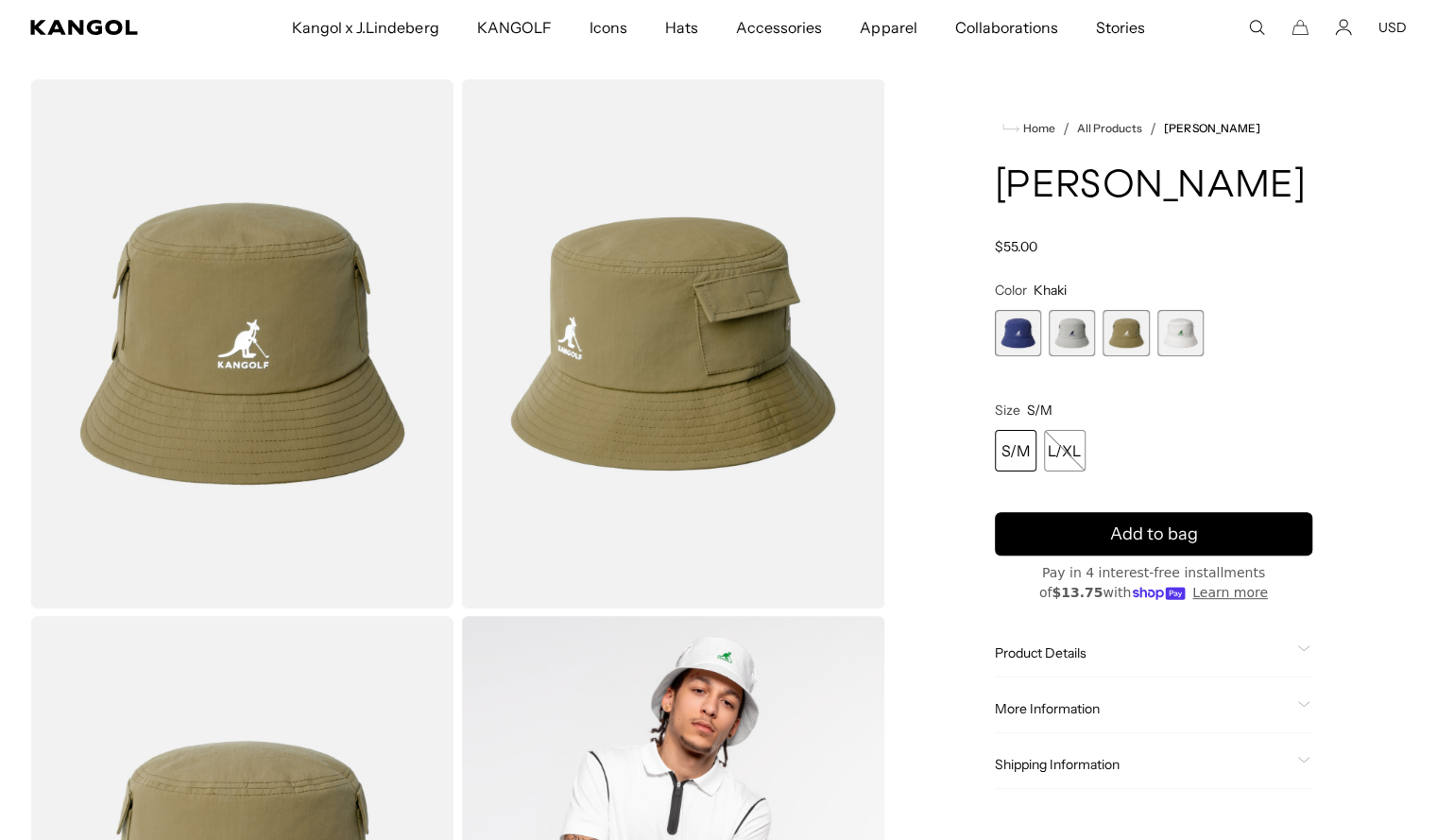
scroll to position [0, 0]
click at [1024, 459] on div "S/M" at bounding box center [1015, 450] width 42 height 42
click at [1012, 447] on div "S/M" at bounding box center [1015, 450] width 42 height 42
click at [1017, 442] on div "S/M" at bounding box center [1015, 450] width 42 height 42
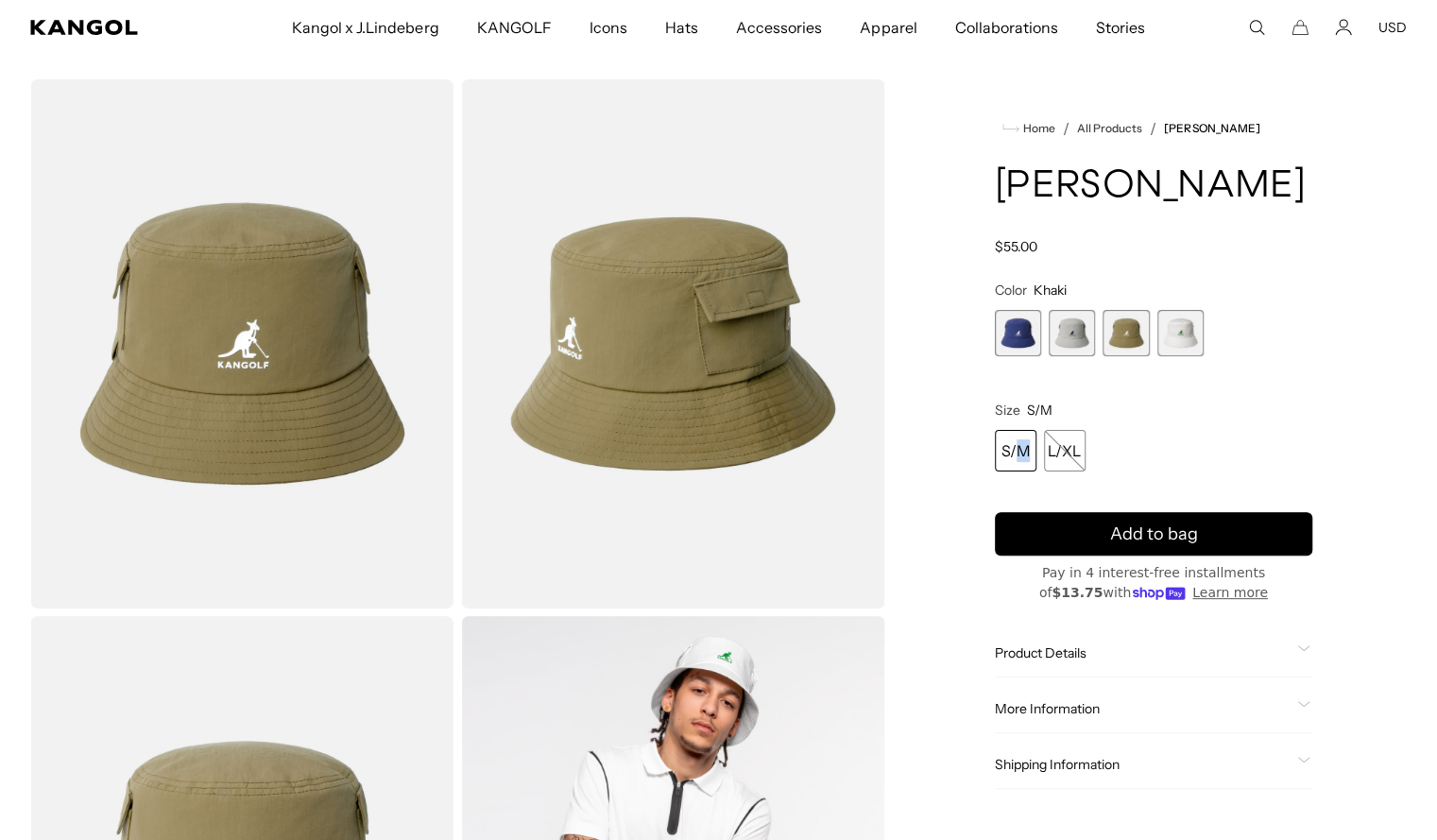
scroll to position [0, 389]
click at [1024, 453] on div "S/M" at bounding box center [1015, 450] width 42 height 42
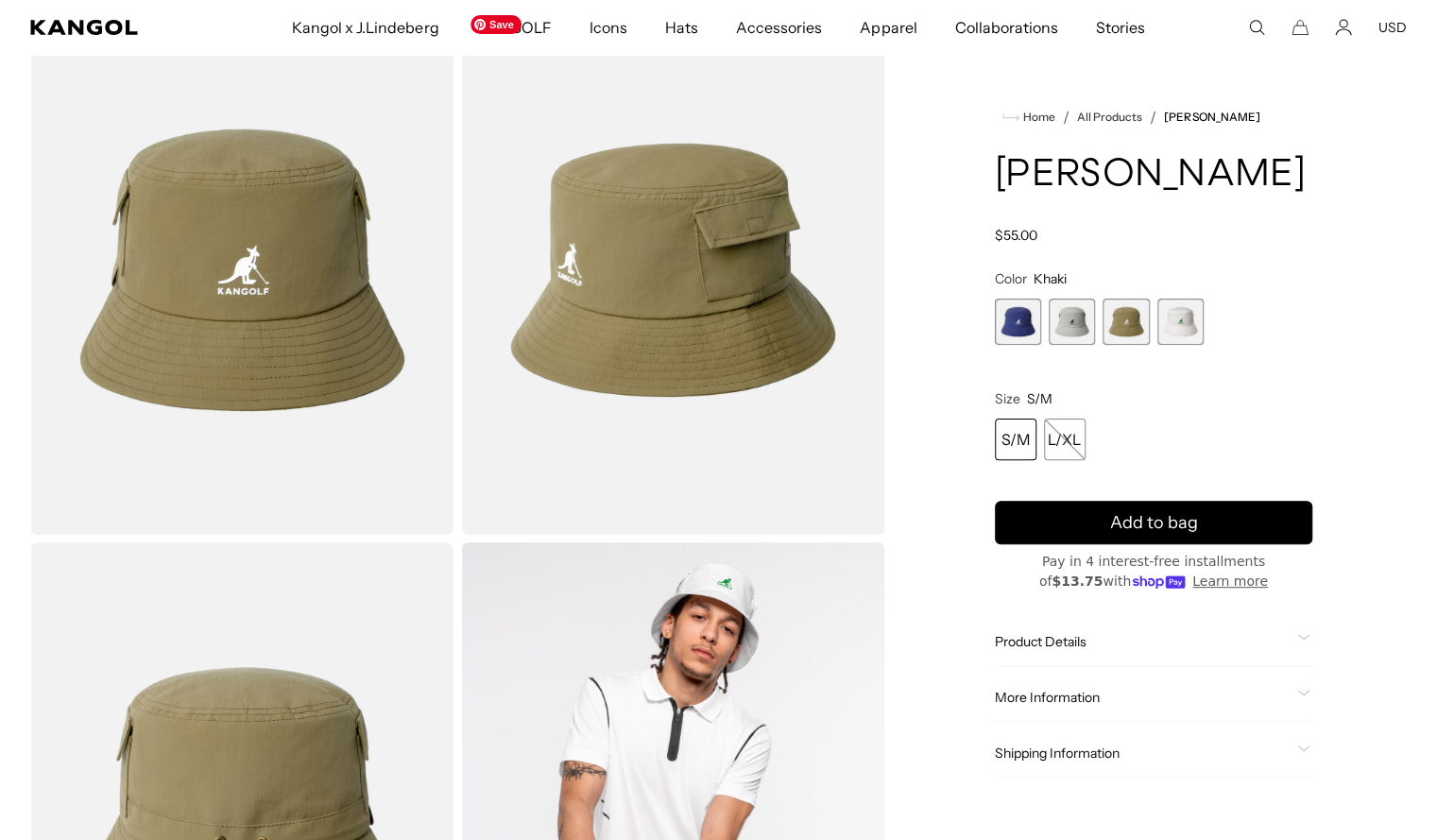
scroll to position [0, 0]
